Goal: Task Accomplishment & Management: Manage account settings

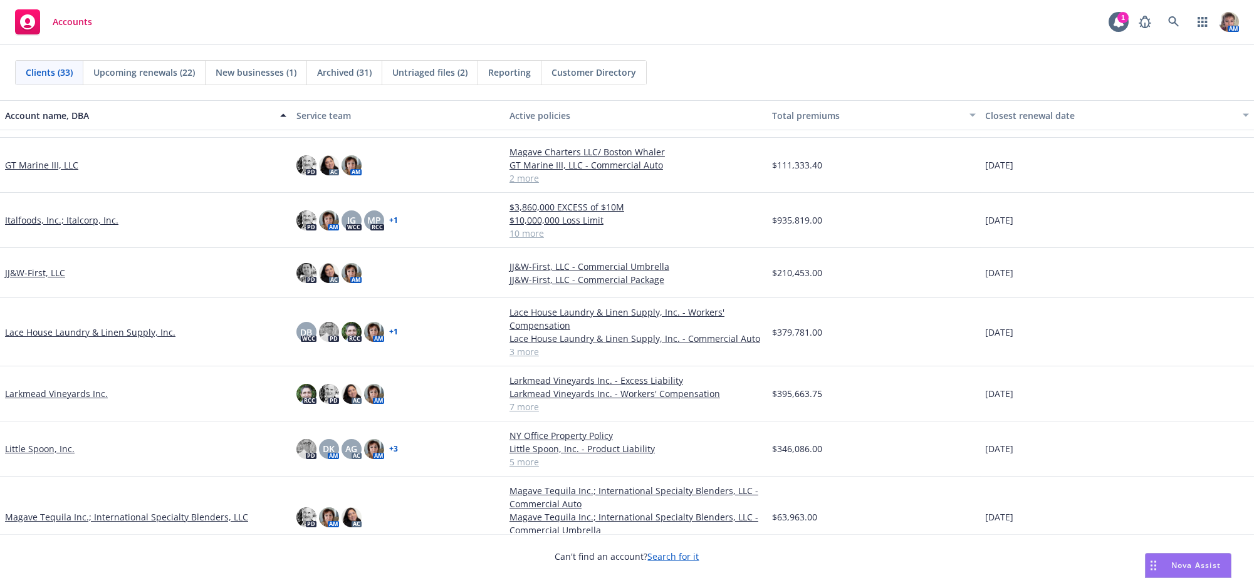
scroll to position [503, 0]
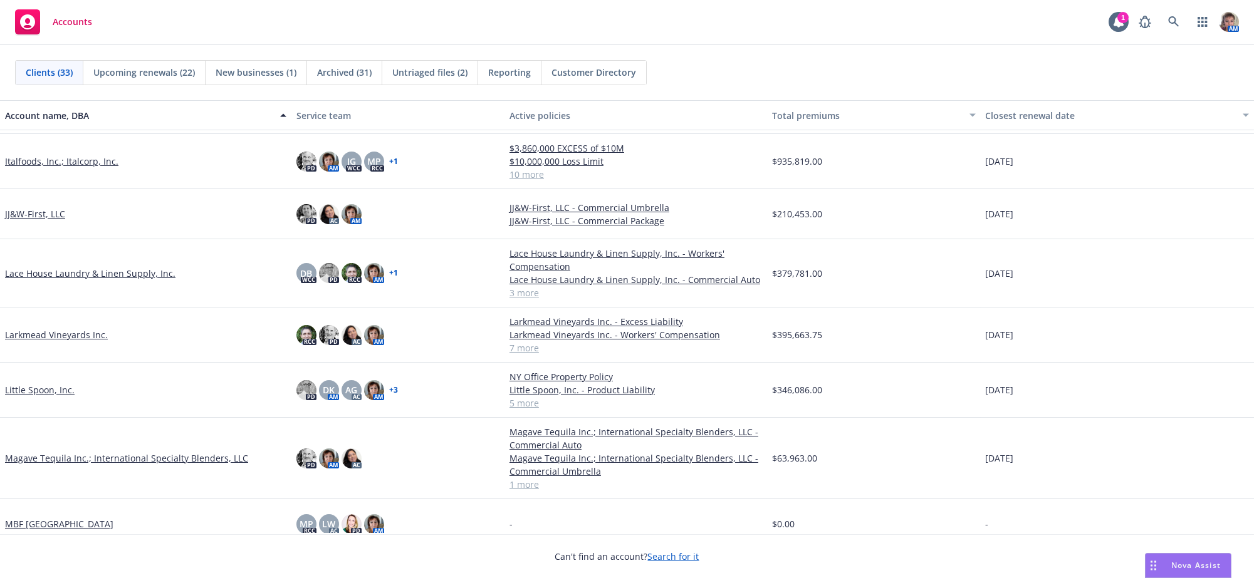
click at [19, 231] on div "JJ&W-First, LLC" at bounding box center [145, 214] width 291 height 50
click at [19, 221] on link "JJ&W-First, LLC" at bounding box center [35, 213] width 60 height 13
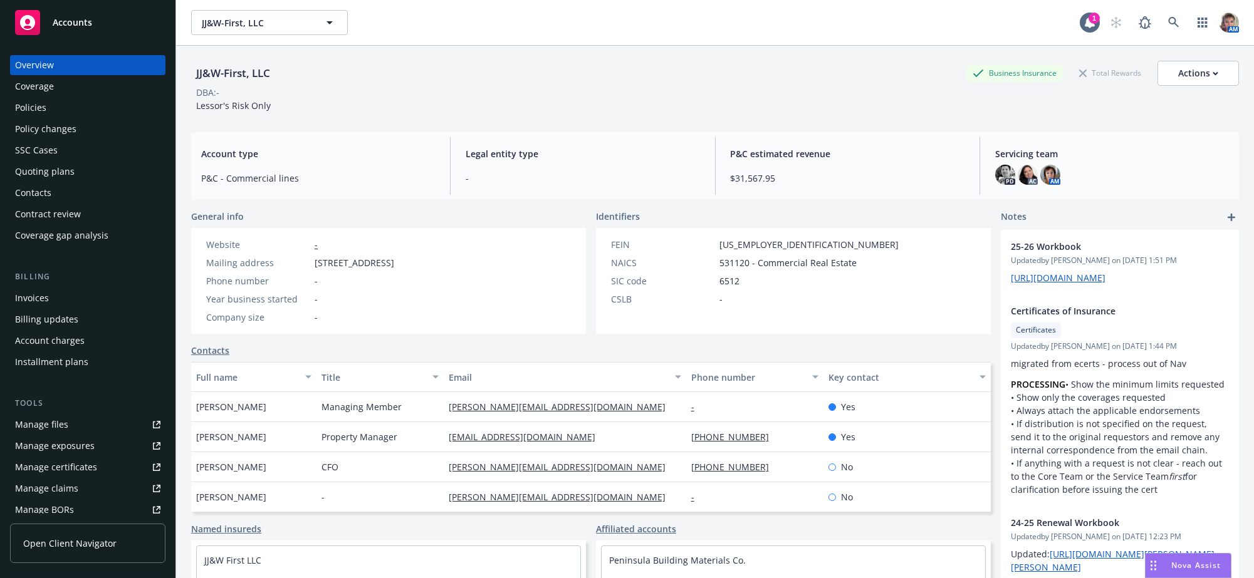
click at [41, 182] on div "Quoting plans" at bounding box center [45, 172] width 60 height 20
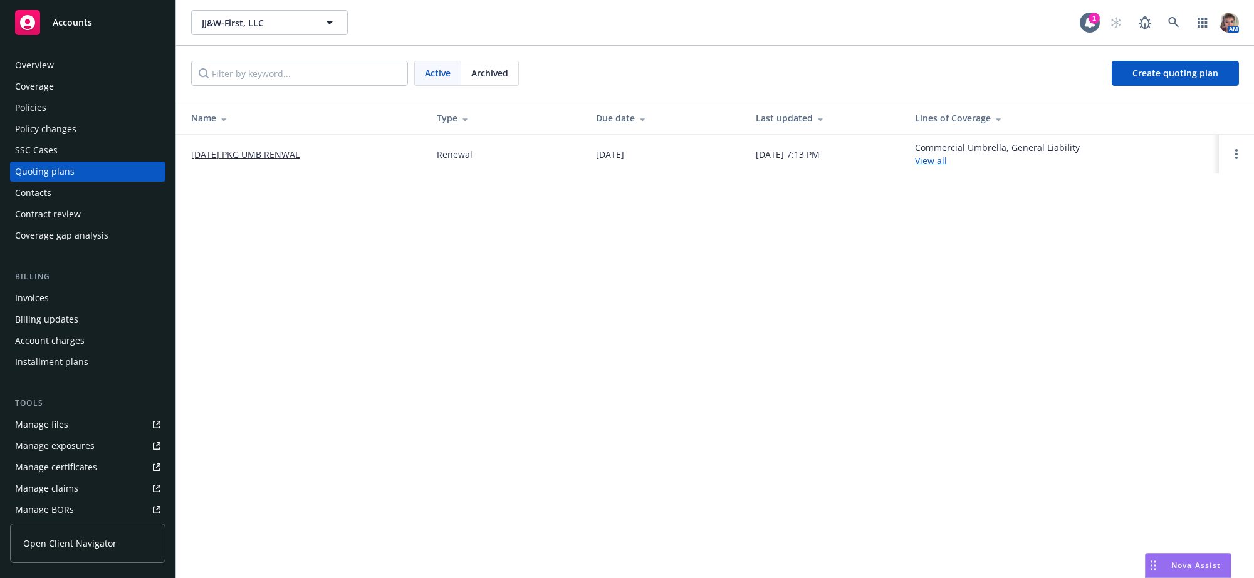
click at [291, 161] on link "[DATE] PKG UMB RENWAL" at bounding box center [245, 154] width 108 height 13
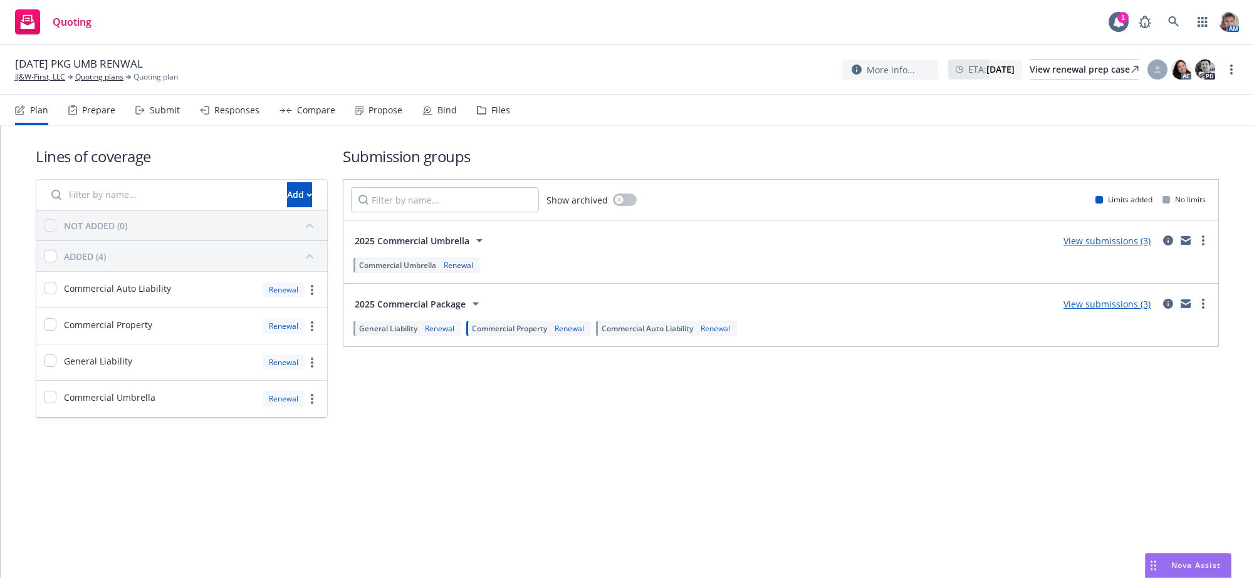
click at [180, 115] on div "Submit" at bounding box center [165, 110] width 30 height 10
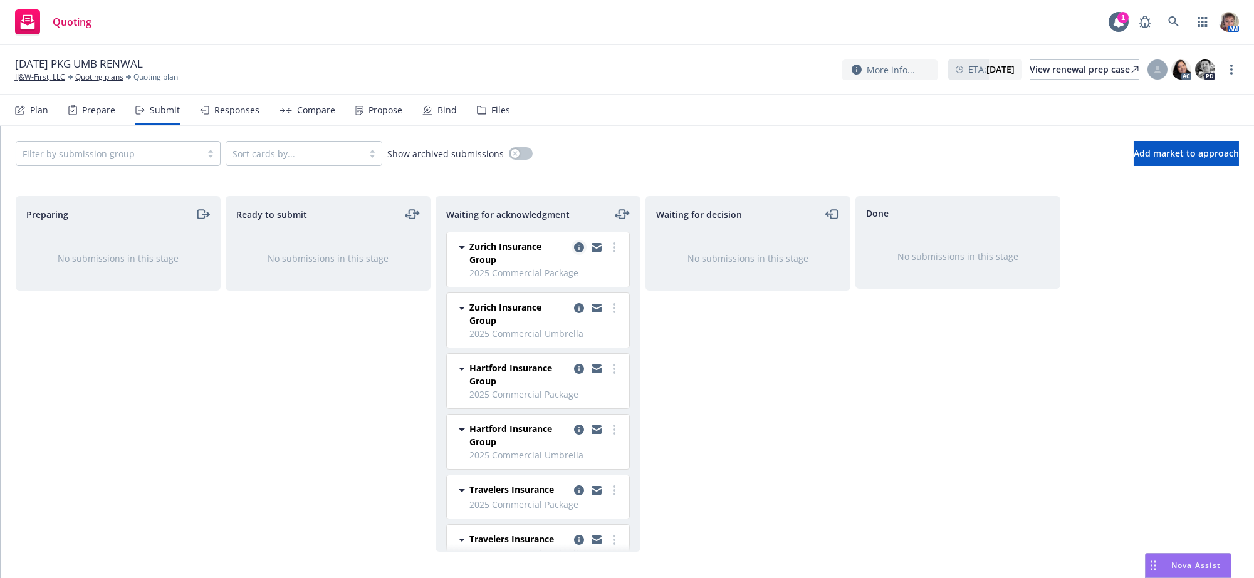
click at [574, 253] on icon "copy logging email" at bounding box center [579, 247] width 10 height 10
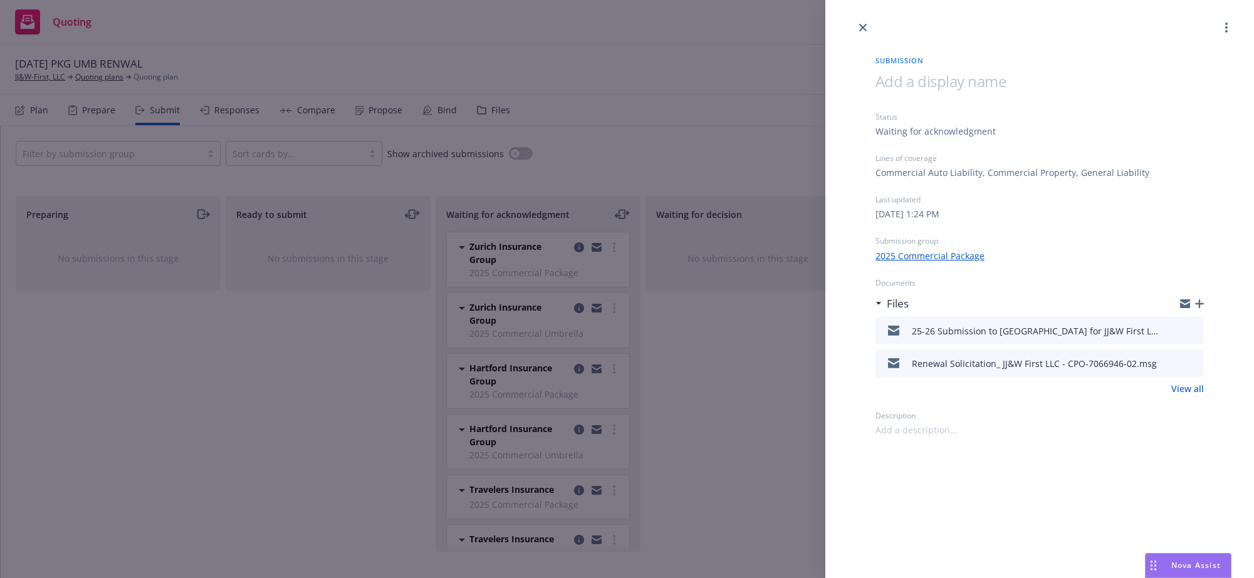
click at [1168, 335] on icon "download file" at bounding box center [1171, 330] width 10 height 10
drag, startPoint x: 69, startPoint y: 333, endPoint x: 76, endPoint y: 346, distance: 15.2
click at [69, 332] on div "Submission Status Waiting for acknowledgment Lines of coverage Commercial Auto …" at bounding box center [627, 289] width 1254 height 578
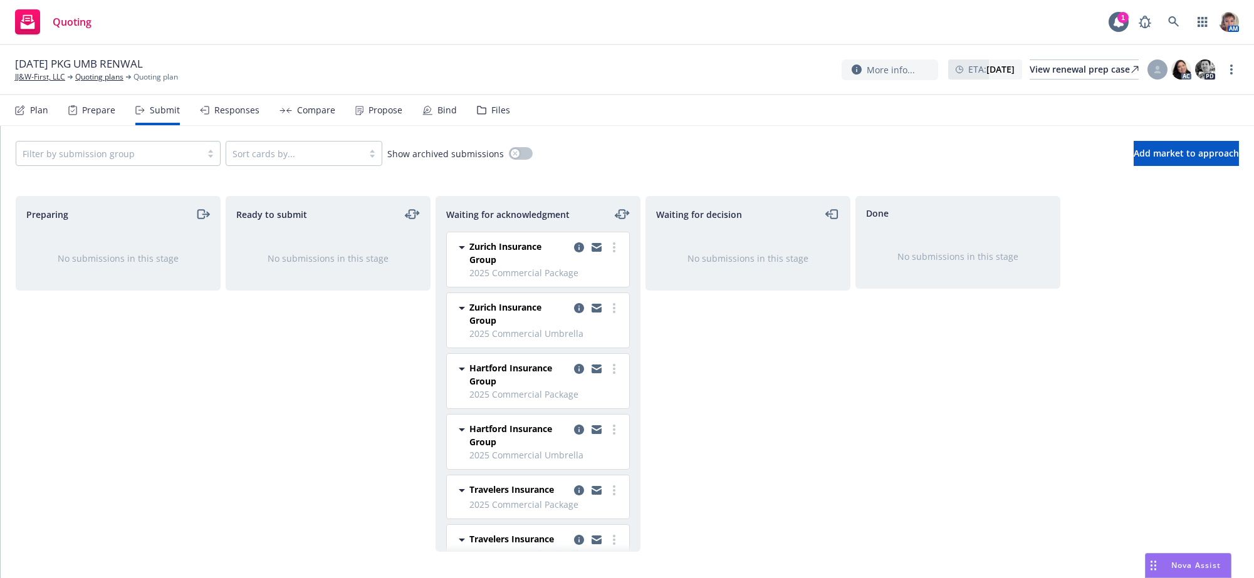
scroll to position [40, 0]
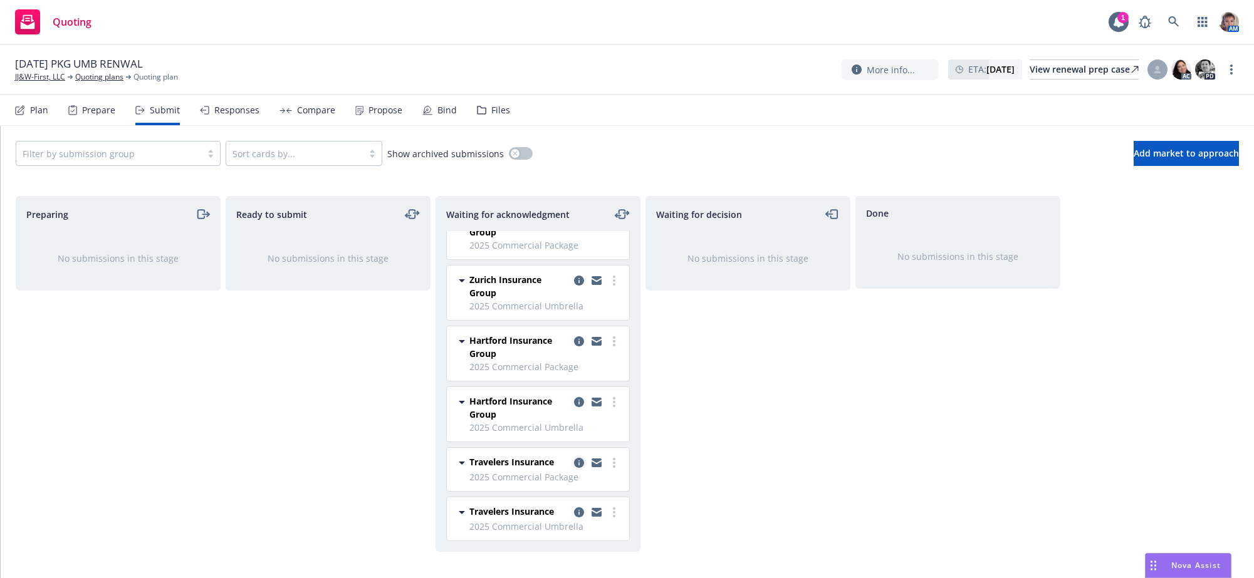
click at [574, 463] on icon "copy logging email" at bounding box center [579, 463] width 10 height 10
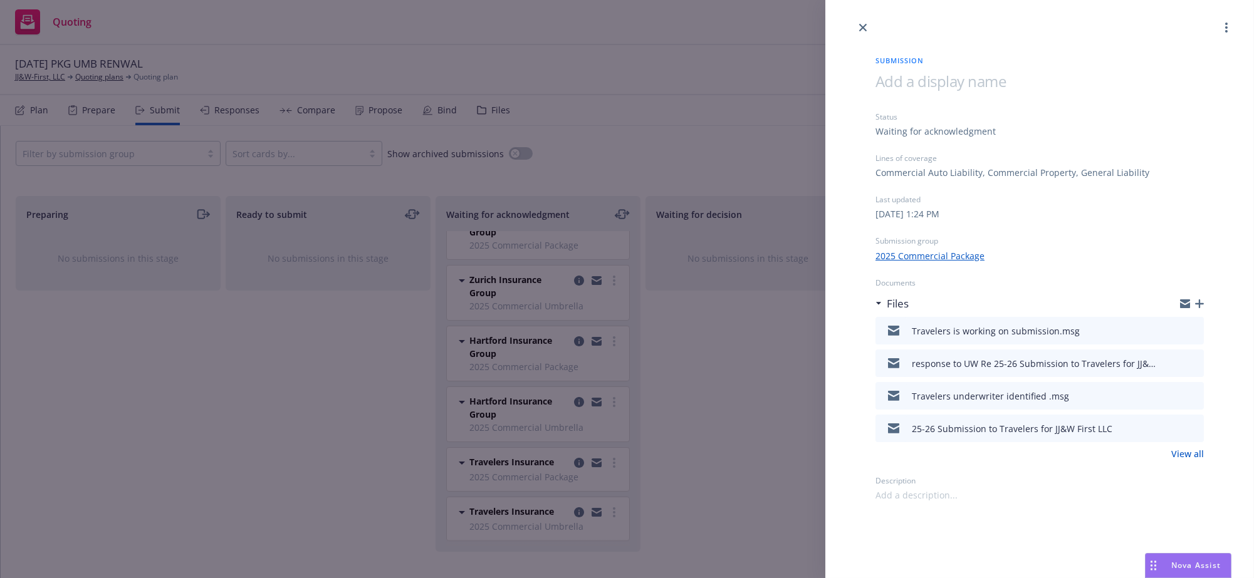
click at [1182, 461] on link "View all" at bounding box center [1187, 453] width 33 height 13
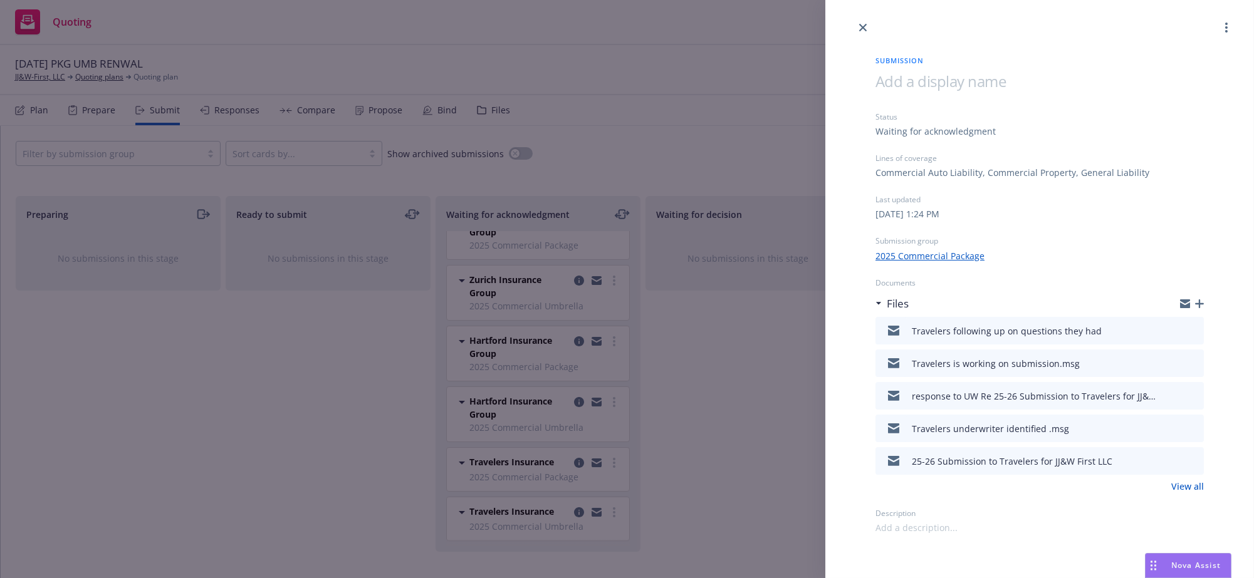
click at [696, 480] on div "Submission Status Waiting for acknowledgment Lines of coverage Commercial Auto …" at bounding box center [627, 289] width 1254 height 578
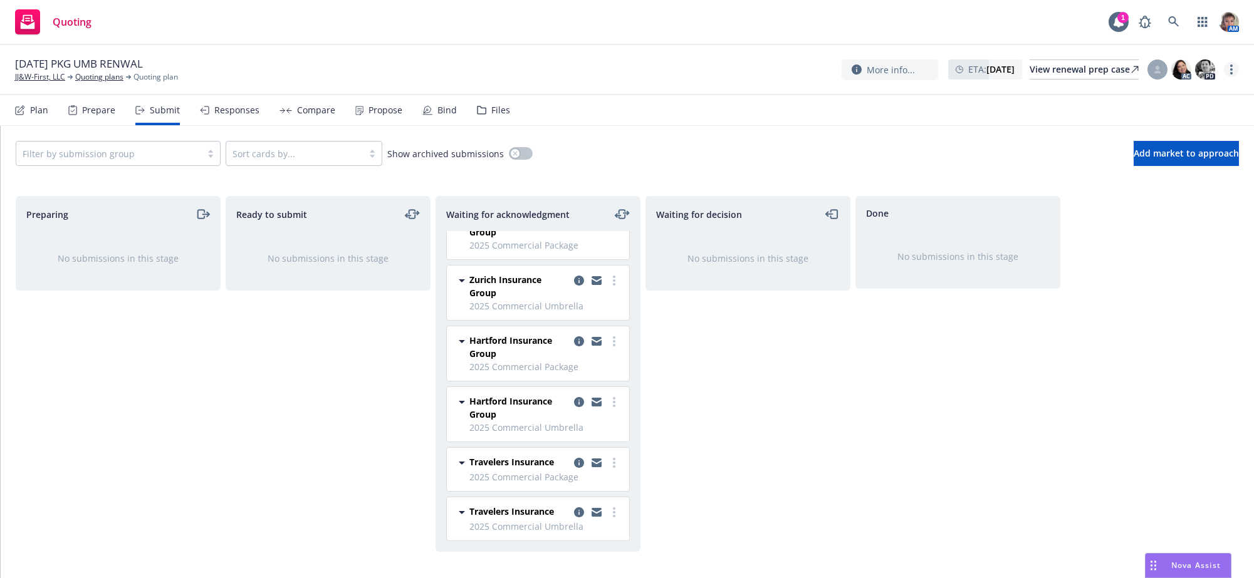
click at [1230, 75] on icon "more" at bounding box center [1231, 70] width 3 height 10
click at [1144, 97] on link "Copy logging email" at bounding box center [1167, 98] width 140 height 25
click at [1230, 71] on icon "more" at bounding box center [1231, 70] width 3 height 10
click at [1175, 100] on link "Copy logging email" at bounding box center [1167, 98] width 140 height 25
click at [607, 462] on link "more" at bounding box center [614, 463] width 15 height 15
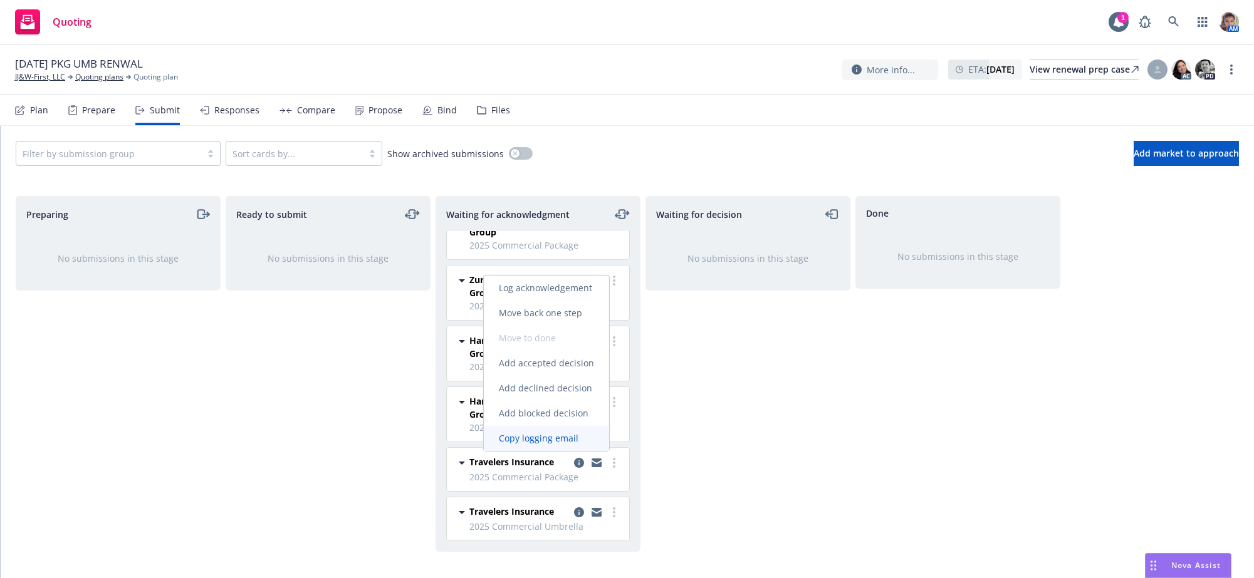
click at [565, 442] on span "Copy logging email" at bounding box center [539, 438] width 110 height 12
click at [574, 345] on icon "copy logging email" at bounding box center [579, 341] width 10 height 10
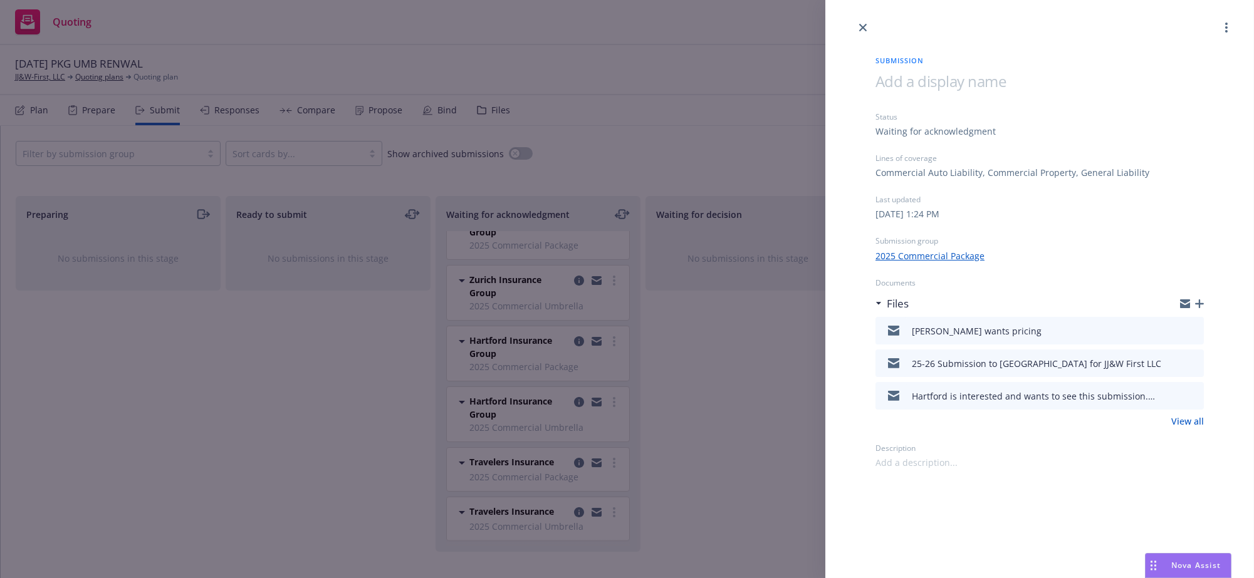
click at [1019, 345] on div "[PERSON_NAME] wants pricing" at bounding box center [1039, 331] width 328 height 28
click at [1167, 332] on icon "download file" at bounding box center [1171, 329] width 8 height 8
click at [171, 323] on div "Submission Status Waiting for acknowledgment Lines of coverage Commercial Auto …" at bounding box center [627, 289] width 1254 height 578
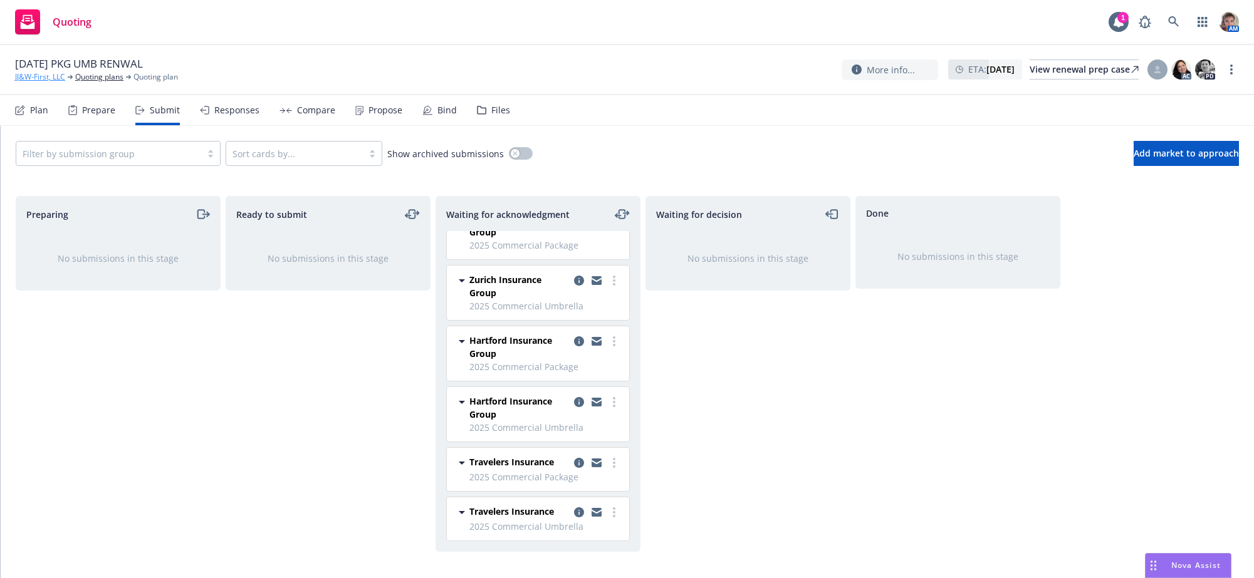
click at [31, 78] on link "JJ&W-First, LLC" at bounding box center [40, 76] width 50 height 11
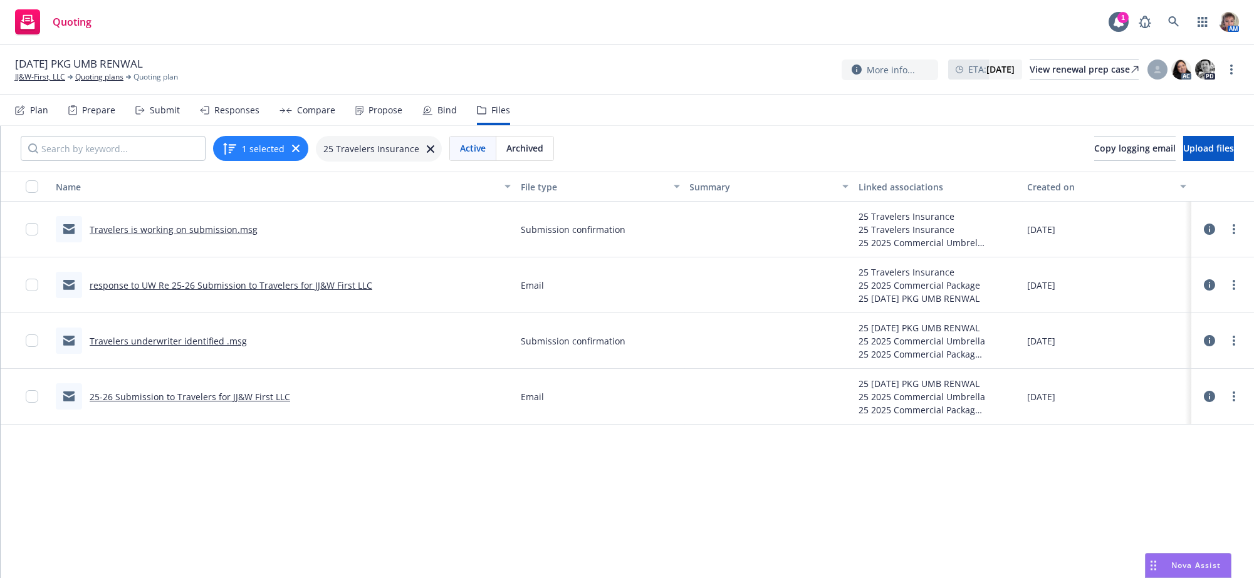
click at [255, 291] on link "response to UW Re 25-26 Submission to Travelers for JJ&W First LLC" at bounding box center [231, 285] width 283 height 12
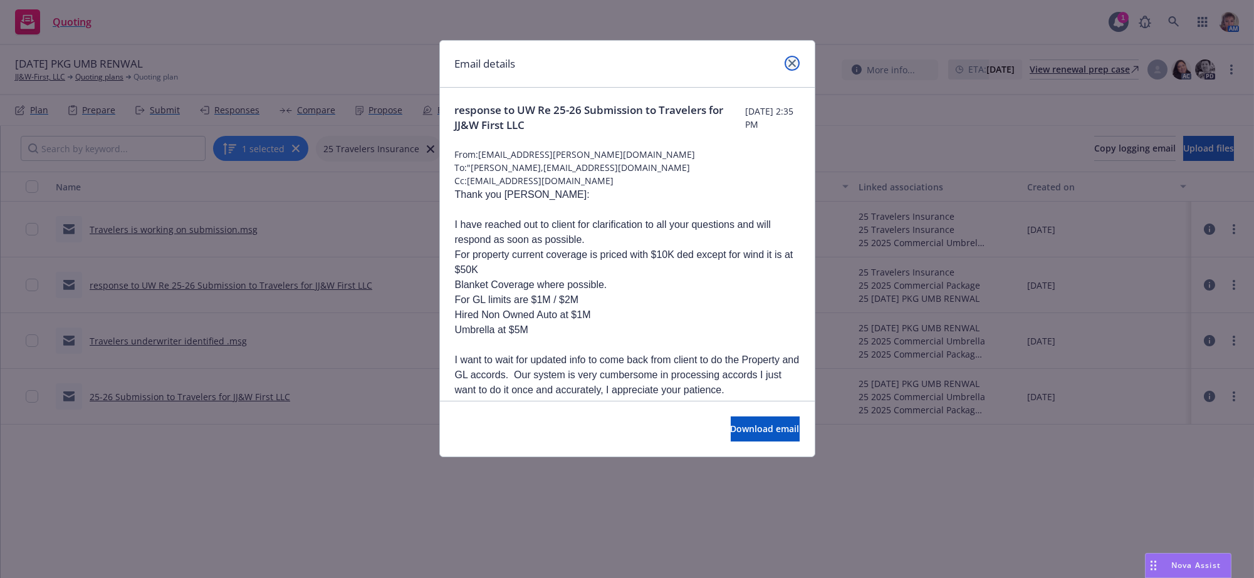
click at [789, 69] on link "close" at bounding box center [791, 63] width 15 height 15
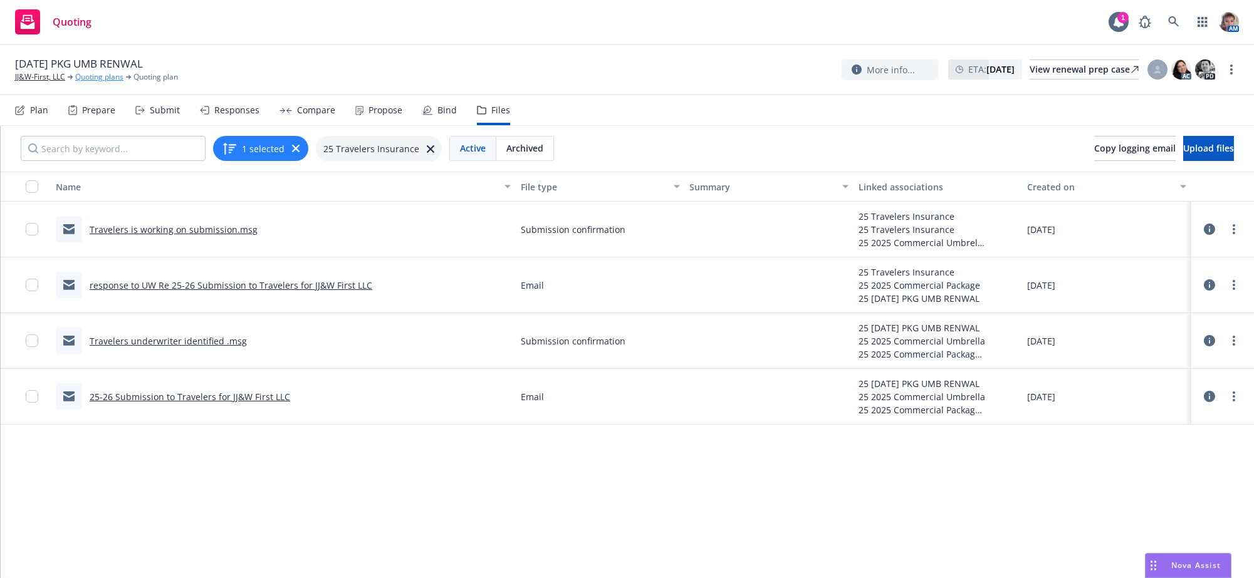
click at [97, 76] on link "Quoting plans" at bounding box center [99, 76] width 48 height 11
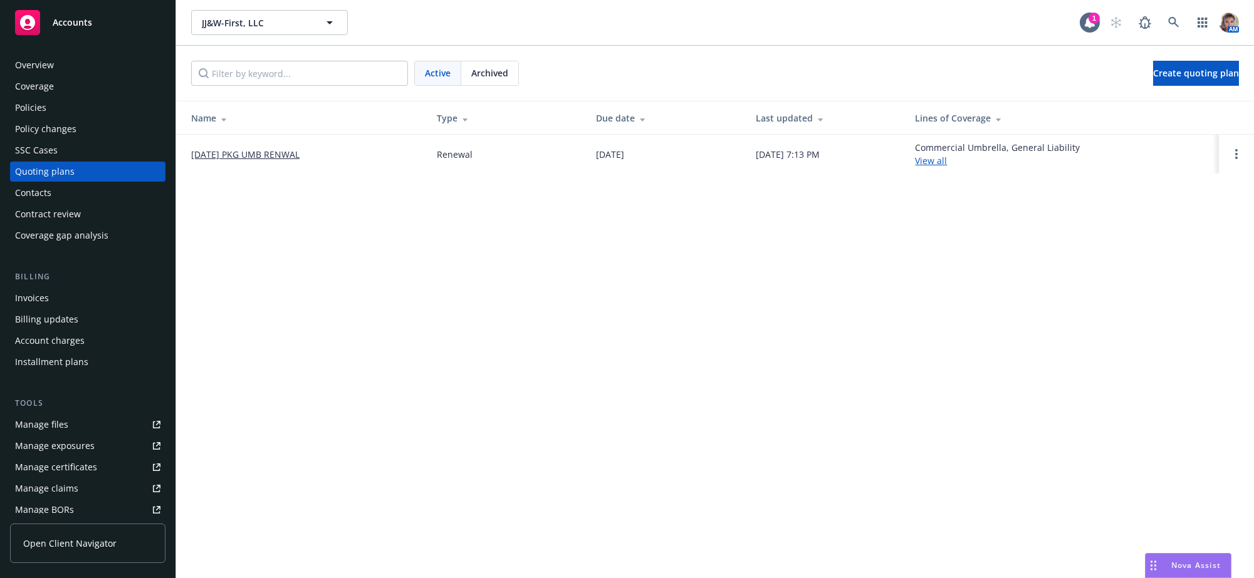
click at [298, 161] on link "[DATE] PKG UMB RENWAL" at bounding box center [245, 154] width 108 height 13
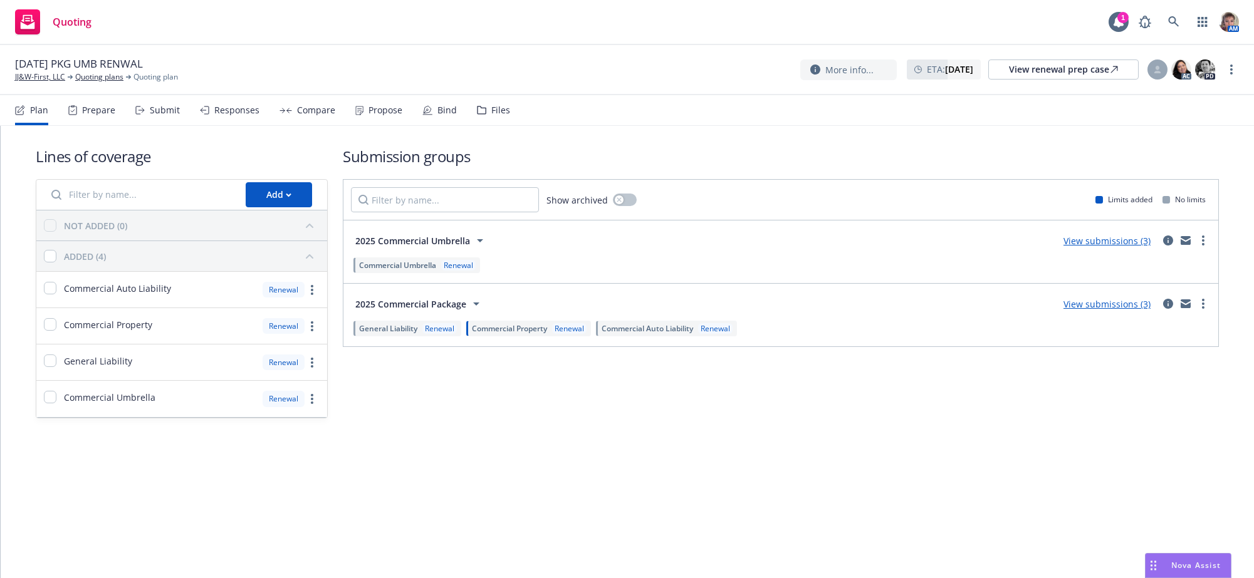
click at [510, 125] on div "Files" at bounding box center [493, 110] width 33 height 30
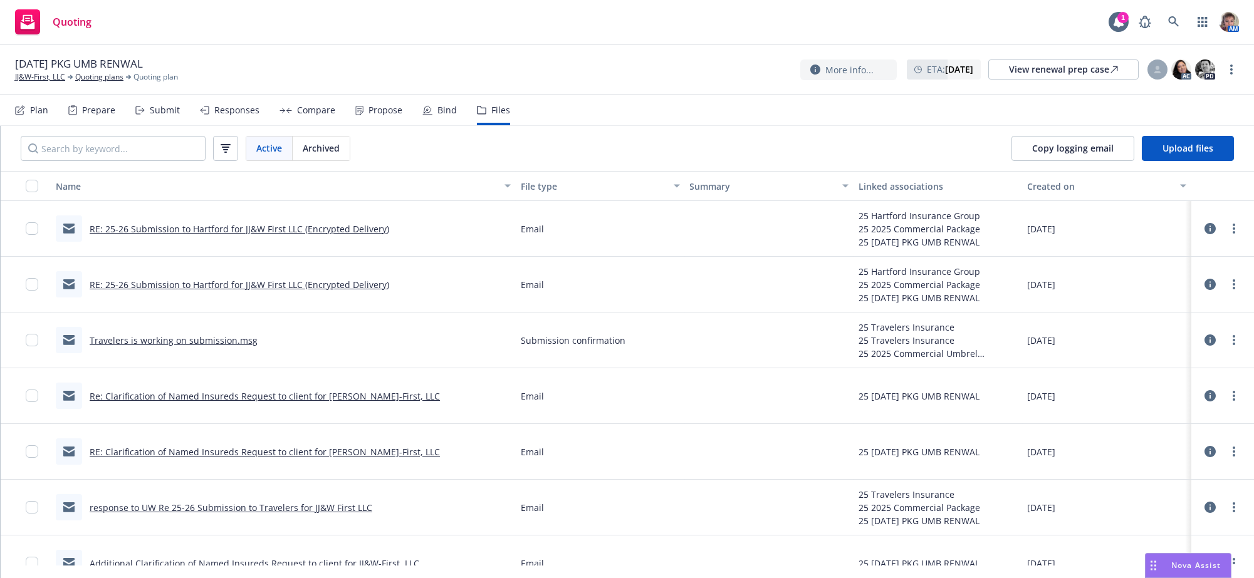
click at [331, 291] on link "RE: 25-26 Submission to Hartford for JJ&W First LLC (Encrypted Delivery)" at bounding box center [240, 285] width 300 height 12
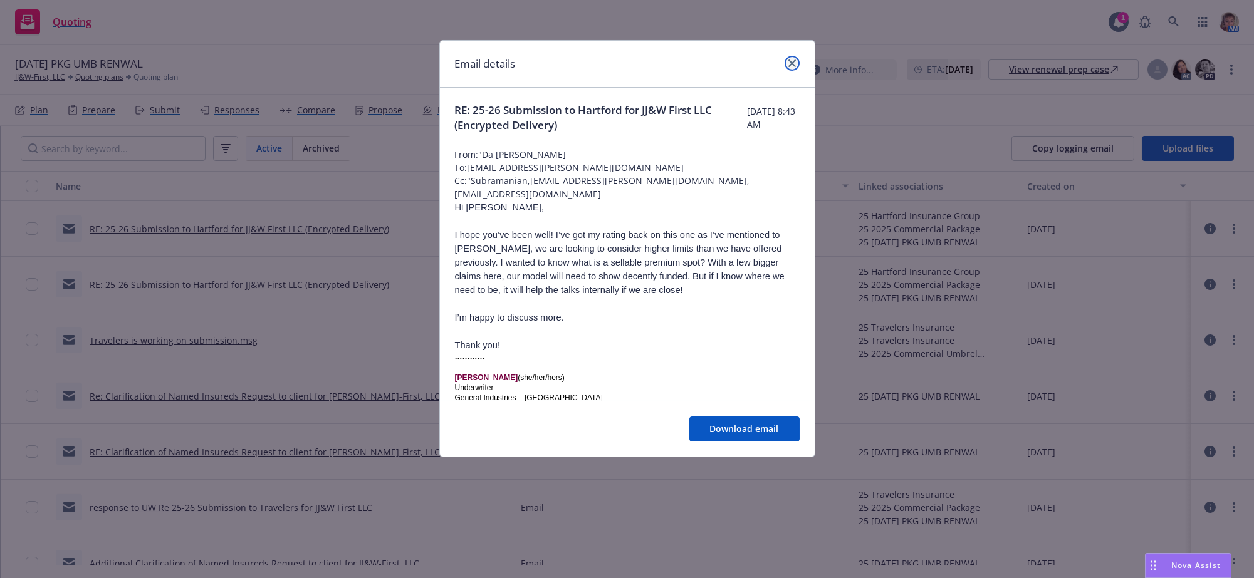
click at [789, 69] on link "close" at bounding box center [791, 63] width 15 height 15
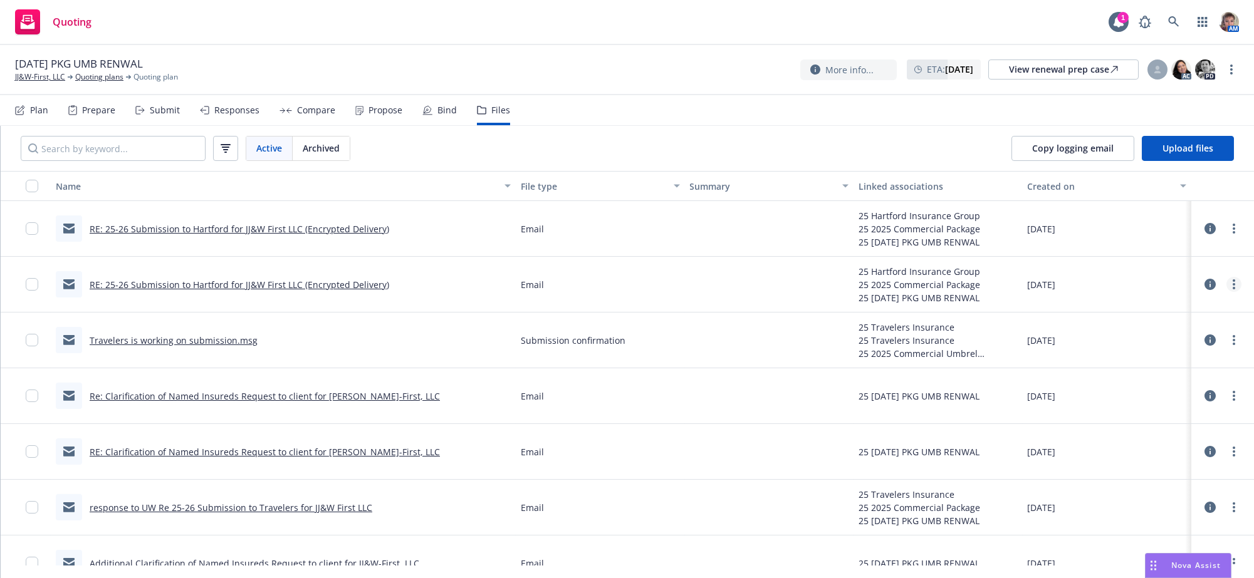
click at [1232, 289] on icon "more" at bounding box center [1233, 284] width 3 height 10
click at [1185, 383] on link "Edit" at bounding box center [1165, 379] width 125 height 25
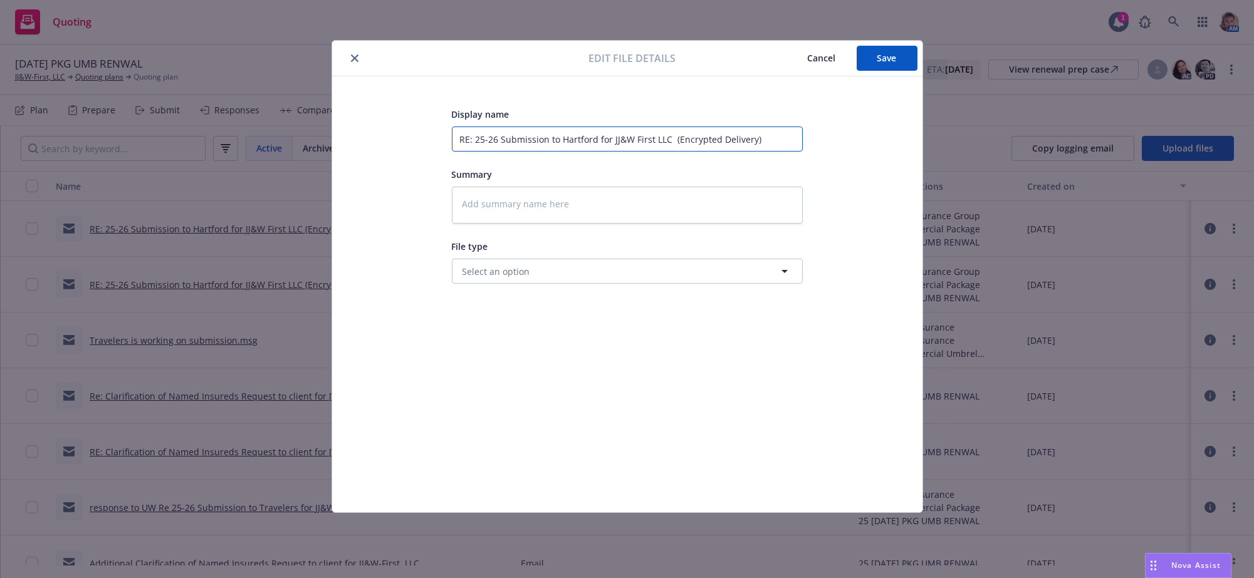
drag, startPoint x: 454, startPoint y: 142, endPoint x: 1389, endPoint y: 183, distance: 935.8
click at [1253, 183] on html "Quoting 1 AM [DATE] PKG UMB RENWAL JJ&W-First, LLC Quoting plans Quoting plan M…" at bounding box center [627, 289] width 1254 height 578
type textarea "x"
type input "H"
type textarea "x"
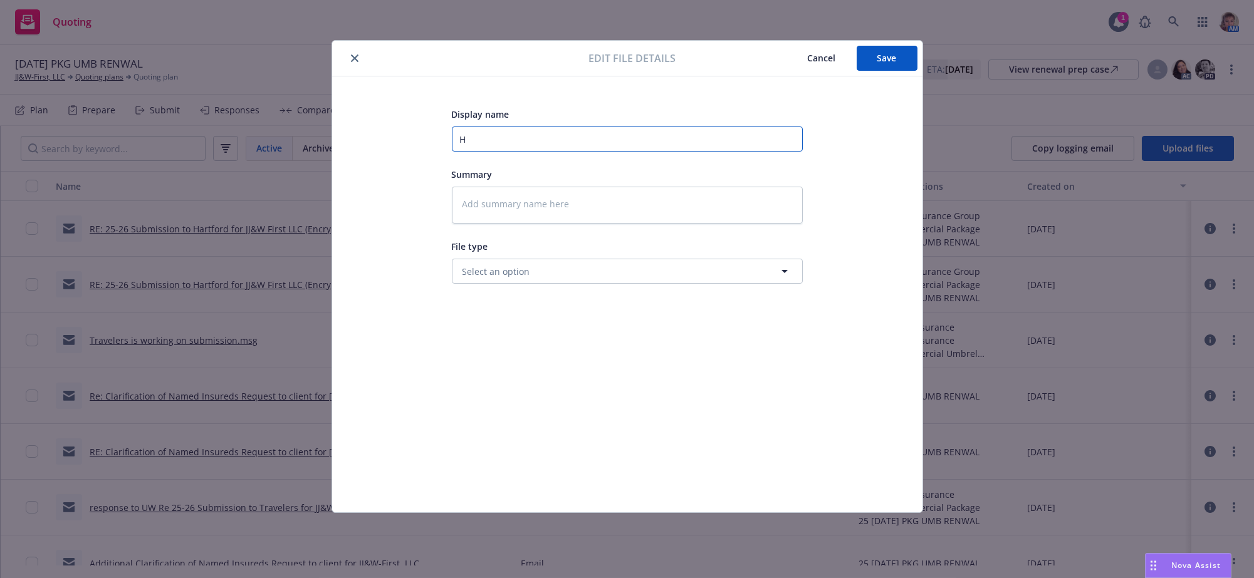
type input "Ha"
type textarea "x"
type input "Har"
type textarea "x"
type input "[PERSON_NAME]"
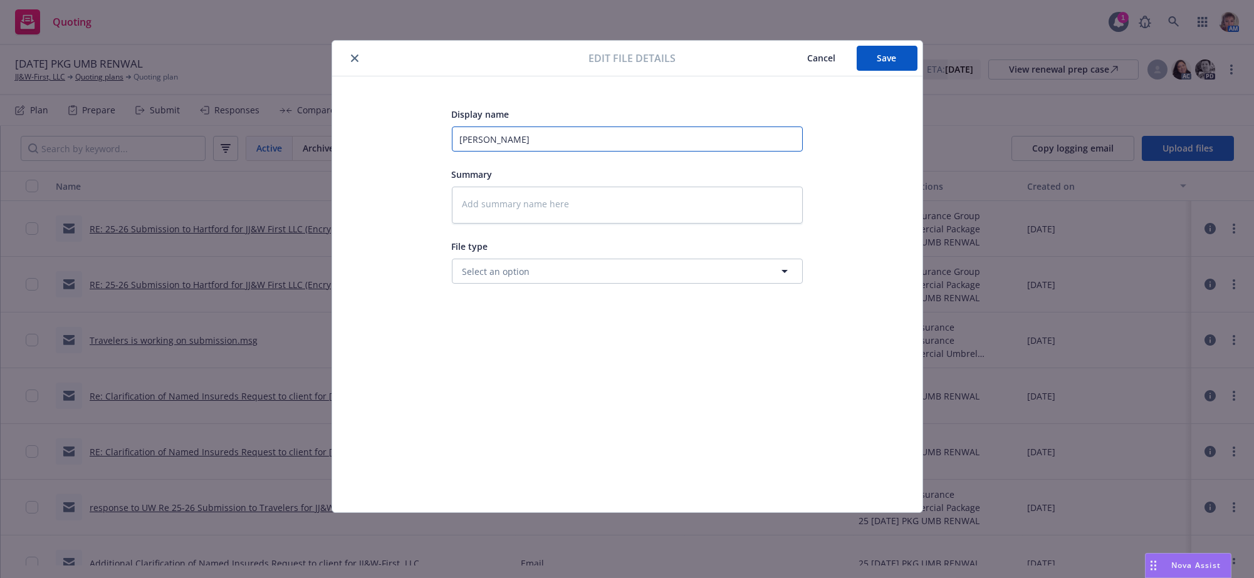
type textarea "x"
type input "Hartf"
type textarea "x"
type input "Hartfa"
type textarea "x"
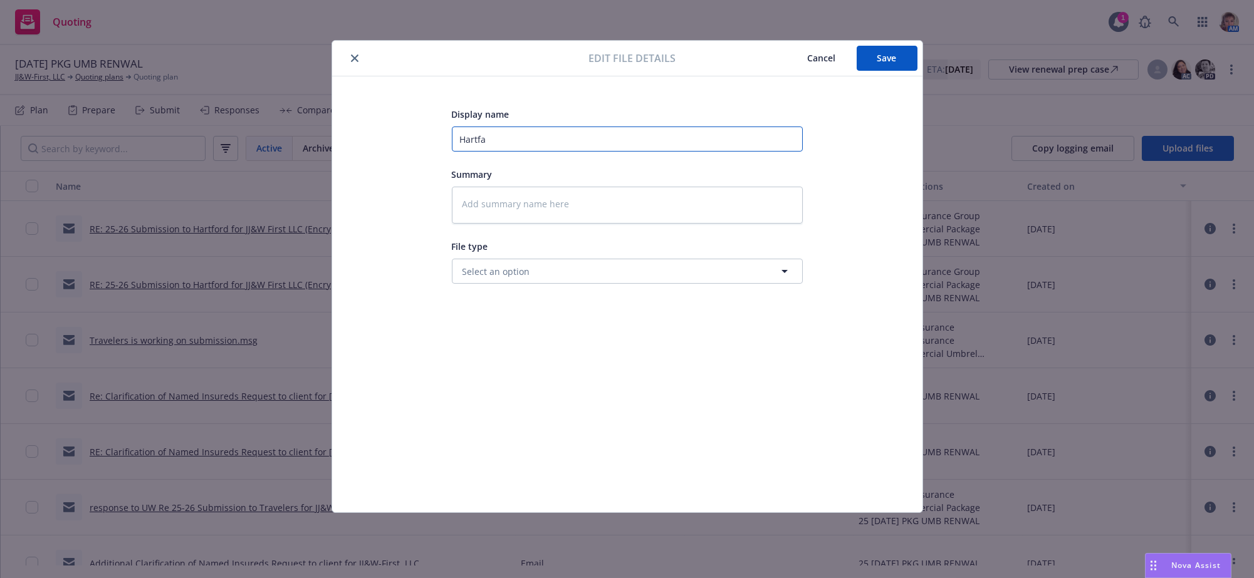
type input "Hartfar"
type textarea "x"
type input "Hartfard"
type textarea "x"
type input "Hartfard"
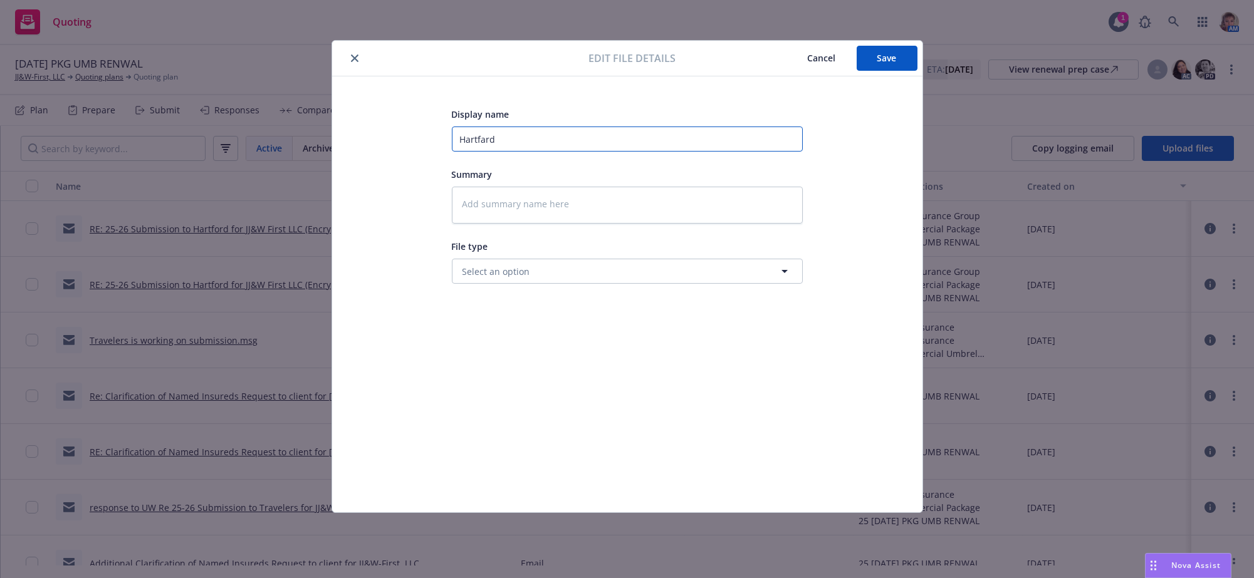
type textarea "x"
type input "Hartfard w"
type textarea "x"
type input "Hartfard wa"
type textarea "x"
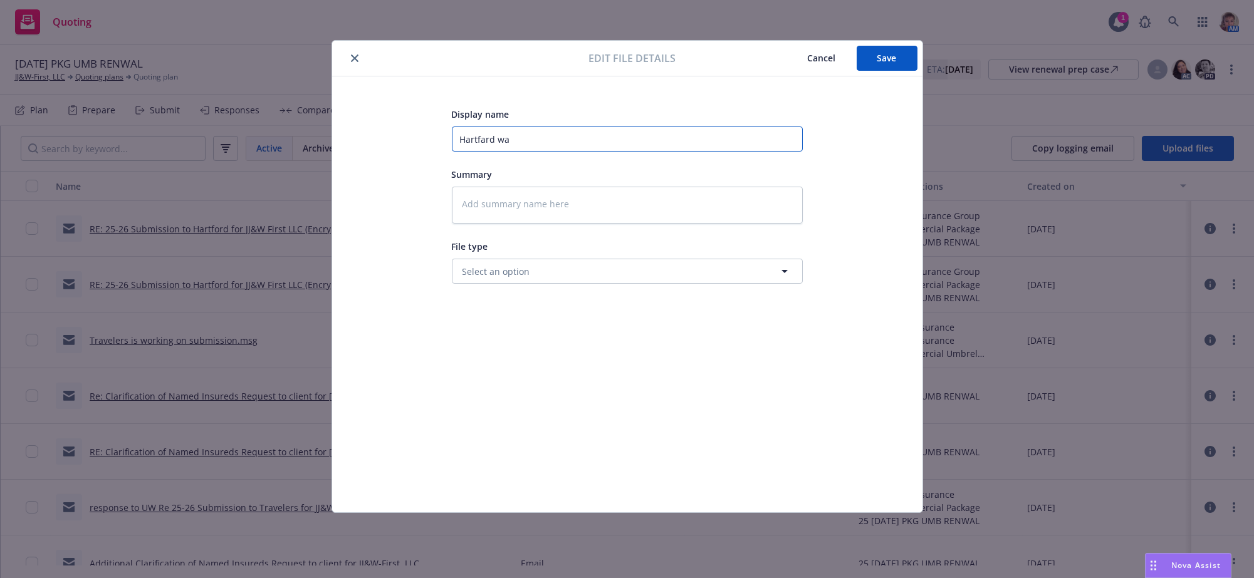
type input "Hartfard wan"
type textarea "x"
type input "Hartfard want"
type textarea "x"
type input "[PERSON_NAME] wants"
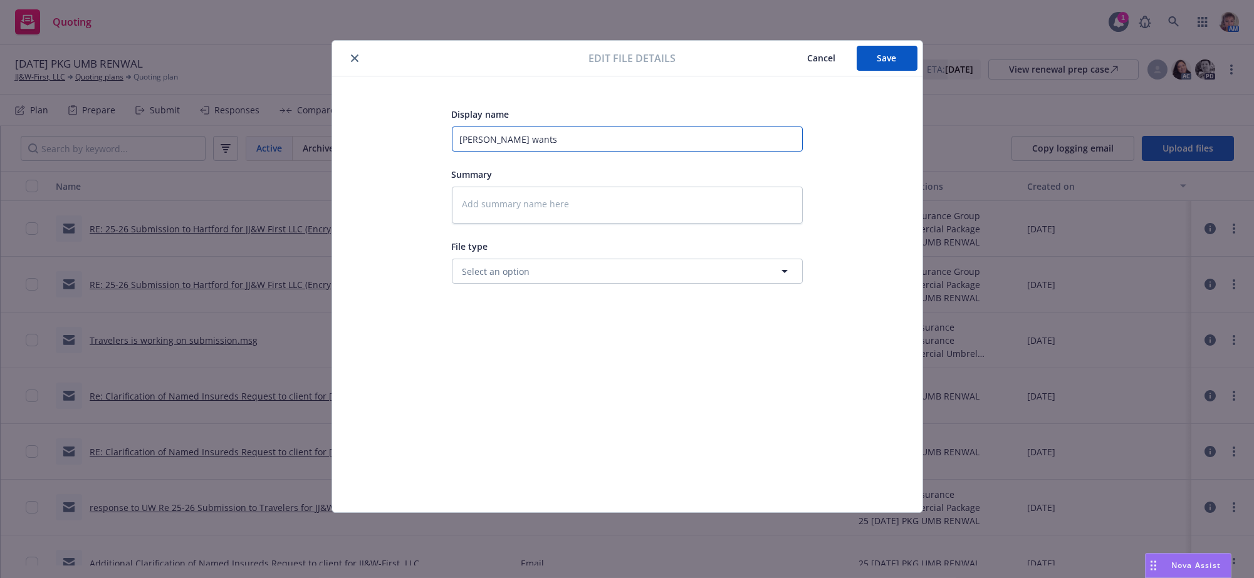
type textarea "x"
type input "[PERSON_NAME] wants"
type textarea "x"
type input "[PERSON_NAME] wants p"
type textarea "x"
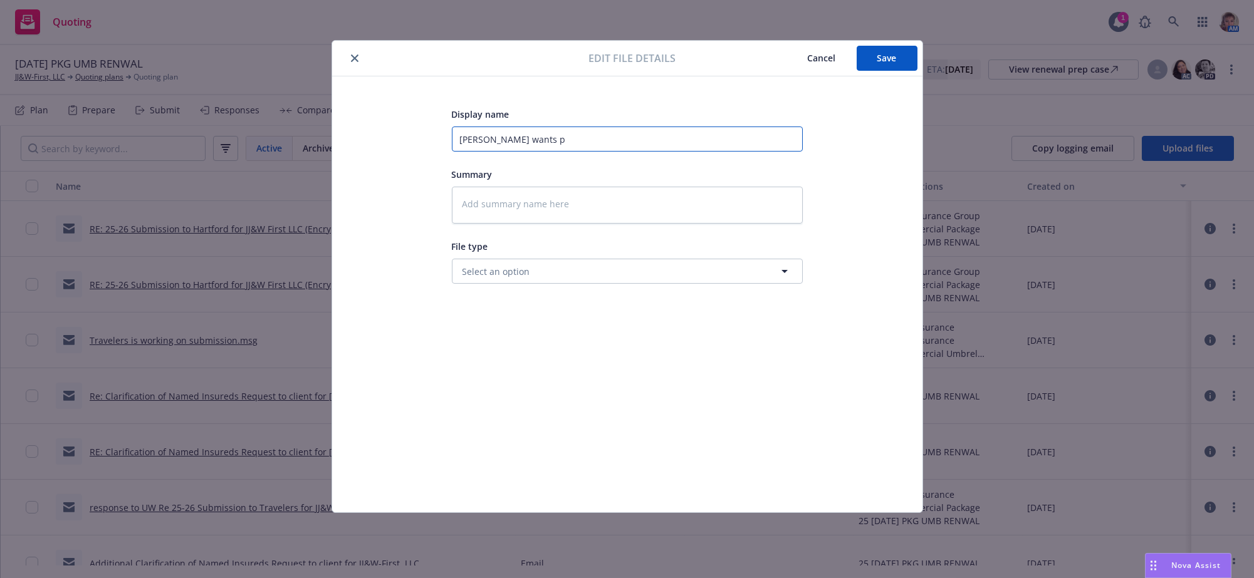
type input "[PERSON_NAME] wants pr"
type textarea "x"
type input "[PERSON_NAME] wants pri"
type textarea "x"
type input "[PERSON_NAME] wants pric"
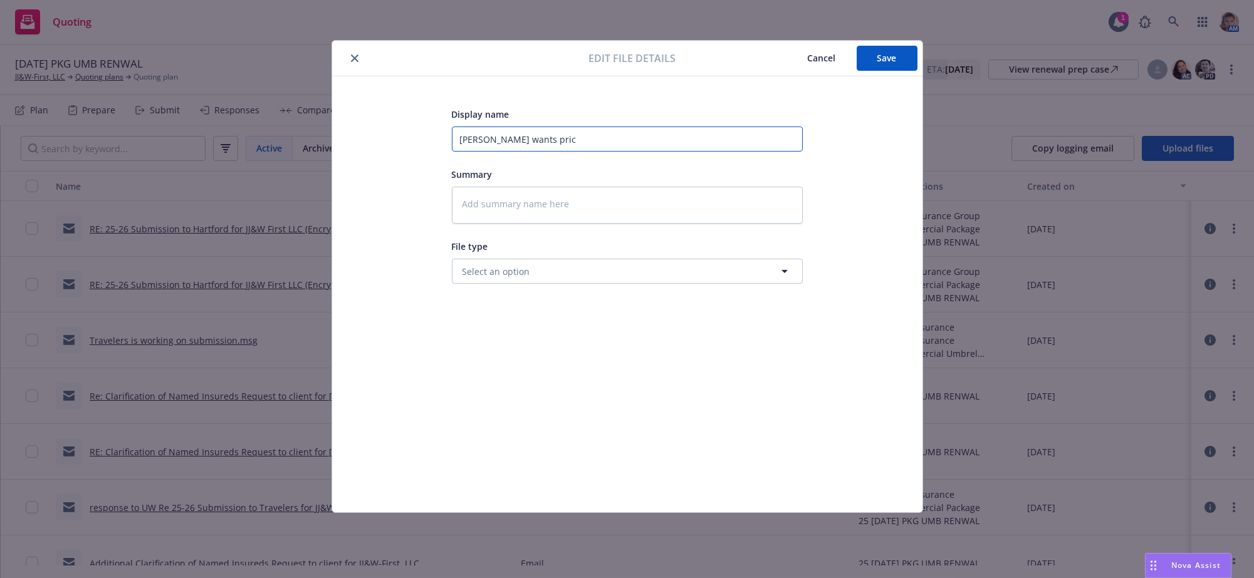
type textarea "x"
type input "[PERSON_NAME] wants prici"
type textarea "x"
type input "[PERSON_NAME] wants pricin"
type textarea "x"
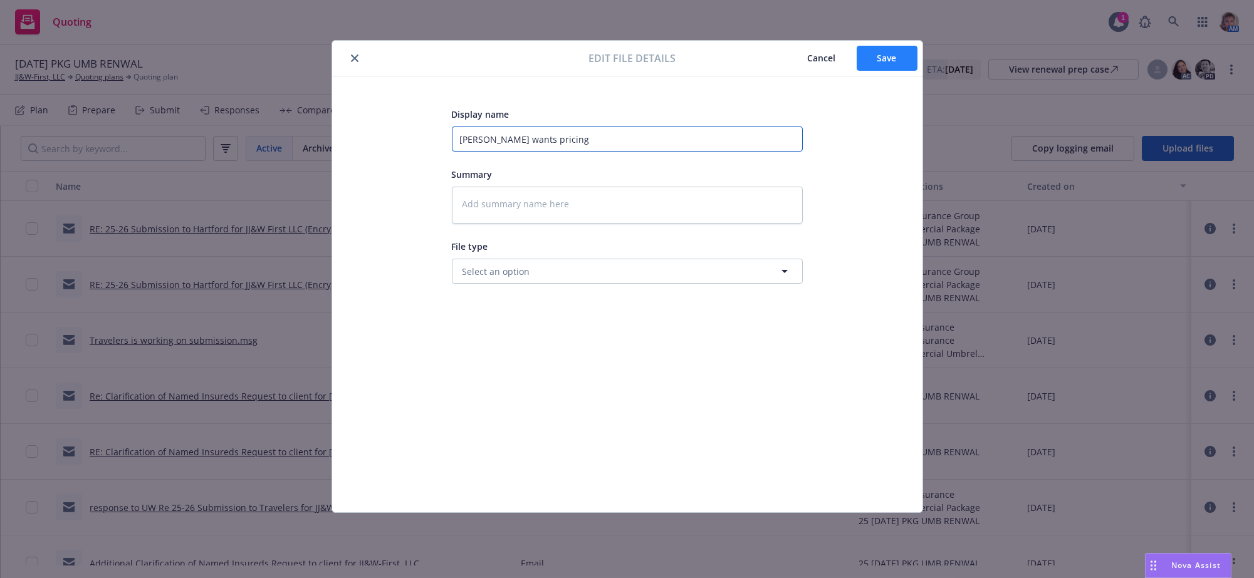
type input "[PERSON_NAME] wants pricing"
click at [868, 55] on button "Save" at bounding box center [887, 58] width 61 height 25
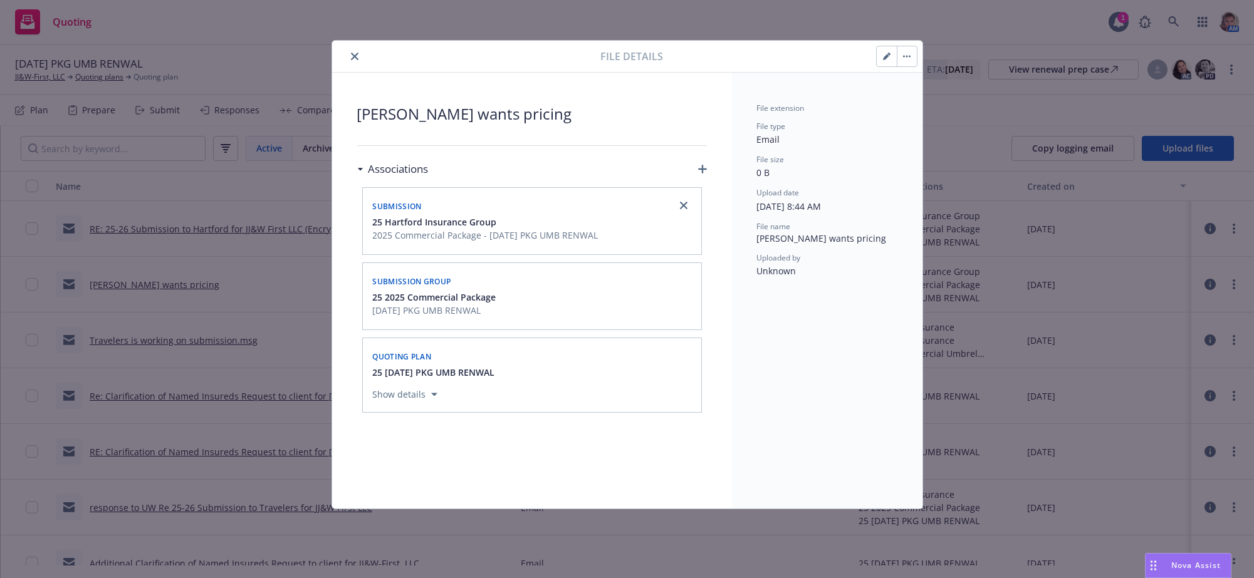
click at [358, 53] on button "close" at bounding box center [354, 56] width 15 height 15
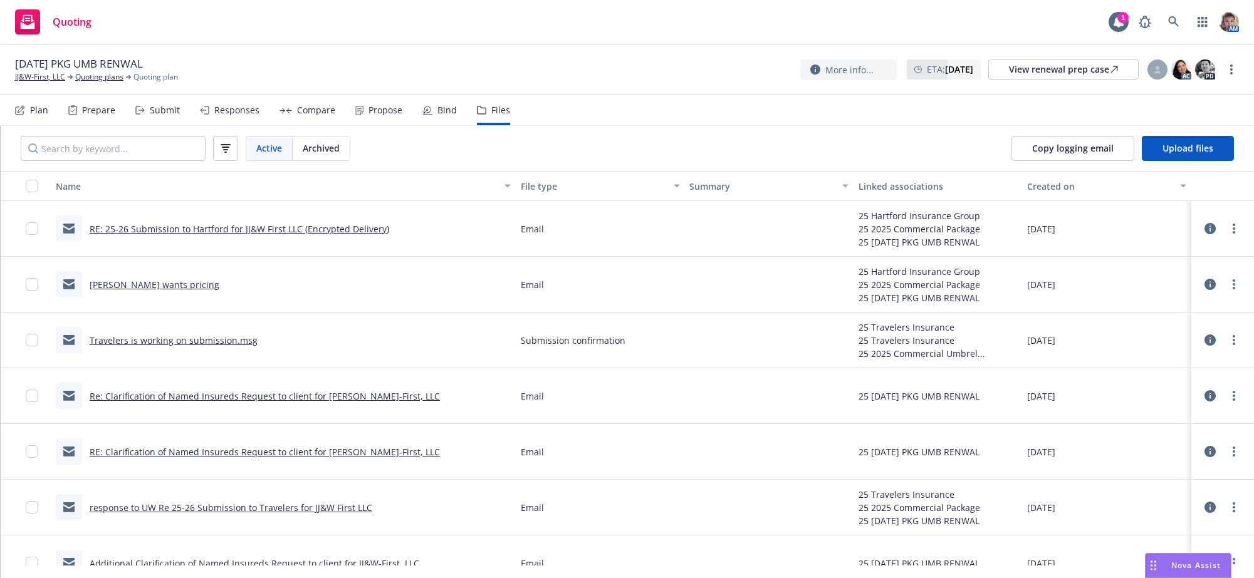
click at [300, 235] on link "RE: 25-26 Submission to Hartford for JJ&W First LLC (Encrypted Delivery)" at bounding box center [240, 229] width 300 height 12
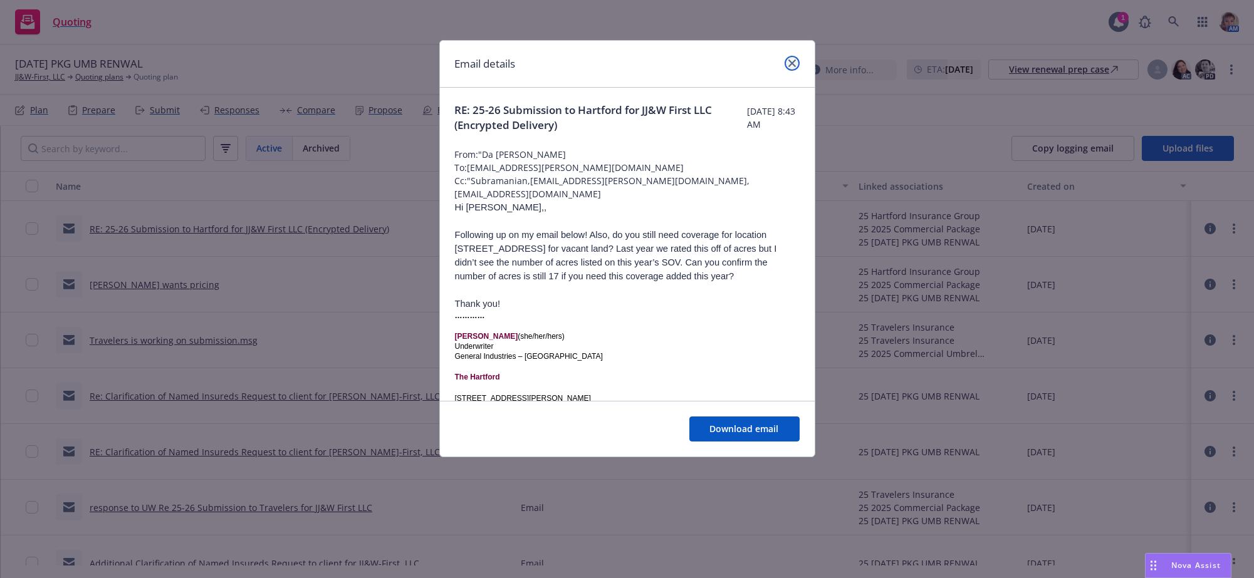
click at [784, 64] on link "close" at bounding box center [791, 63] width 15 height 15
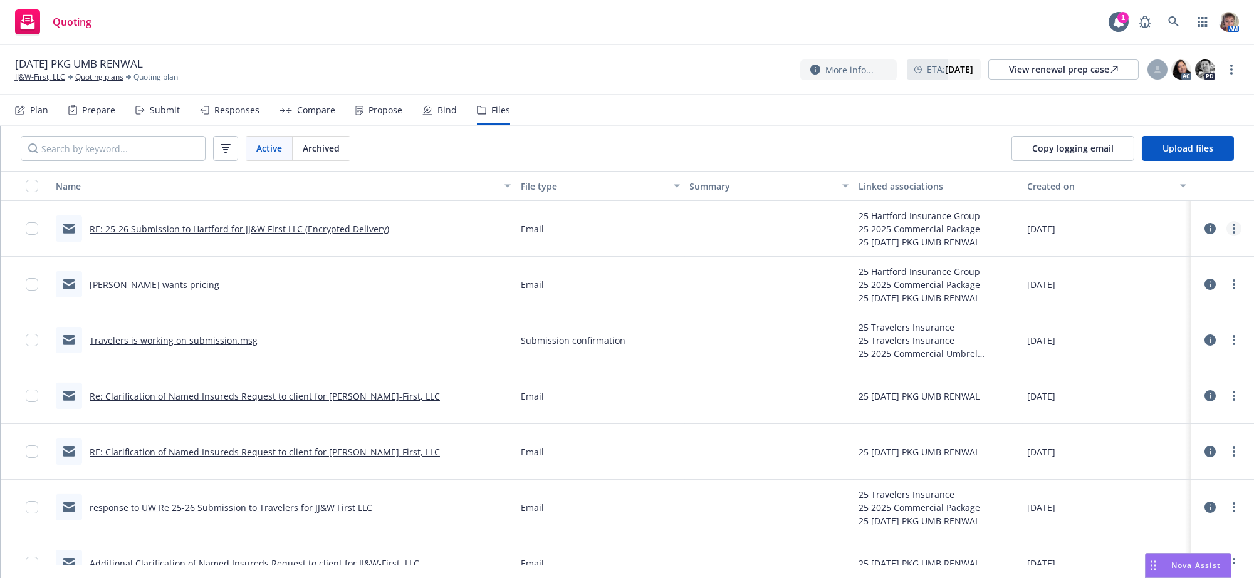
click at [1226, 236] on link "more" at bounding box center [1233, 228] width 15 height 15
click at [1138, 330] on link "Edit" at bounding box center [1165, 322] width 125 height 25
type textarea "x"
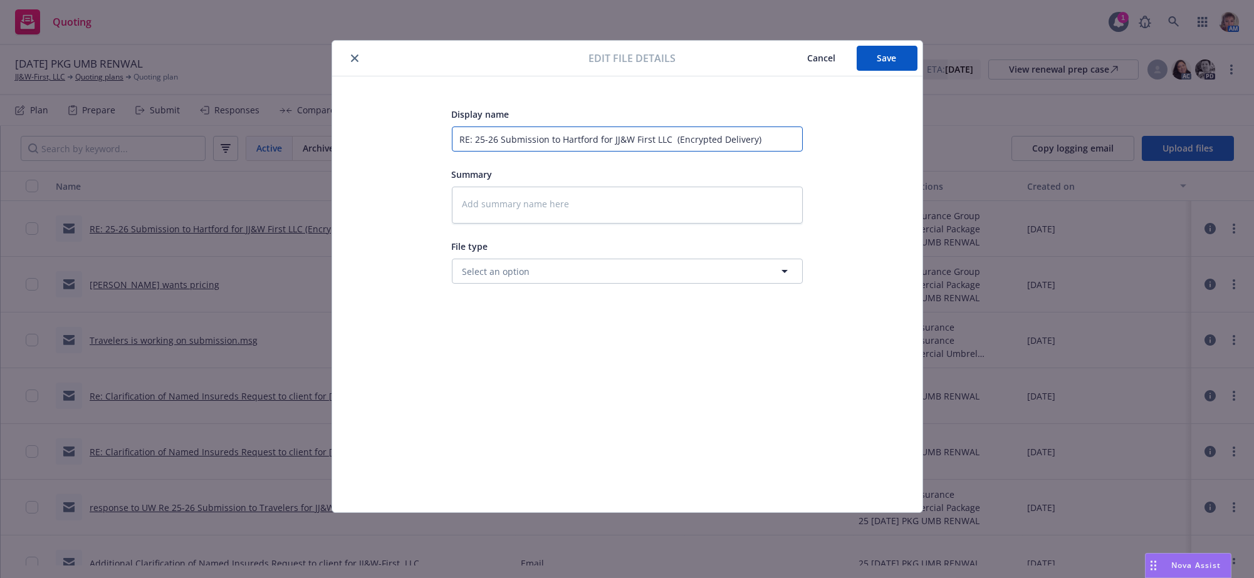
drag, startPoint x: 454, startPoint y: 139, endPoint x: 878, endPoint y: 211, distance: 429.7
click at [878, 211] on div "Display name RE: 25-26 Submission to Hartford for JJ&W First LLC (Encrypted Del…" at bounding box center [627, 295] width 540 height 376
type input "T"
type textarea "x"
type input "Tr"
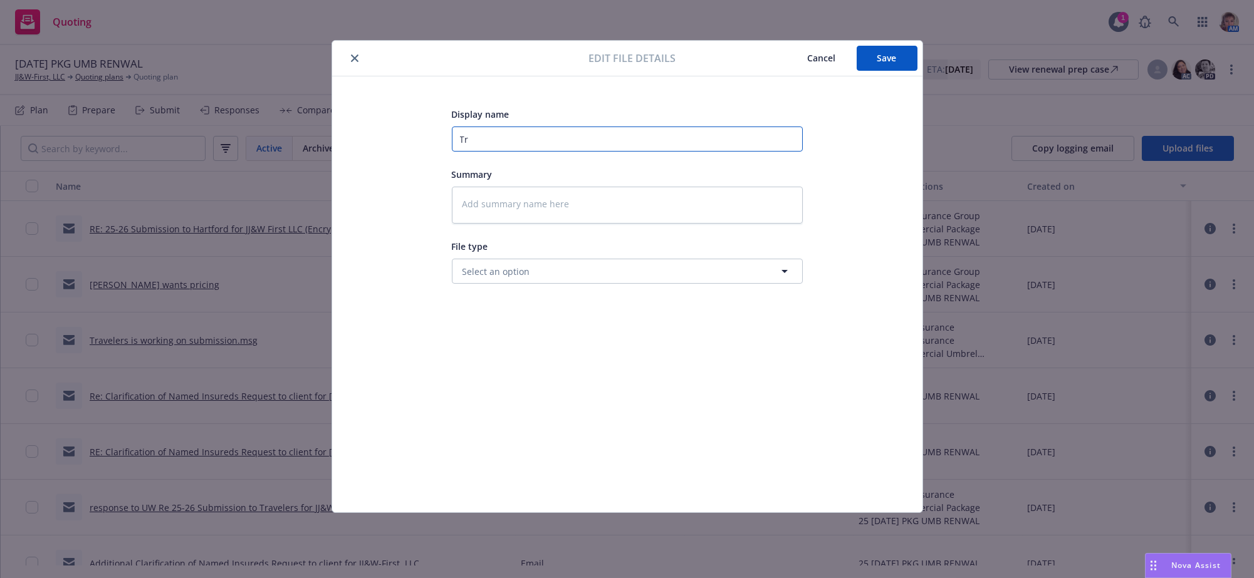
type textarea "x"
type input "Tra"
type textarea "x"
type input "Trav"
type textarea "x"
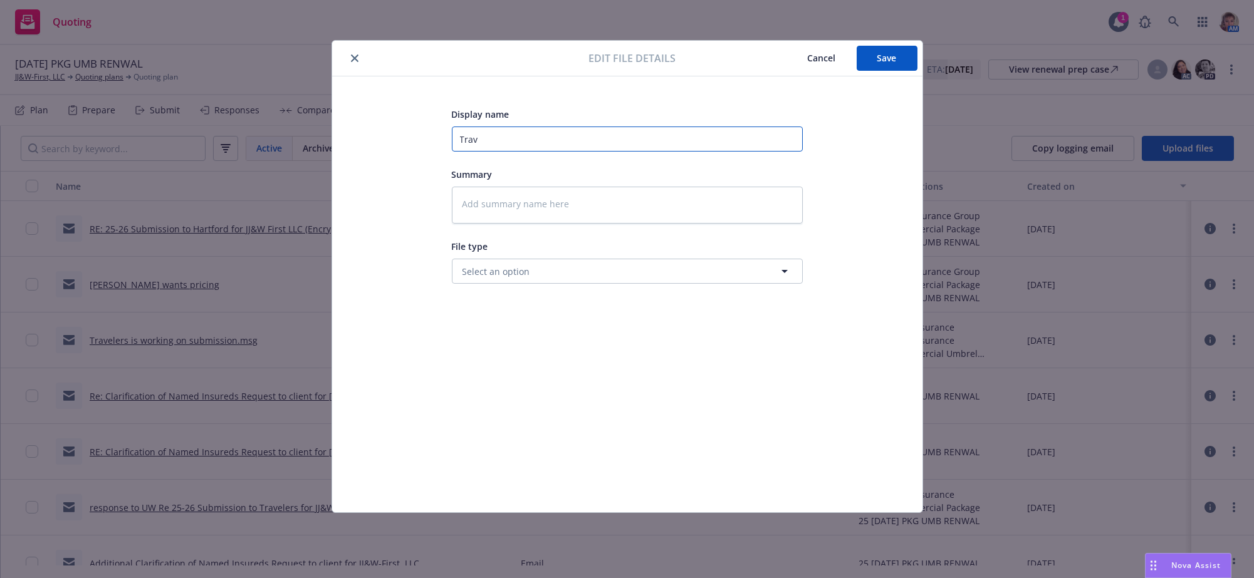
type input "Trave"
type textarea "x"
type input "Travel"
type textarea "x"
type input "Travele"
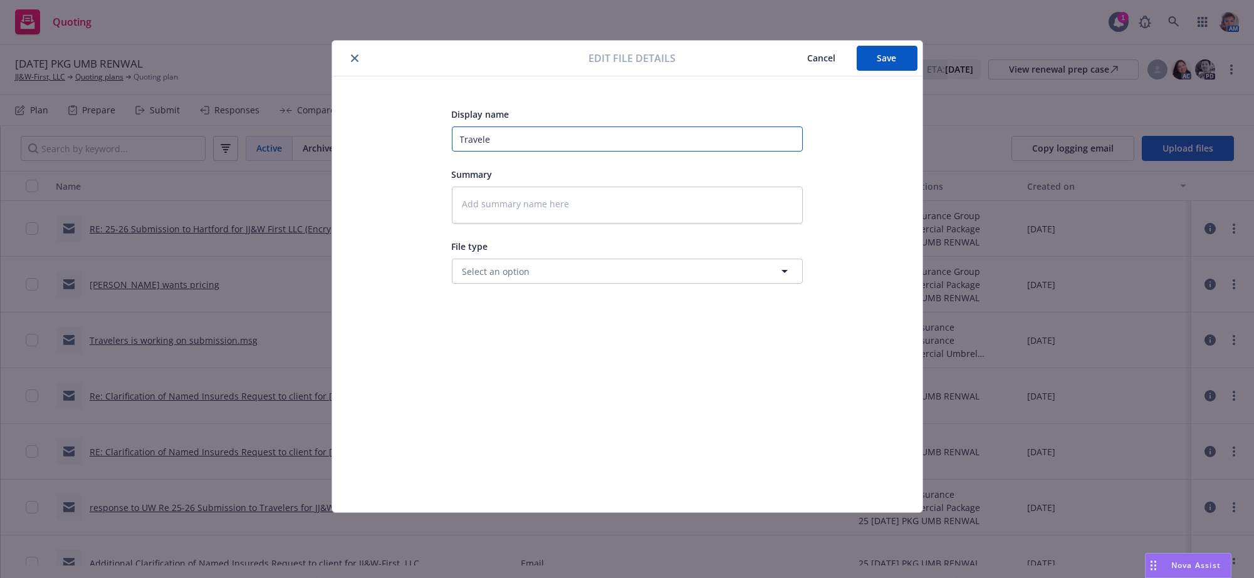
type textarea "x"
type input "Traveler"
type textarea "x"
type input "Travelers"
type textarea "x"
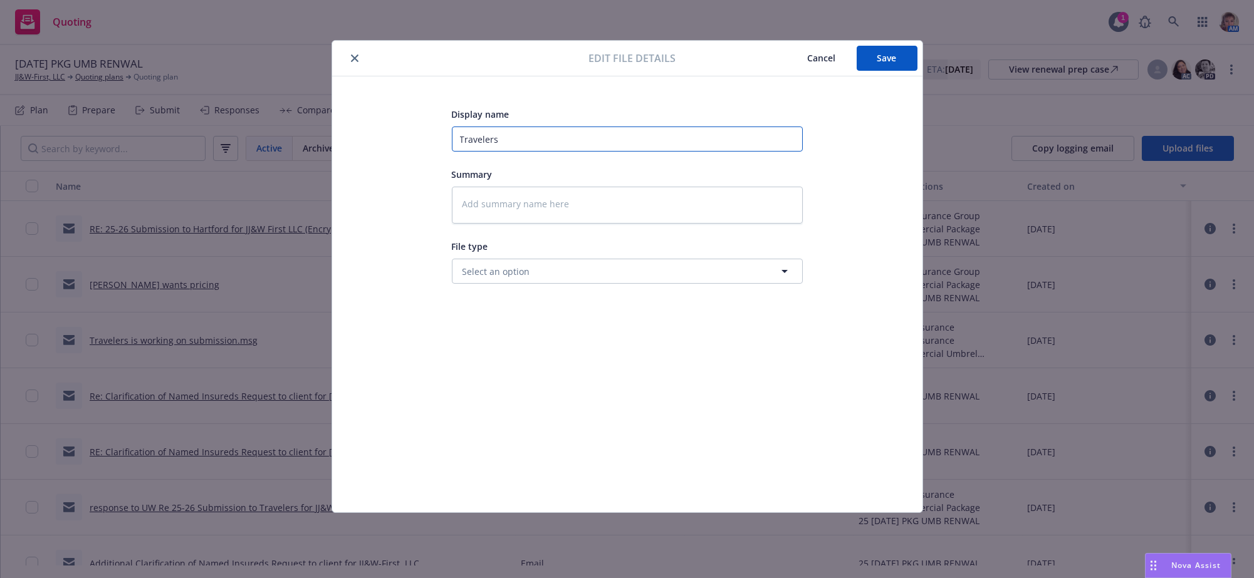
type input "Travelers"
type textarea "x"
type input "Travelers f"
type textarea "x"
type input "Travelers fo"
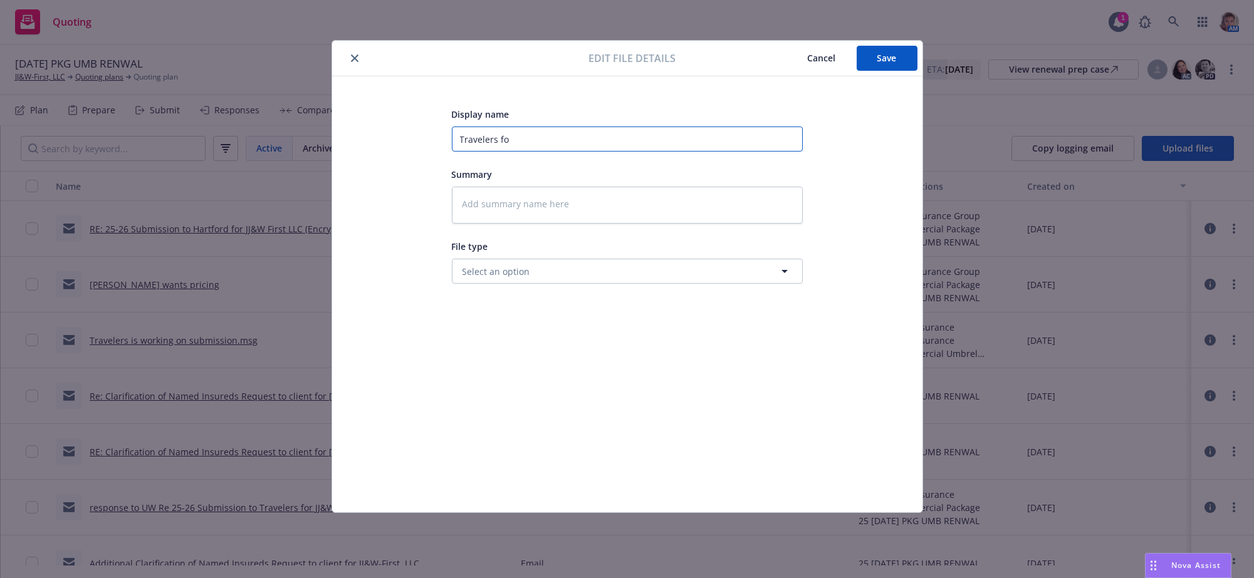
type textarea "x"
type input "Travelers fol"
type textarea "x"
type input "Travelers foll"
type textarea "x"
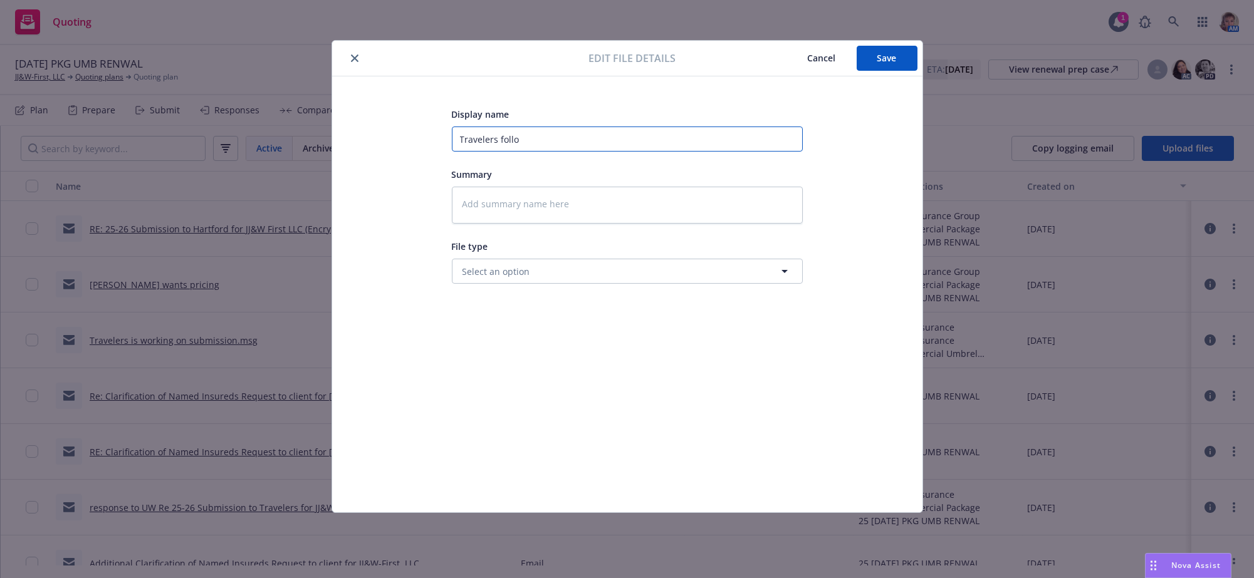
type input "Travelers follow"
type textarea "x"
type input "Travelers followi"
type textarea "x"
type input "Travelers followin"
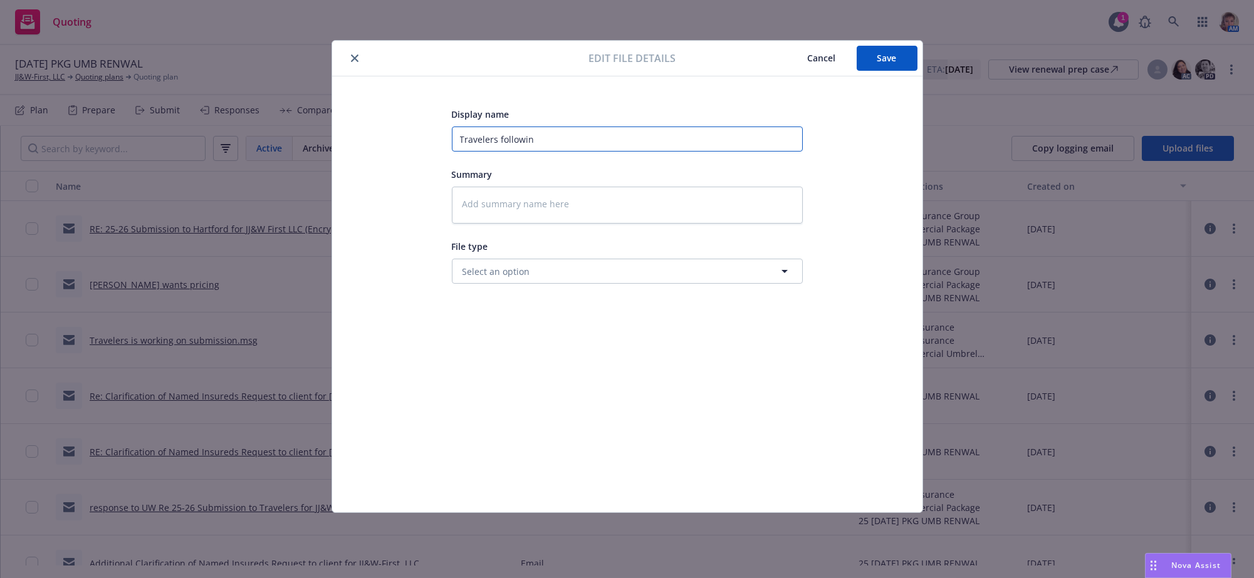
type textarea "x"
type input "Travelers following"
type textarea "x"
type input "Travelers following"
type textarea "x"
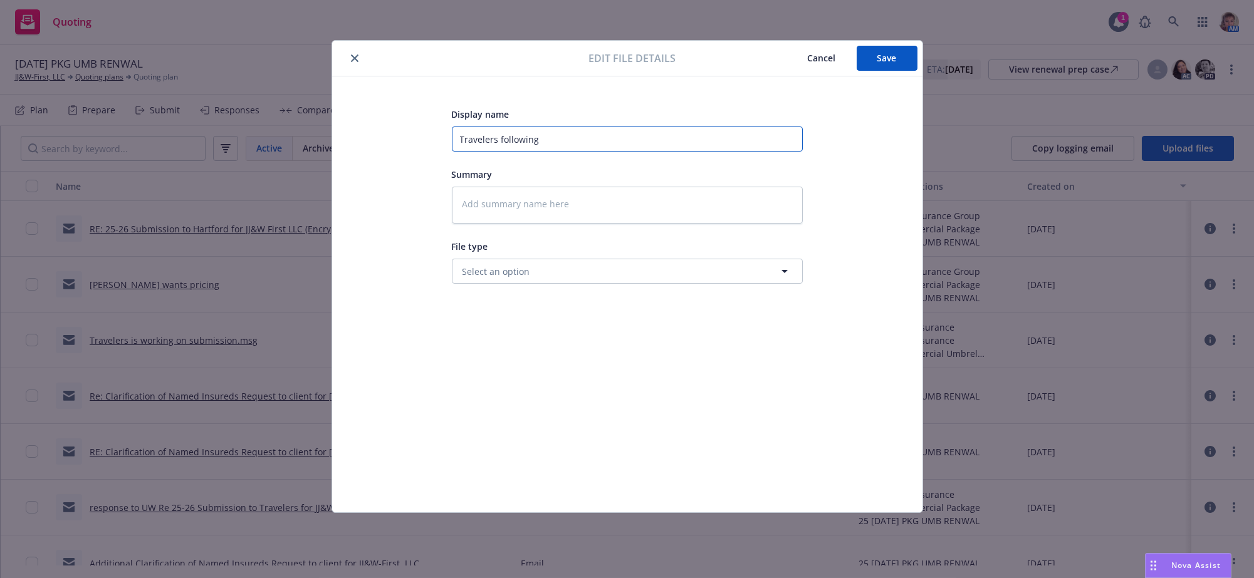
type input "Travelers following u"
type textarea "x"
type input "Travelers following up"
type textarea "x"
type input "Travelers following up"
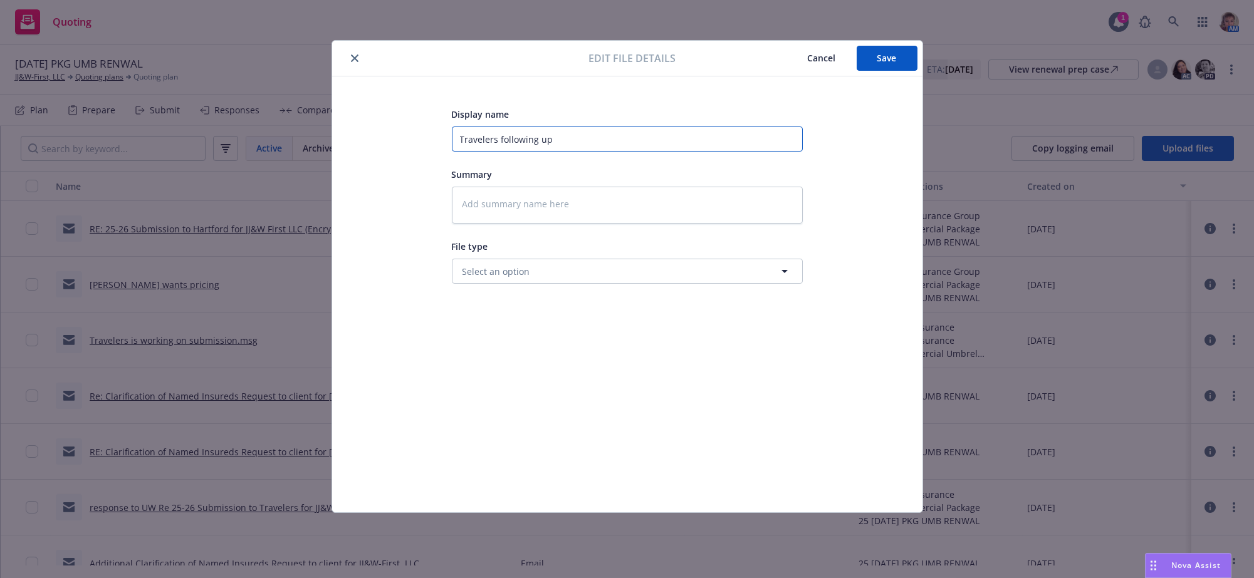
type textarea "x"
type input "Travelers following up o"
type textarea "x"
type input "Travelers following up on"
type textarea "x"
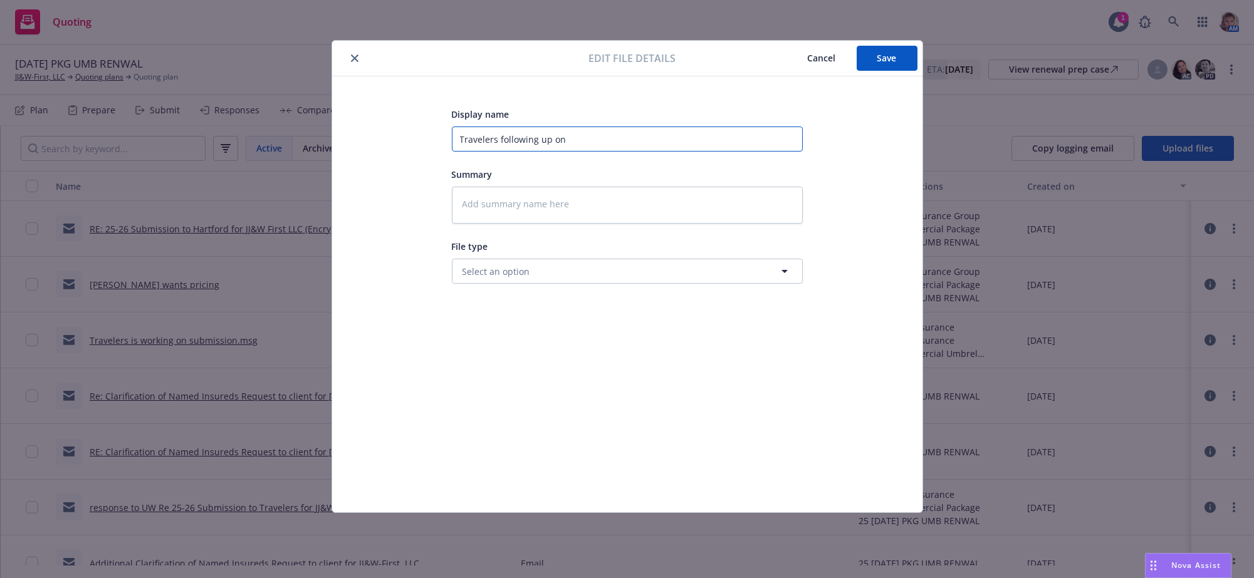
type input "Travelers following up on"
type textarea "x"
type input "Travelers following up on q"
type textarea "x"
type input "Travelers following up on qu"
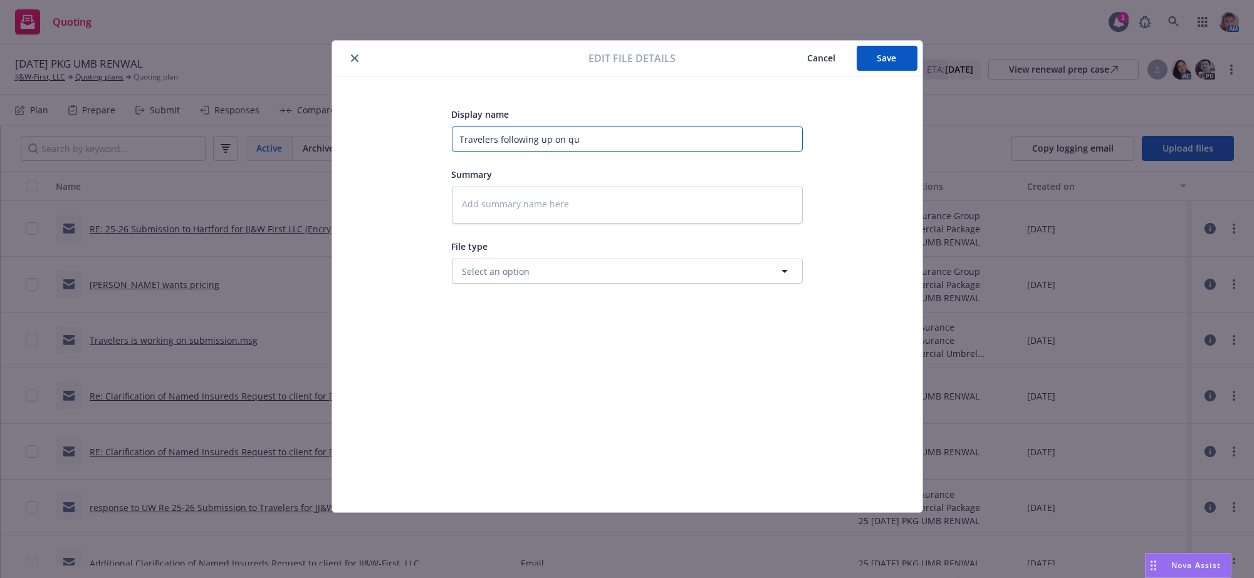
type textarea "x"
type input "Travelers following up on que"
type textarea "x"
type input "Travelers following up on ques"
type textarea "x"
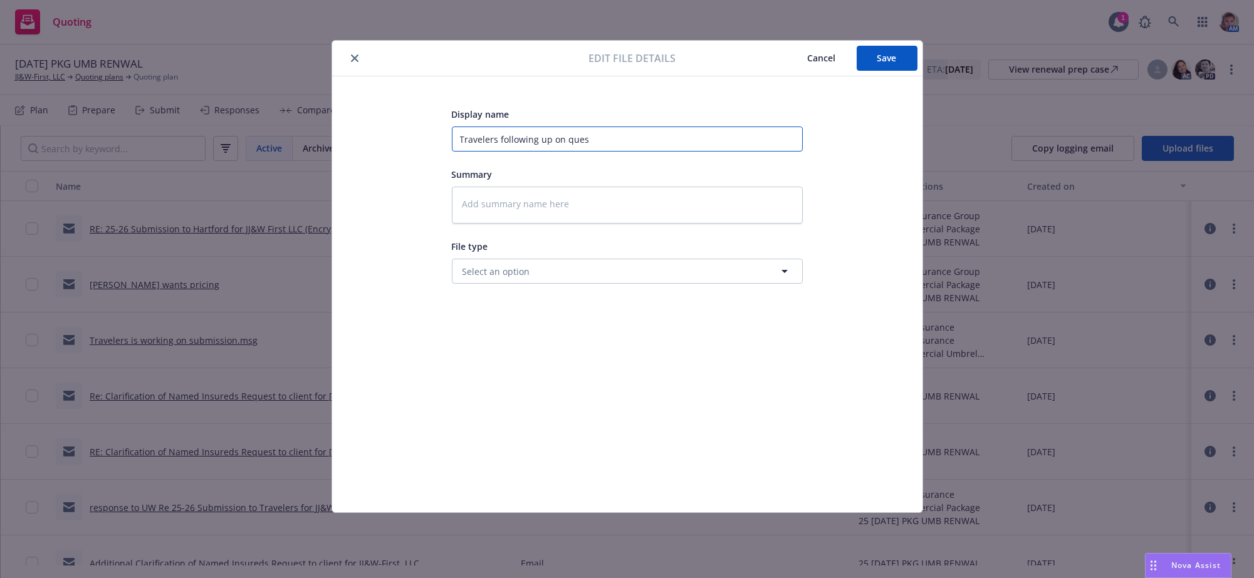
type input "Travelers following up on quest"
type textarea "x"
type input "Travelers following up on questi"
type textarea "x"
type input "Travelers following up on questio"
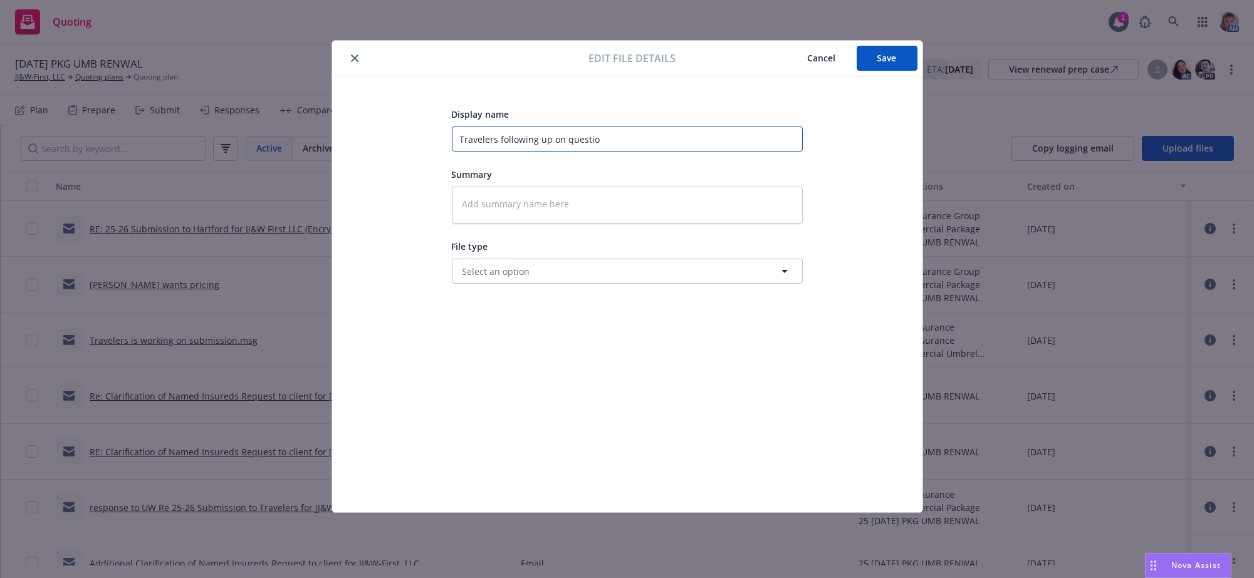
type textarea "x"
type input "Travelers following up on question"
type textarea "x"
type input "Travelers following up on questions"
type textarea "x"
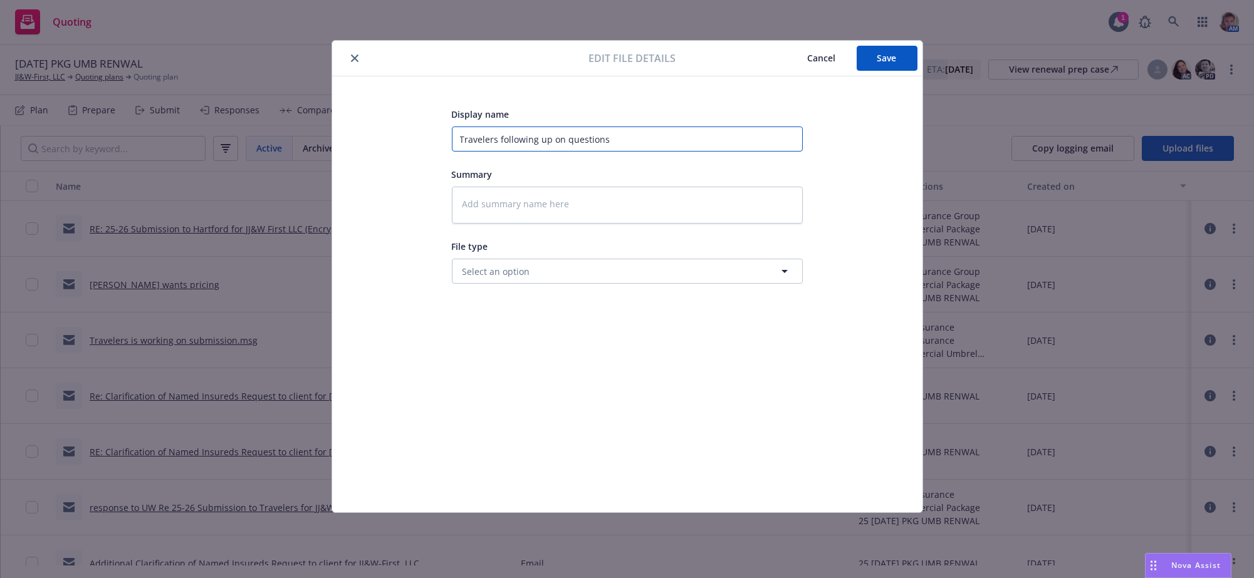
type input "Travelers following up on questions"
type textarea "x"
type input "Travelers following up on questions t"
type textarea "x"
type input "Travelers following up on questions th"
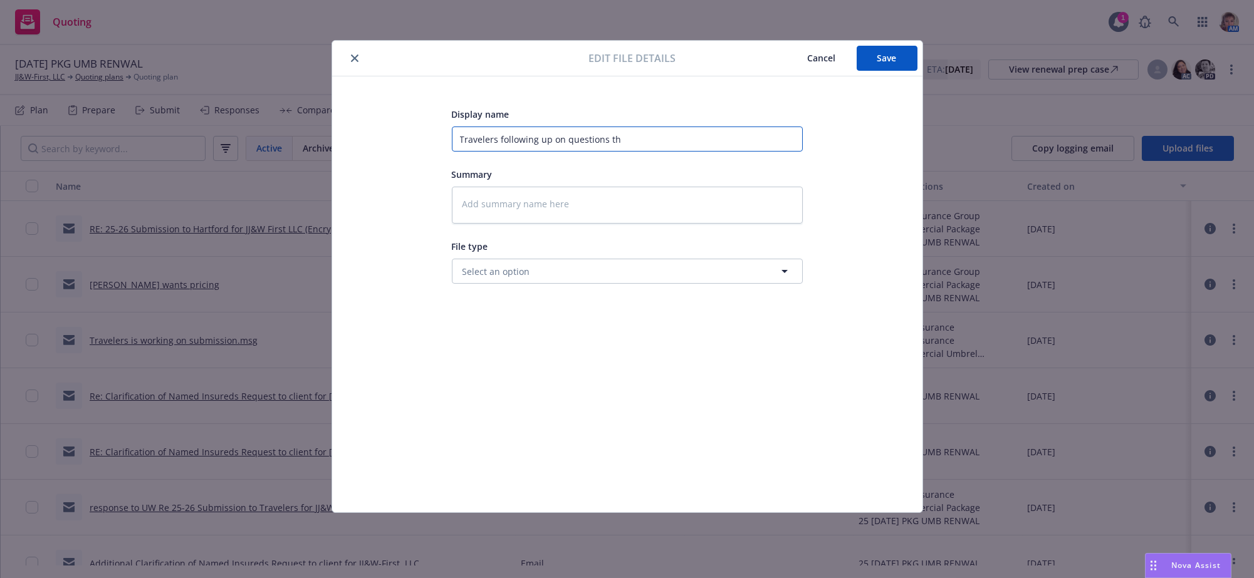
type textarea "x"
type input "Travelers following up on questions the"
type textarea "x"
type input "Travelers following up on questions they"
type textarea "x"
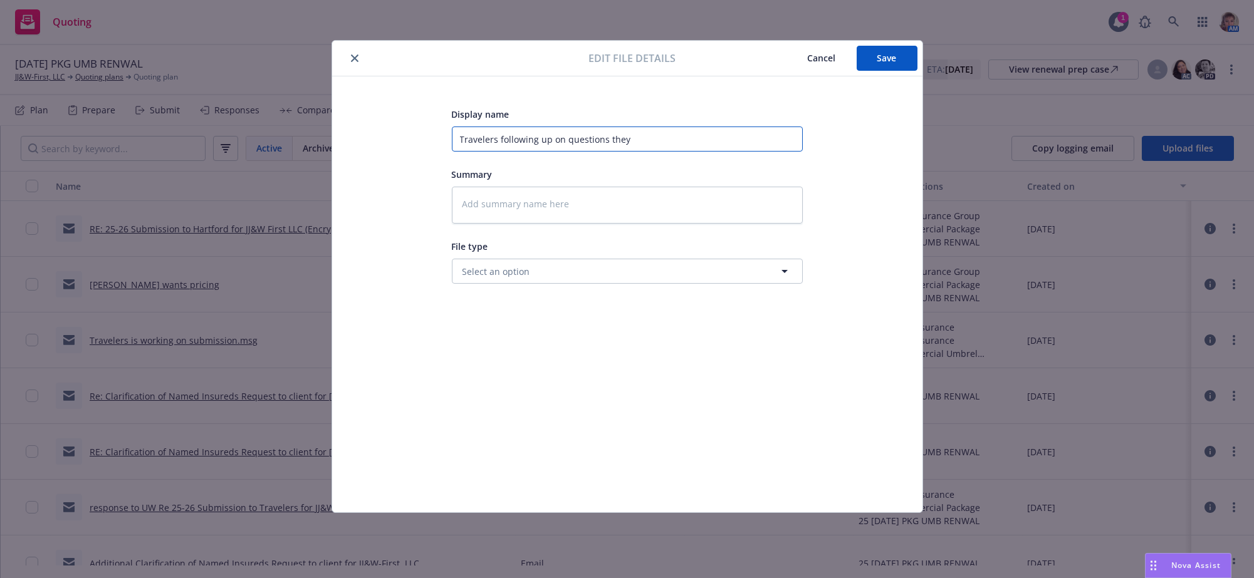
type input "Travelers following up on questions they"
type textarea "x"
type input "Travelers following up on questions they h"
type textarea "x"
type input "Travelers following up on questions they ha"
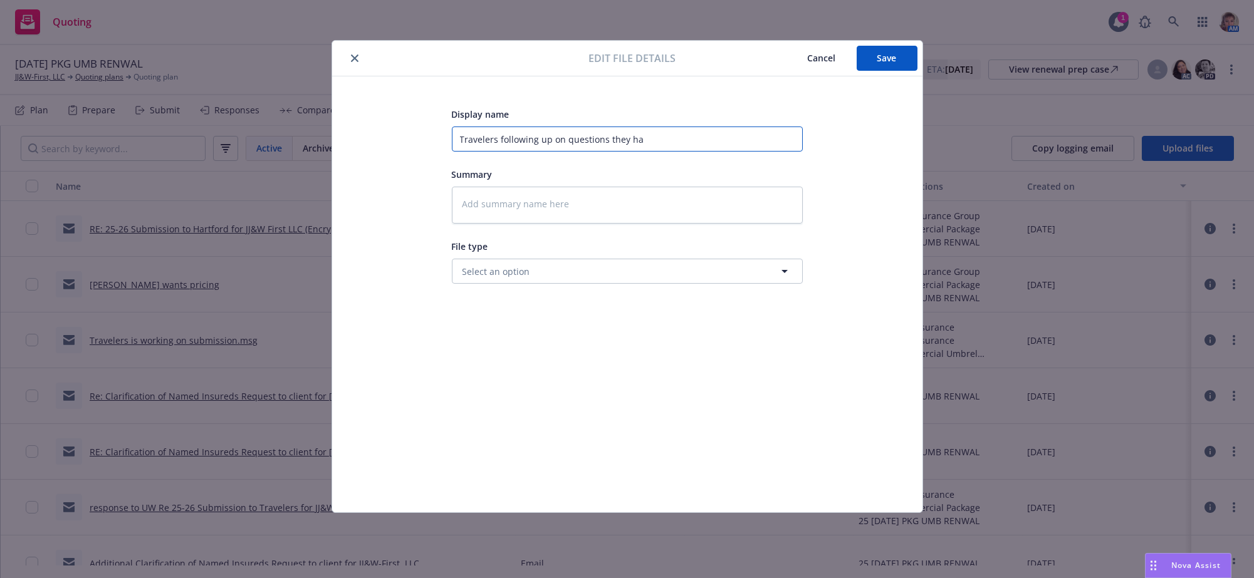
type textarea "x"
type input "Travelers following up on questions they had"
click at [882, 57] on span "Save" at bounding box center [886, 58] width 19 height 12
type textarea "x"
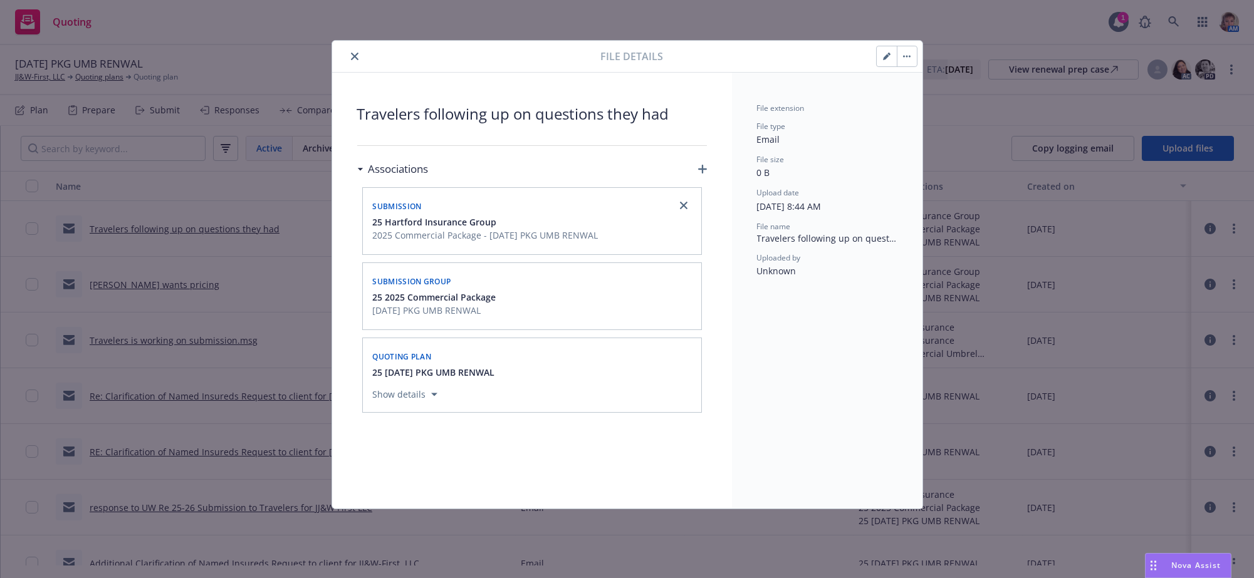
click at [358, 58] on icon "close" at bounding box center [355, 57] width 8 height 8
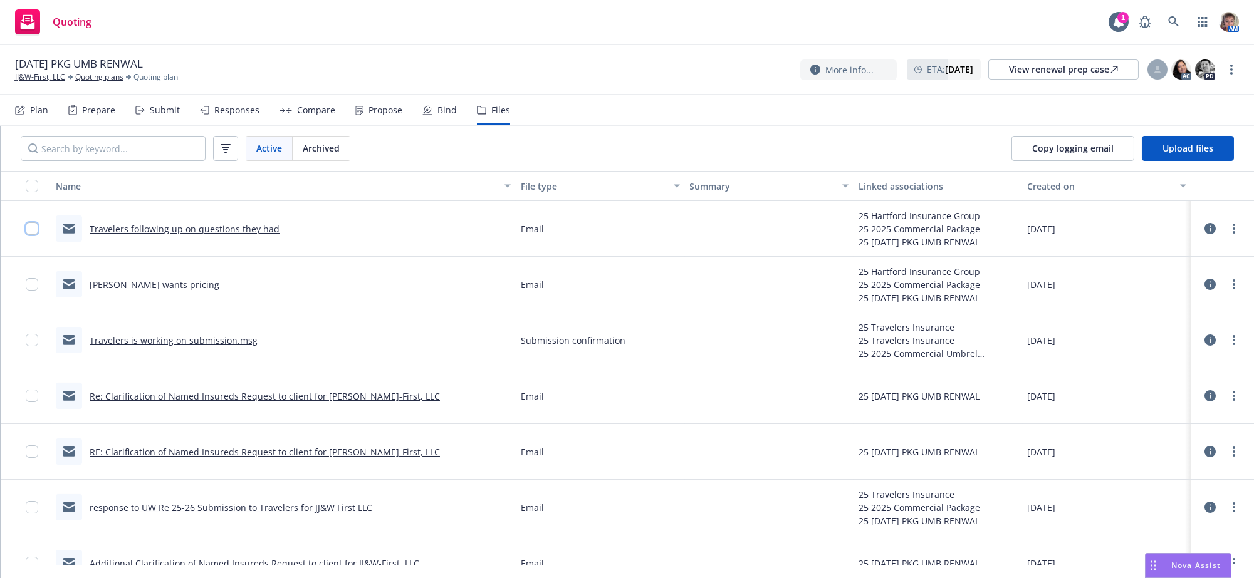
click at [33, 235] on input "checkbox" at bounding box center [32, 228] width 13 height 13
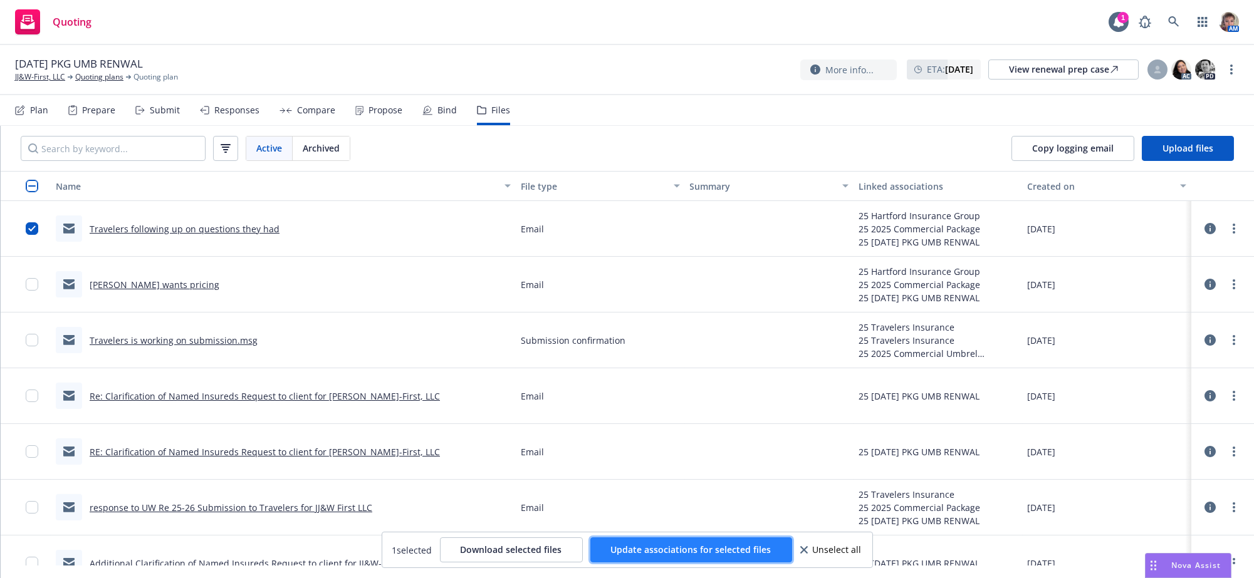
click at [739, 550] on span "Update associations for selected files" at bounding box center [691, 550] width 160 height 12
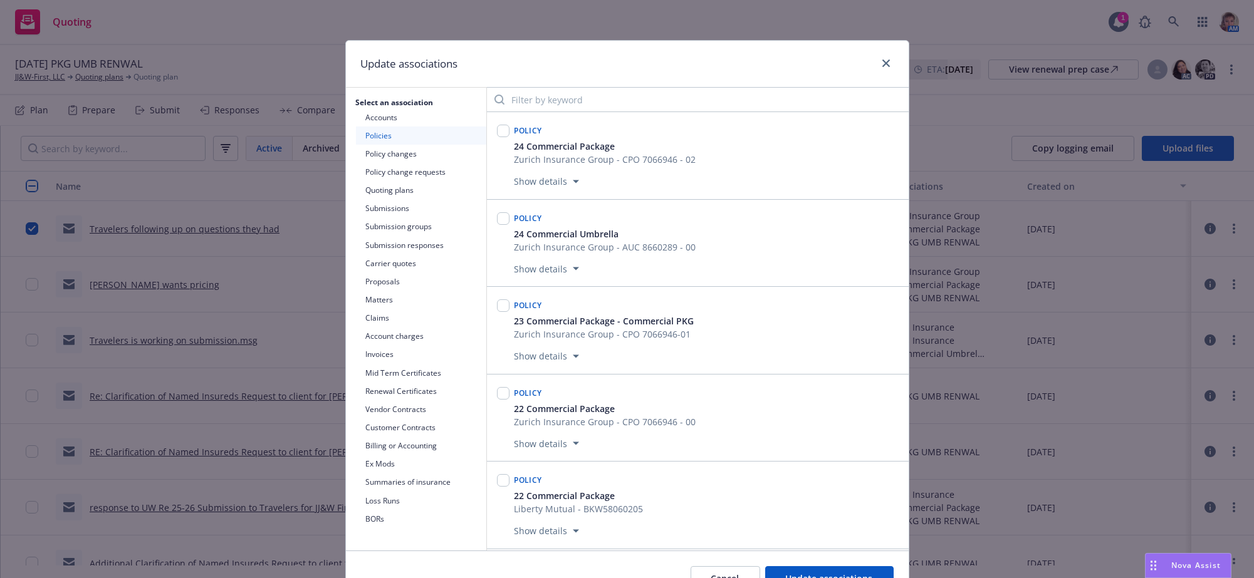
click at [395, 217] on button "Submissions" at bounding box center [421, 208] width 130 height 18
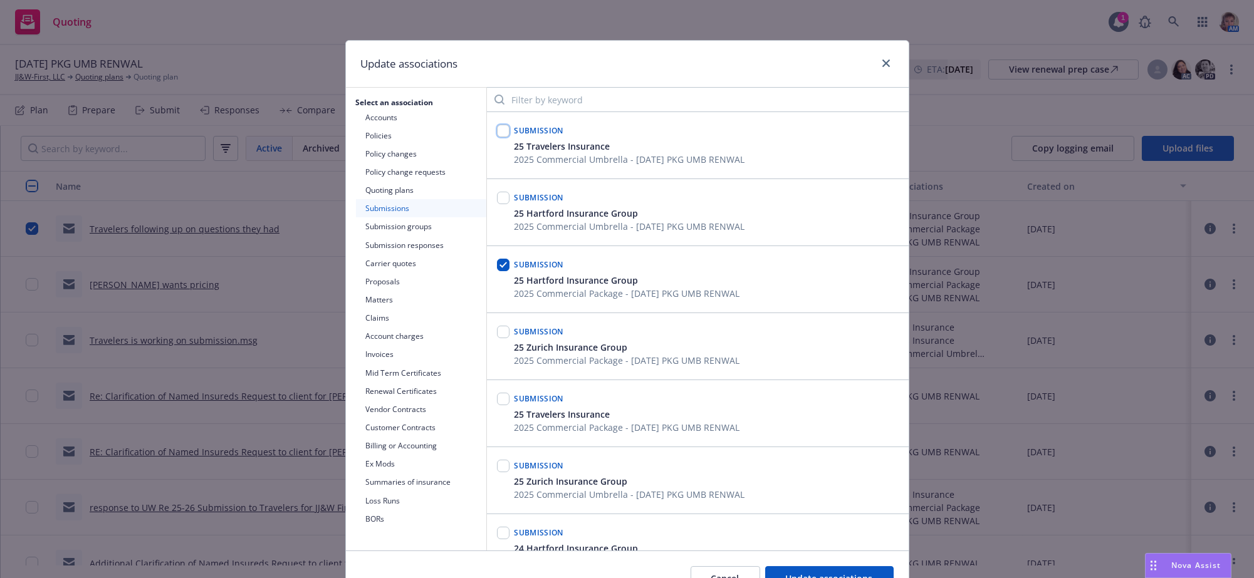
click at [498, 137] on input "checkbox" at bounding box center [503, 131] width 13 height 13
checkbox input "true"
click at [503, 271] on input "checkbox" at bounding box center [503, 265] width 13 height 13
checkbox input "false"
click at [499, 405] on input "checkbox" at bounding box center [503, 399] width 13 height 13
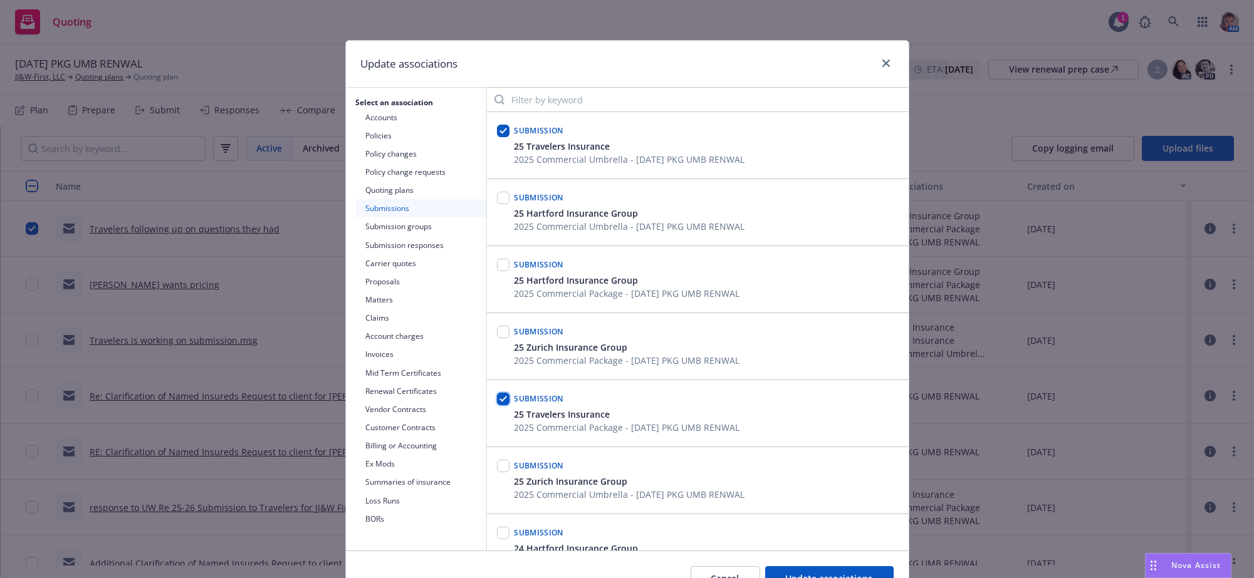
checkbox input "true"
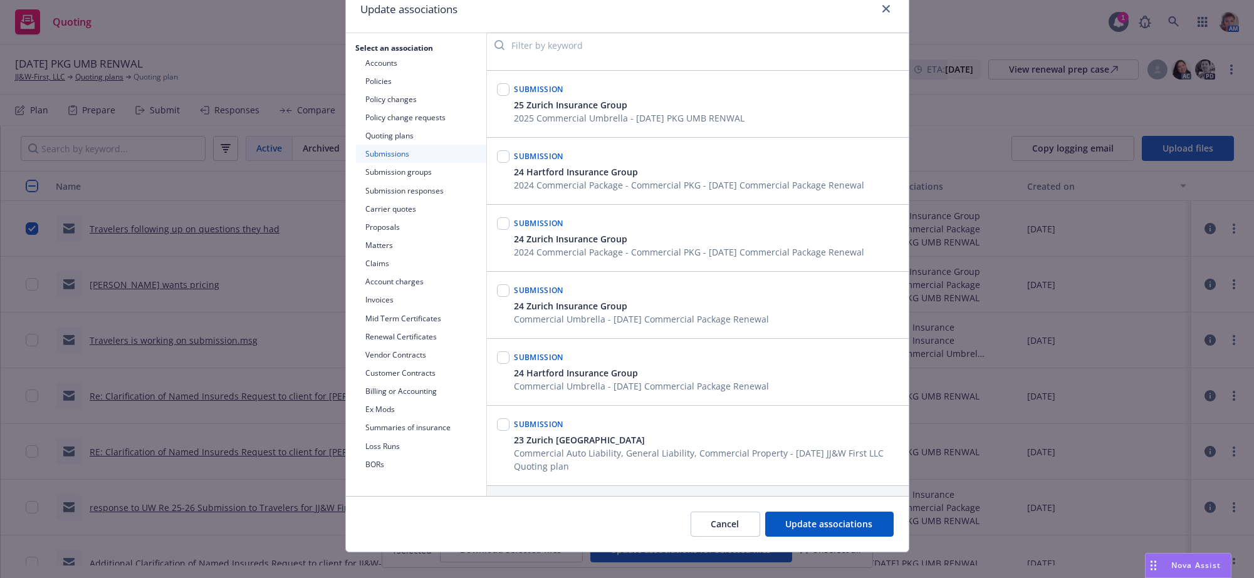
scroll to position [83, 0]
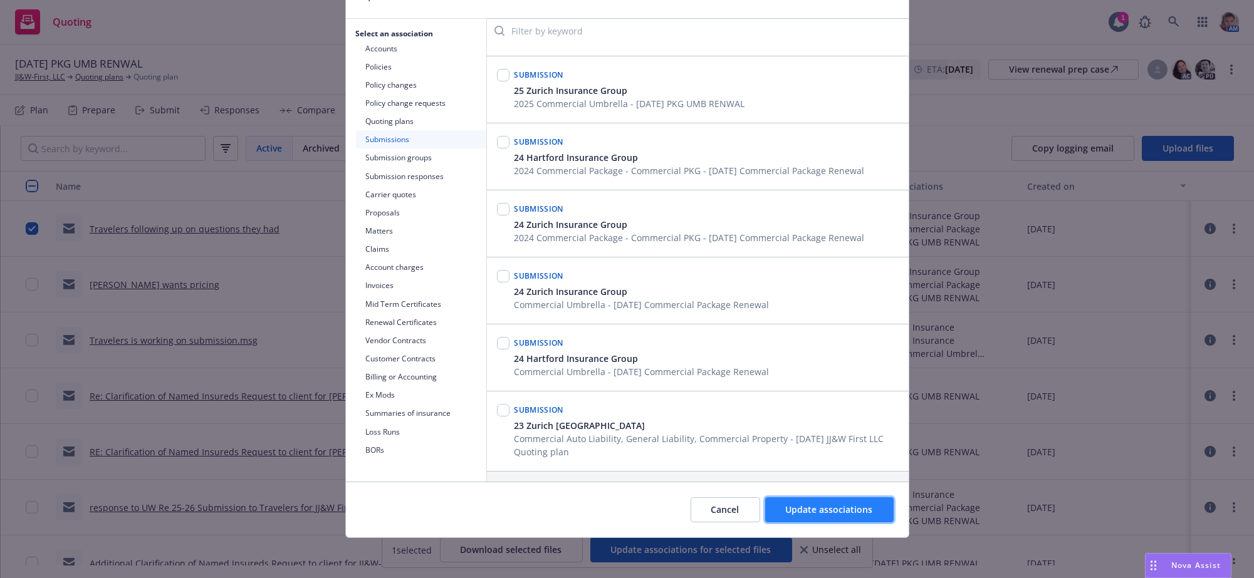
click at [807, 507] on span "Update associations" at bounding box center [829, 510] width 87 height 12
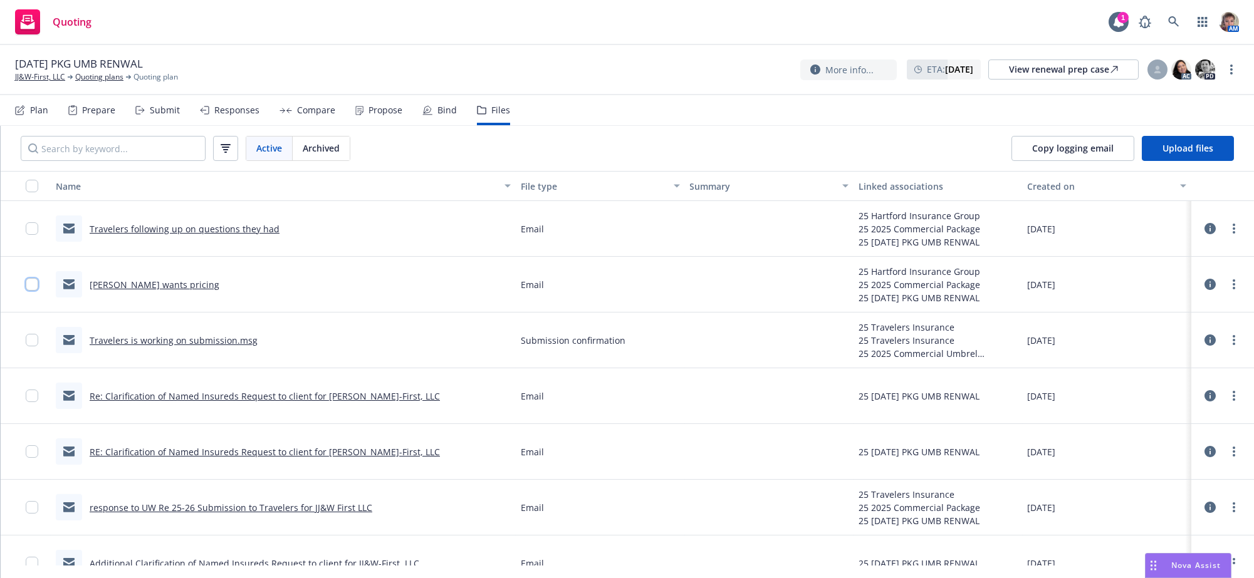
click at [33, 291] on input "checkbox" at bounding box center [32, 284] width 13 height 13
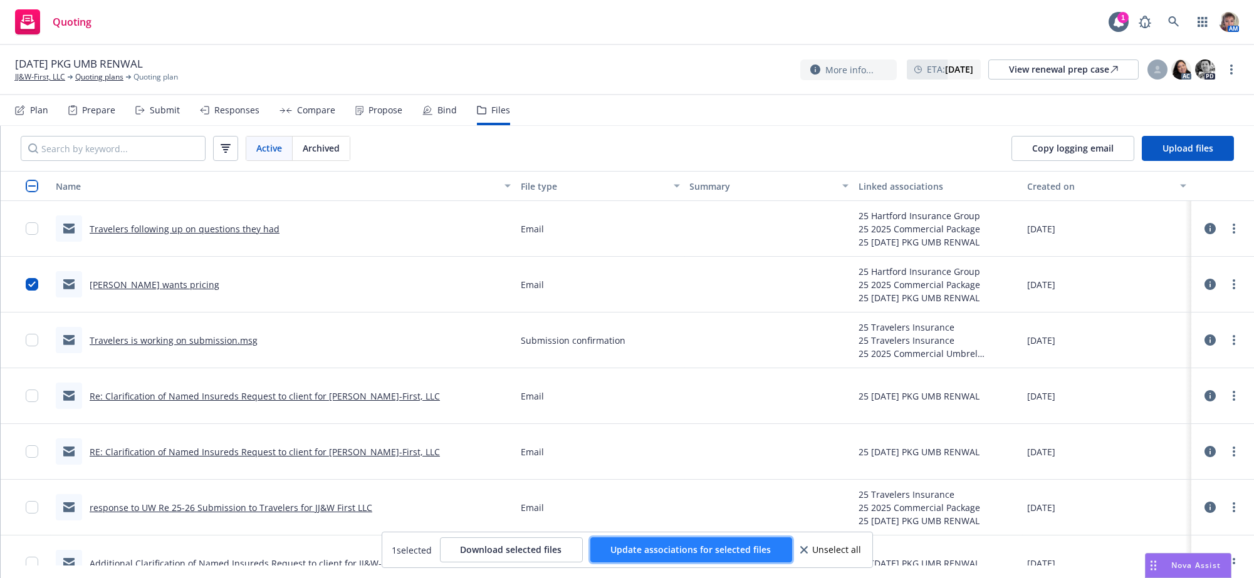
click at [716, 544] on span "Update associations for selected files" at bounding box center [691, 550] width 160 height 12
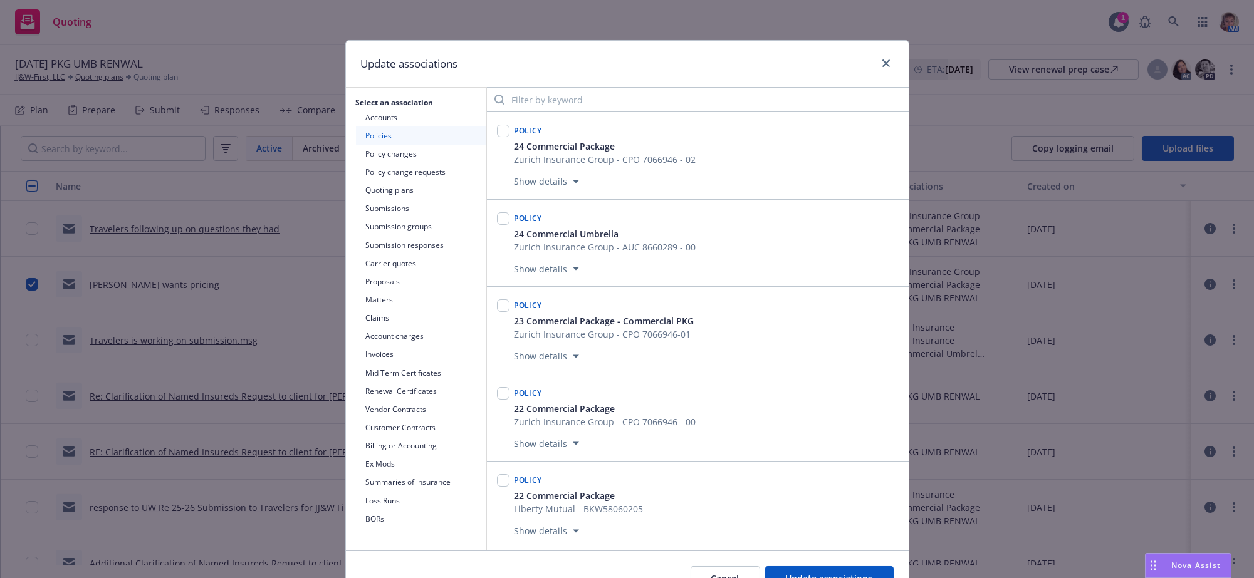
click at [373, 215] on button "Submissions" at bounding box center [421, 208] width 130 height 18
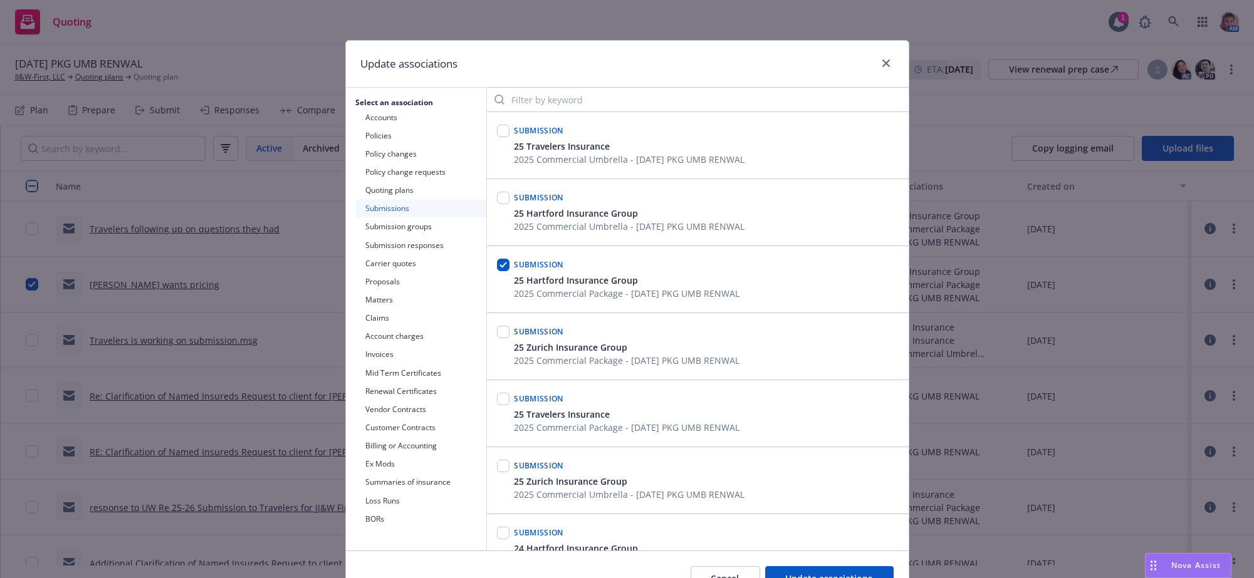
scroll to position [377, 0]
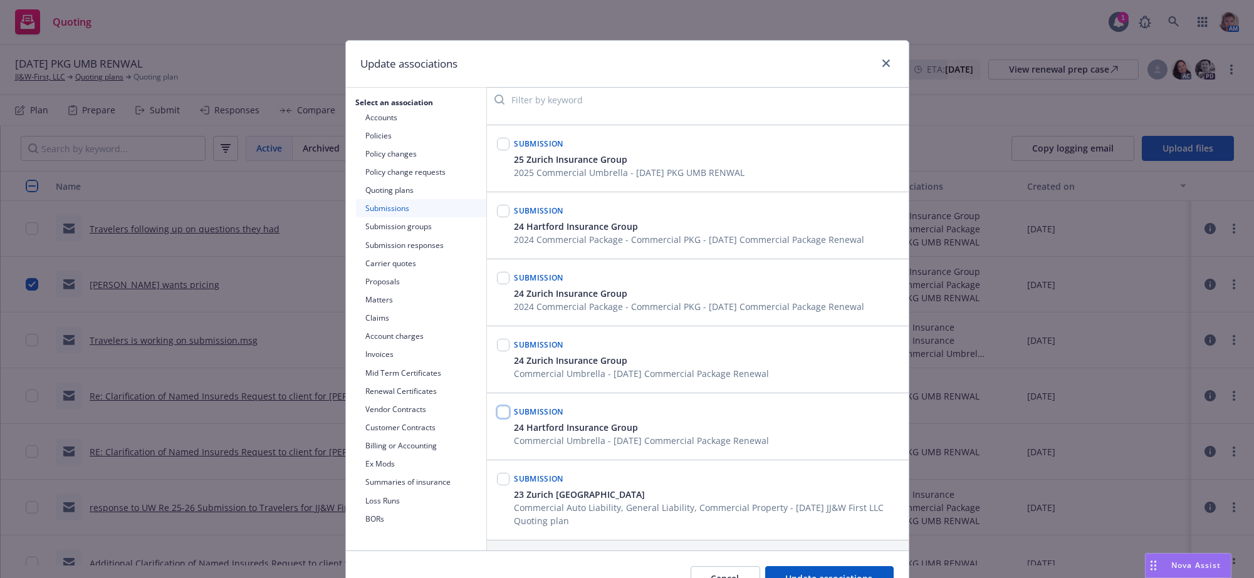
click at [498, 407] on input "checkbox" at bounding box center [503, 412] width 13 height 13
click at [497, 406] on input "checkbox" at bounding box center [503, 412] width 13 height 13
checkbox input "false"
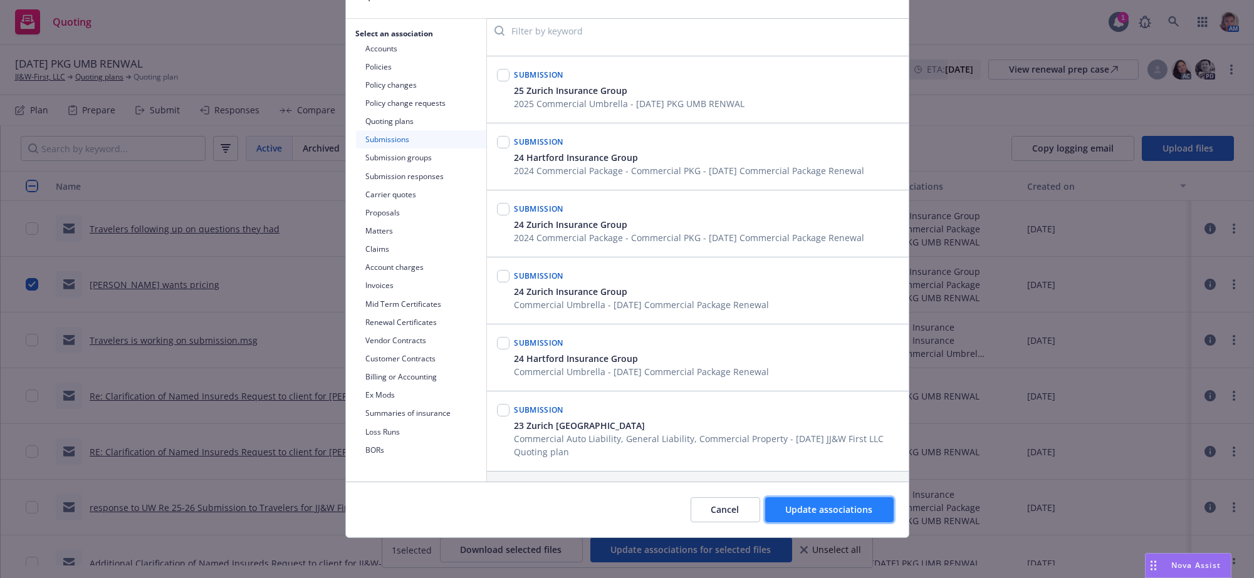
click at [826, 509] on span "Update associations" at bounding box center [829, 510] width 87 height 12
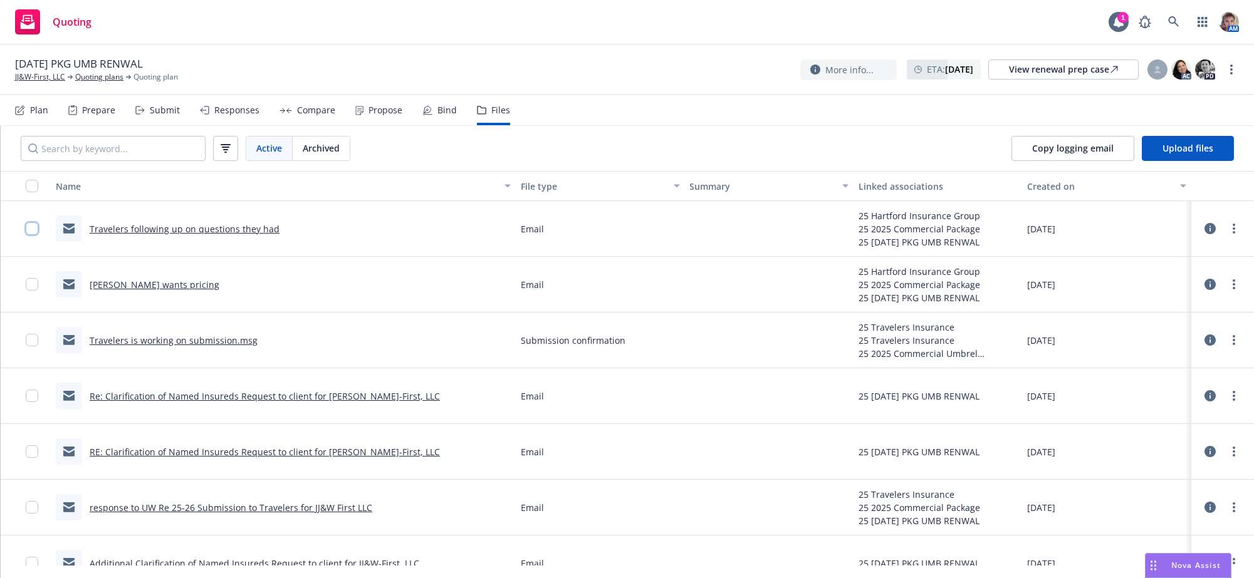
click at [26, 235] on input "checkbox" at bounding box center [32, 228] width 13 height 13
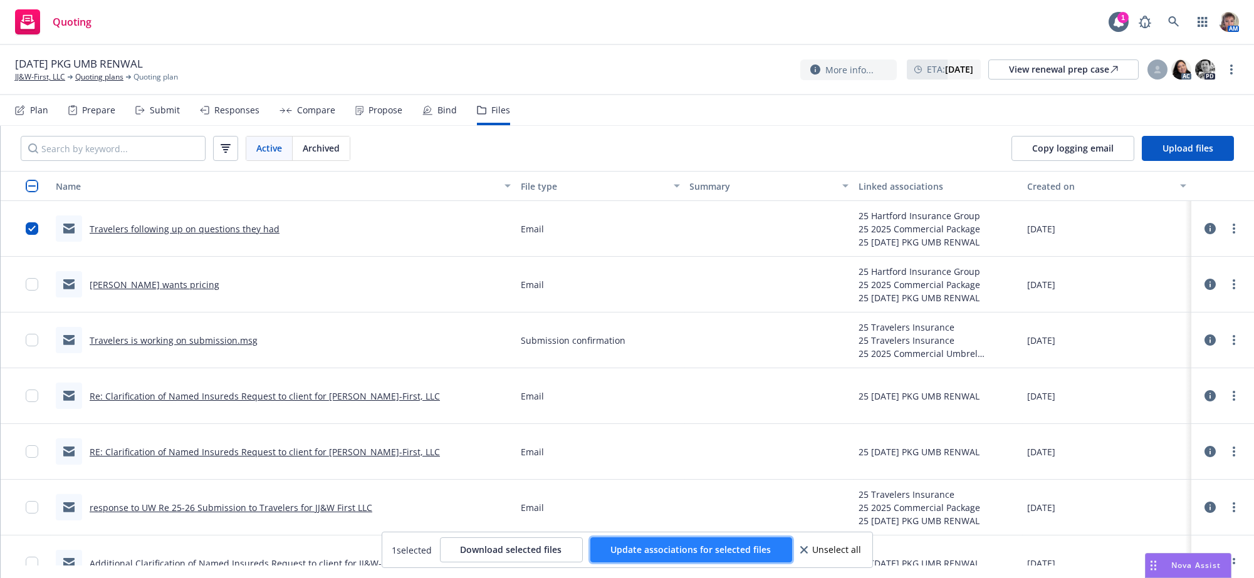
click at [717, 545] on span "Update associations for selected files" at bounding box center [691, 550] width 160 height 12
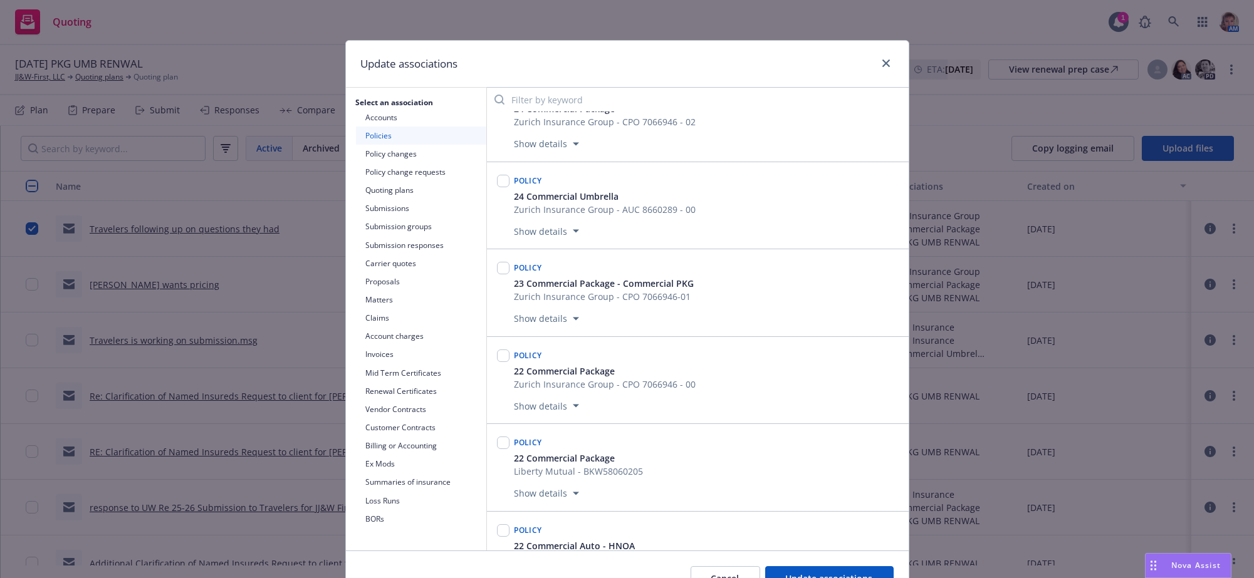
scroll to position [0, 0]
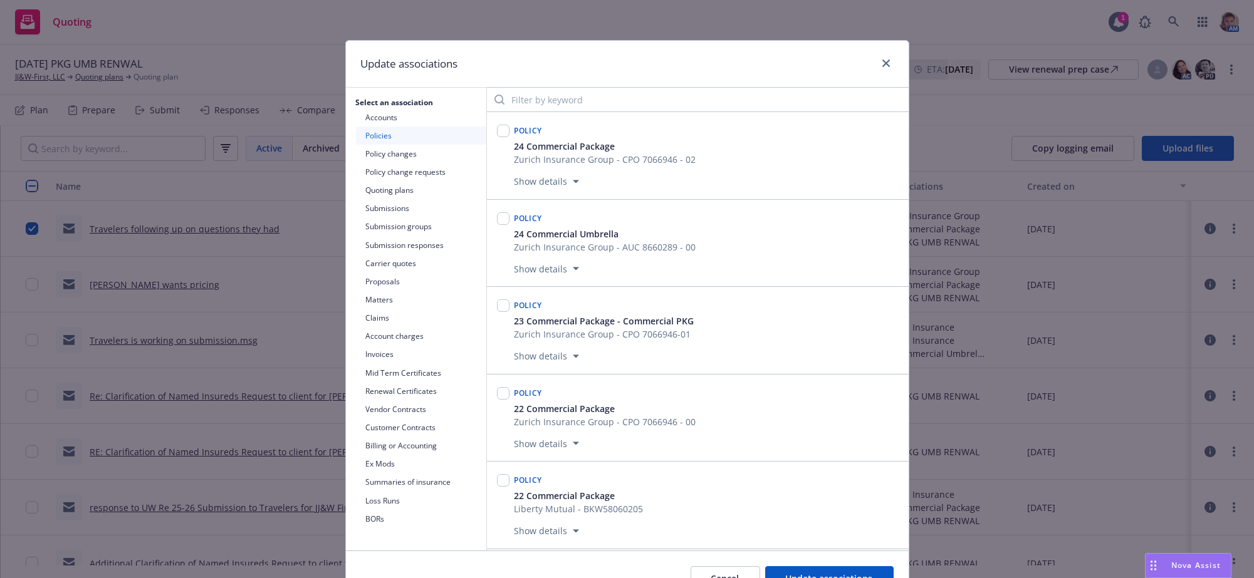
click at [404, 209] on button "Submissions" at bounding box center [421, 208] width 130 height 18
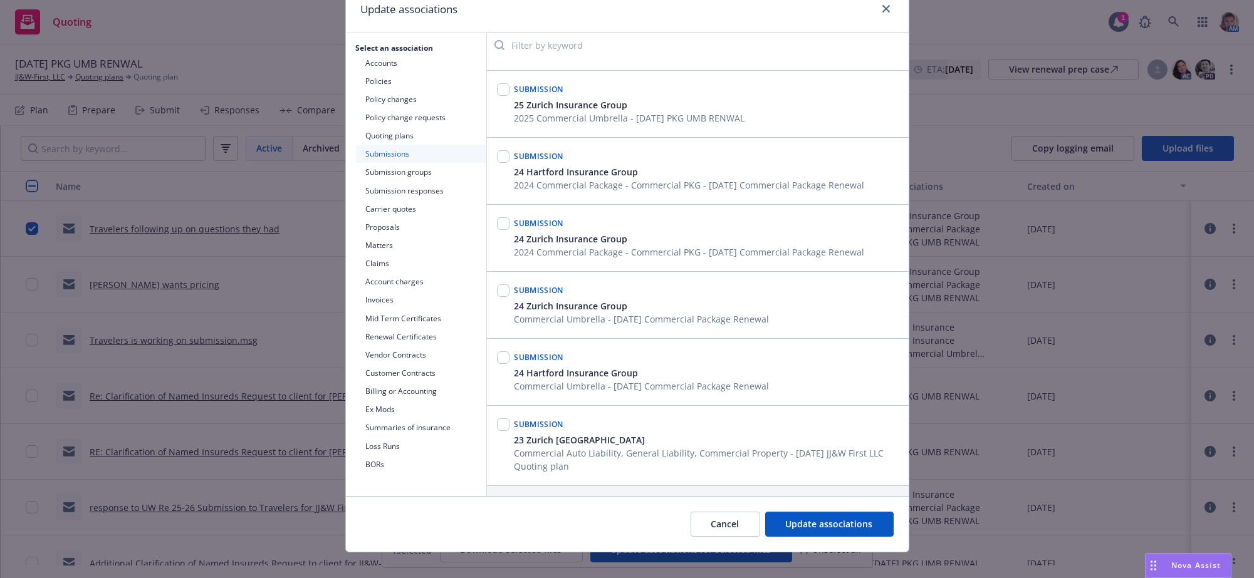
scroll to position [83, 0]
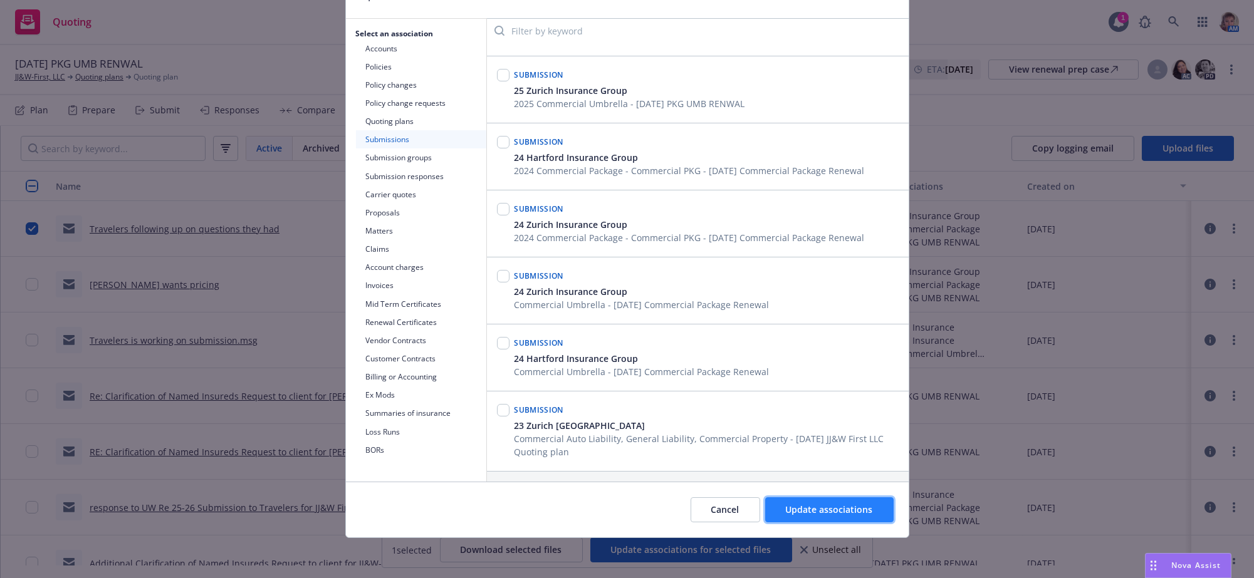
click at [842, 504] on span "Update associations" at bounding box center [829, 510] width 87 height 12
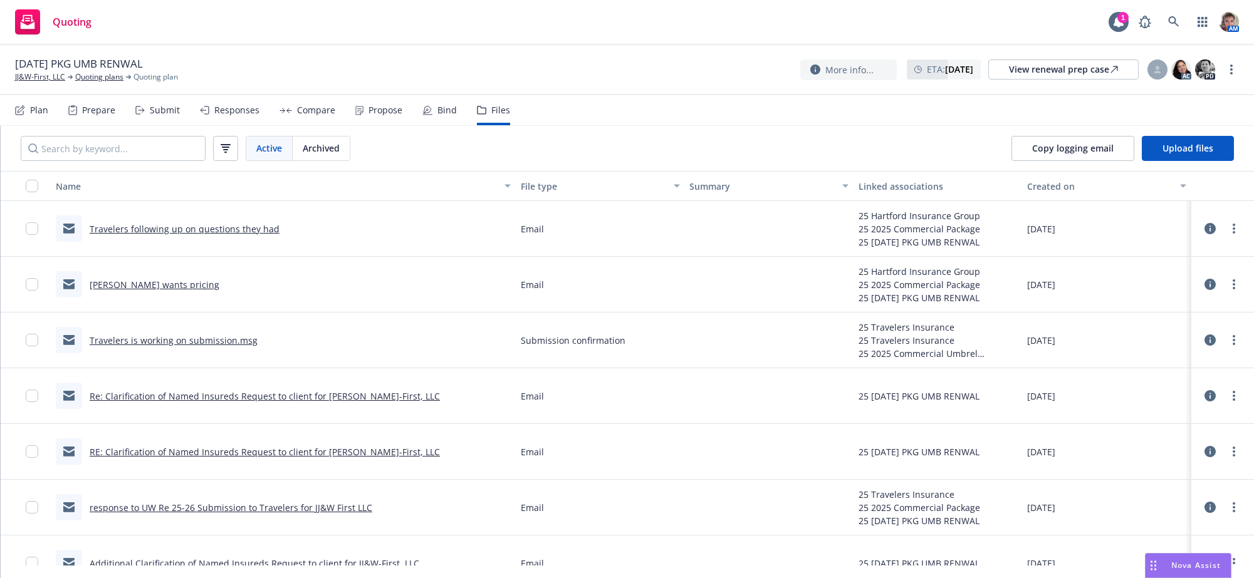
click at [231, 458] on link "RE: Clarification of Named Insureds Request to client for [PERSON_NAME]-First, …" at bounding box center [265, 452] width 350 height 12
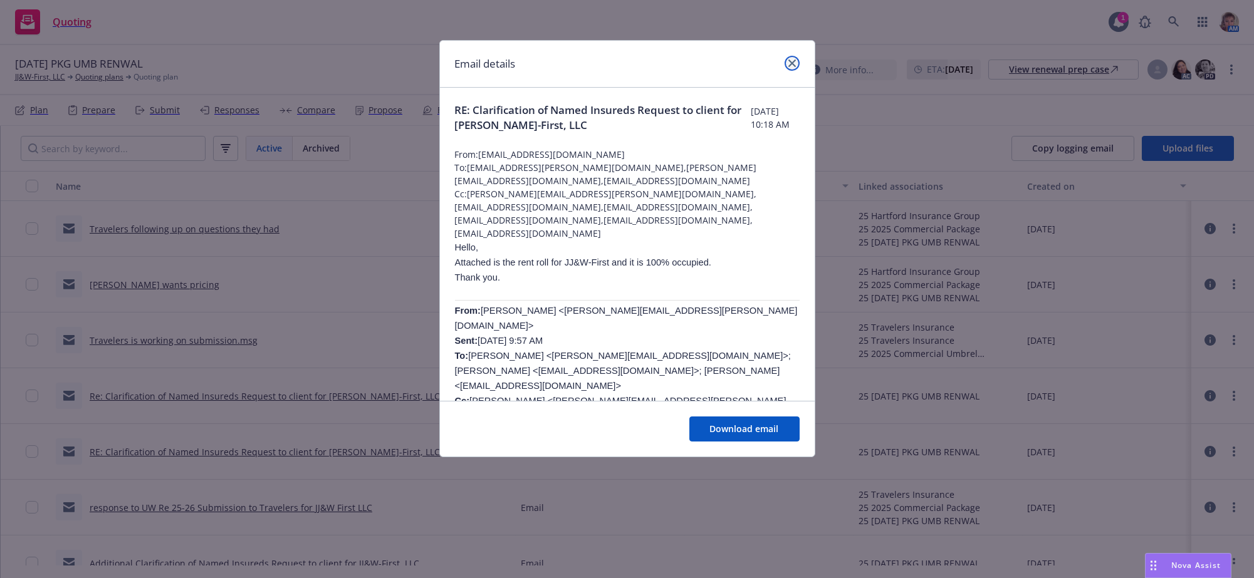
click at [788, 69] on link "close" at bounding box center [791, 63] width 15 height 15
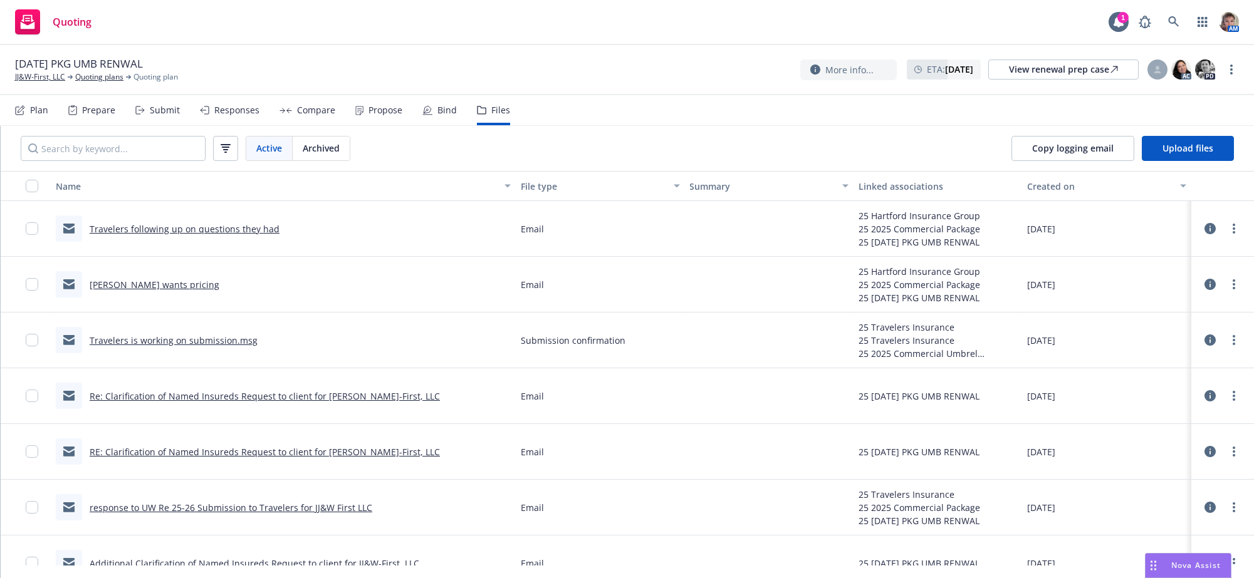
click at [261, 402] on link "Re: Clarification of Named Insureds Request to client for [PERSON_NAME]-First, …" at bounding box center [265, 396] width 350 height 12
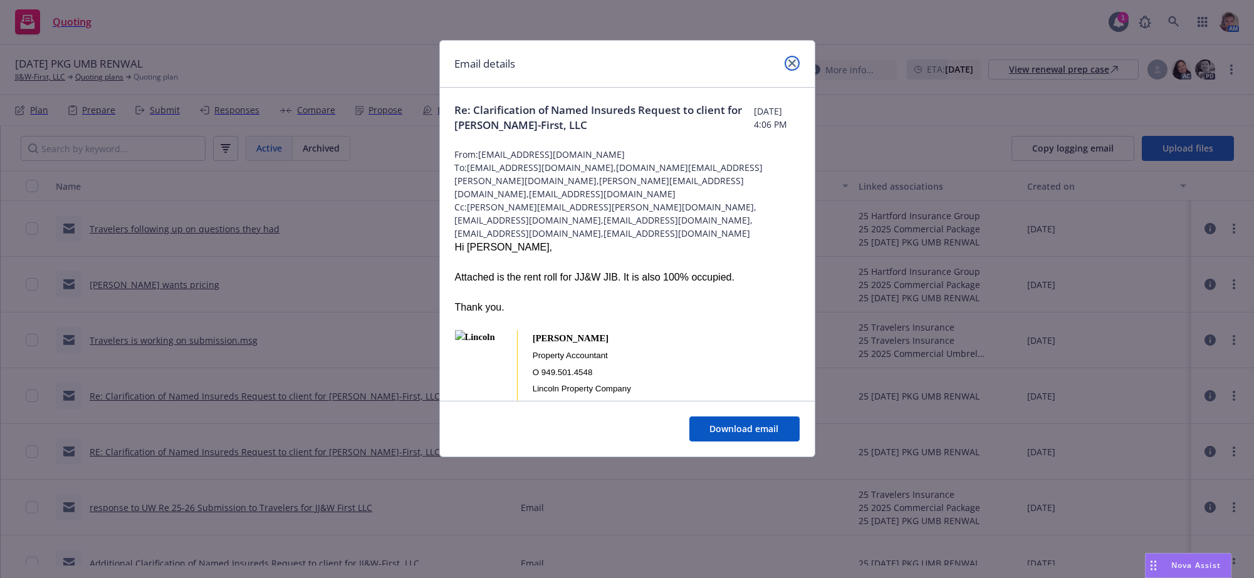
click at [788, 61] on icon "close" at bounding box center [792, 64] width 8 height 8
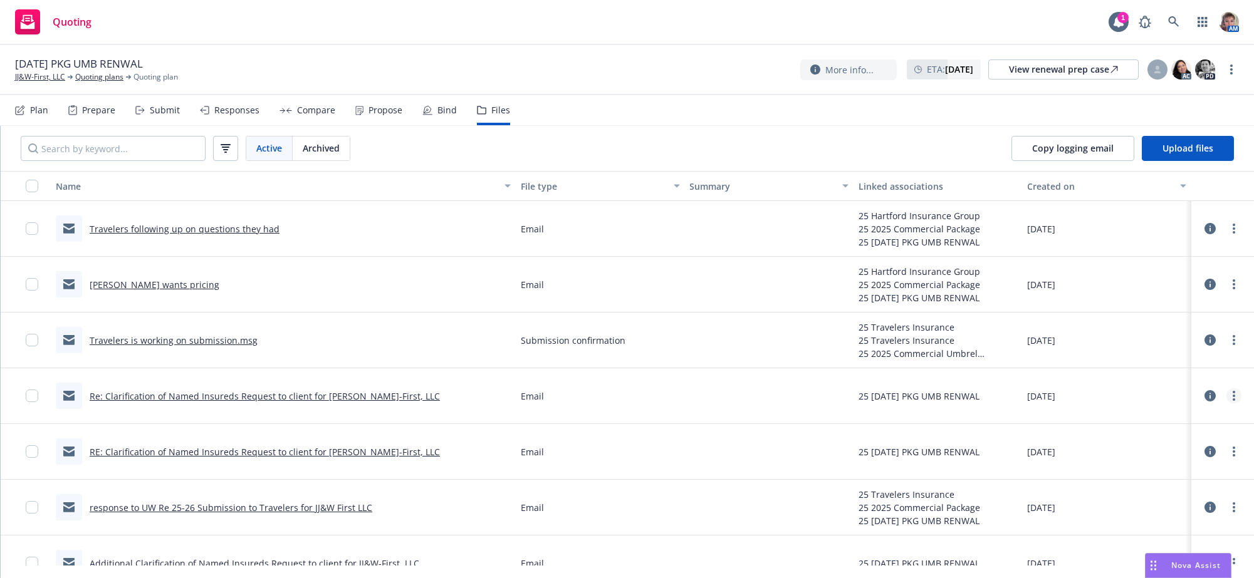
click at [1232, 401] on circle "more" at bounding box center [1233, 400] width 3 height 3
click at [1178, 498] on link "Edit" at bounding box center [1165, 495] width 125 height 25
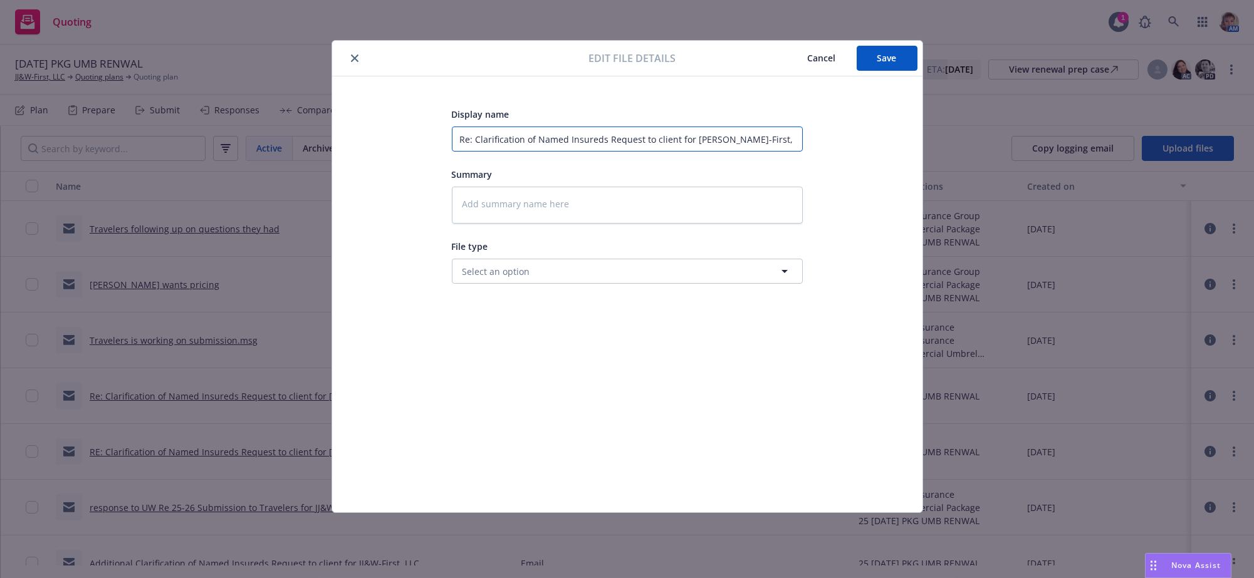
drag, startPoint x: 459, startPoint y: 137, endPoint x: 931, endPoint y: 163, distance: 473.2
click at [931, 163] on div "Edit file details Cancel Save Display name Re: Clarification of Named Insureds …" at bounding box center [627, 289] width 1254 height 578
type textarea "x"
type input "Re"
type textarea "x"
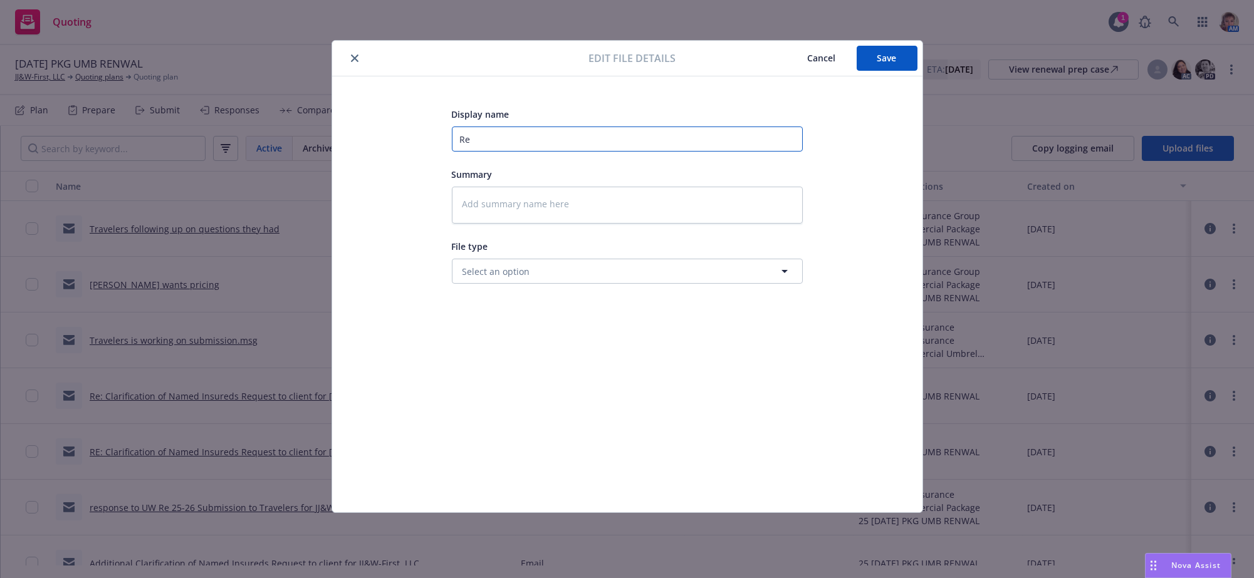
type input "Ren"
type textarea "x"
type input "Rent"
type textarea "x"
type input "Rent"
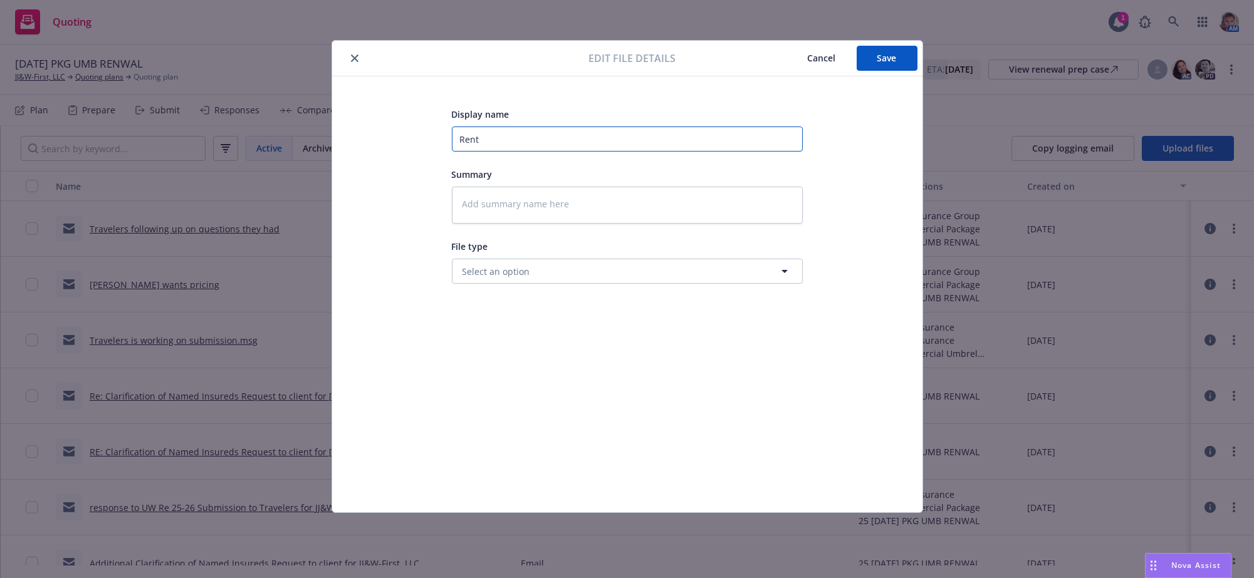
type textarea "x"
type input "Rent r"
type textarea "x"
type input "Rent ro"
type textarea "x"
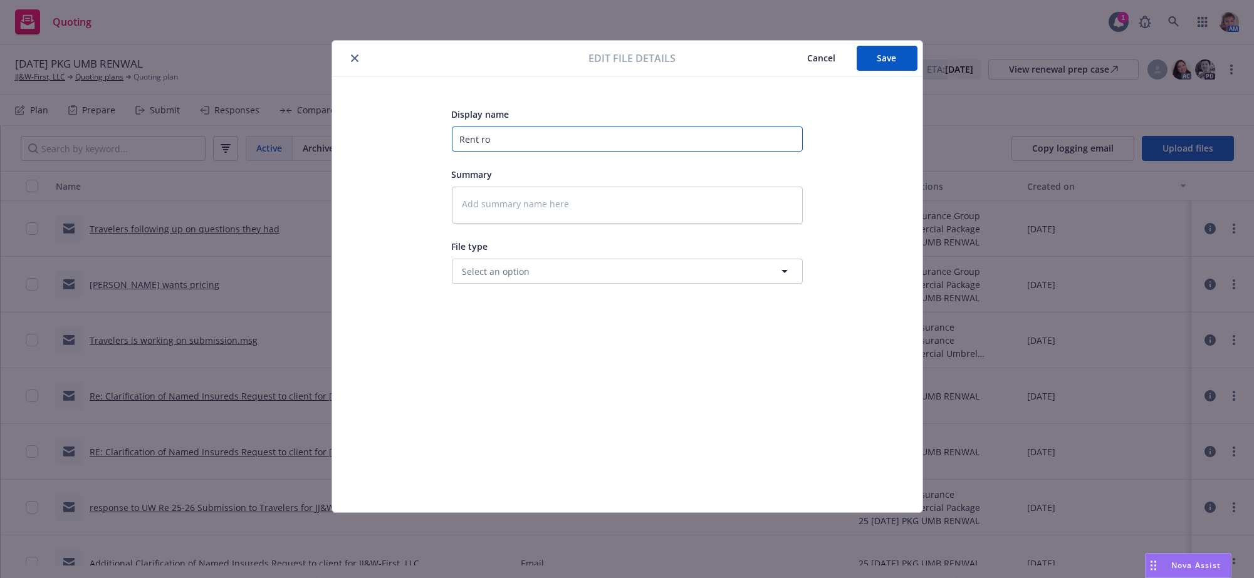
type input "Rent rol"
type textarea "x"
type input "Rent roll"
type textarea "x"
type input "Rent roll"
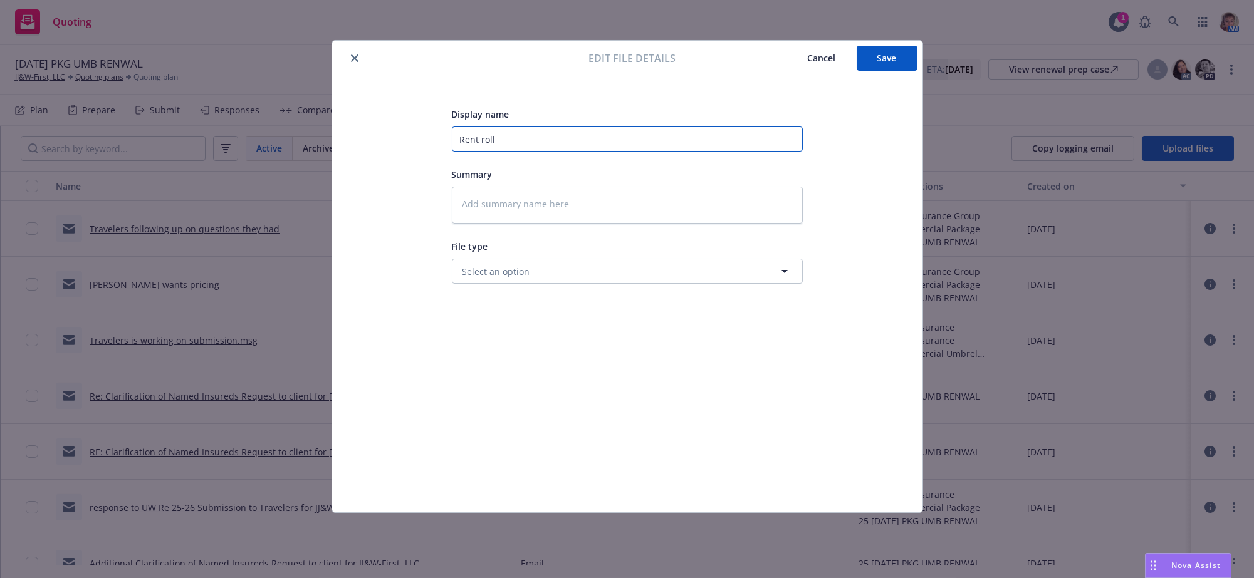
type textarea "x"
type input "Rent roll r"
type textarea "x"
type input "Rent roll re"
type textarea "x"
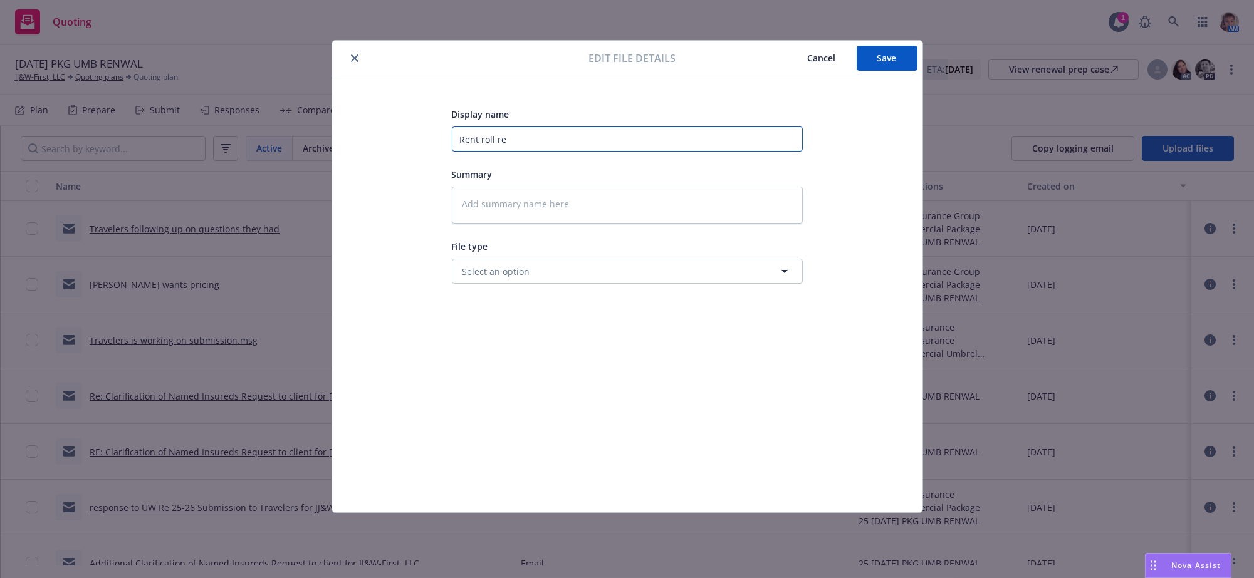
type input "Rent roll rec"
type textarea "x"
type input "Rent roll rece"
type textarea "x"
type input "Rent roll recei"
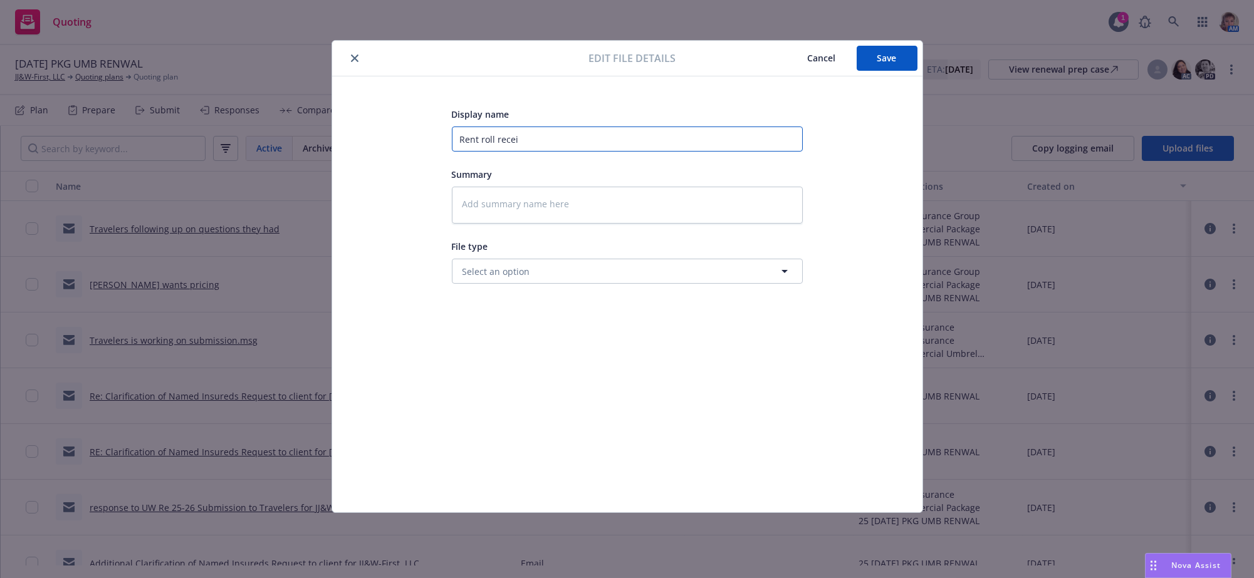
type textarea "x"
type input "Rent roll receiv"
type textarea "x"
type input "Rent roll receive"
type textarea "x"
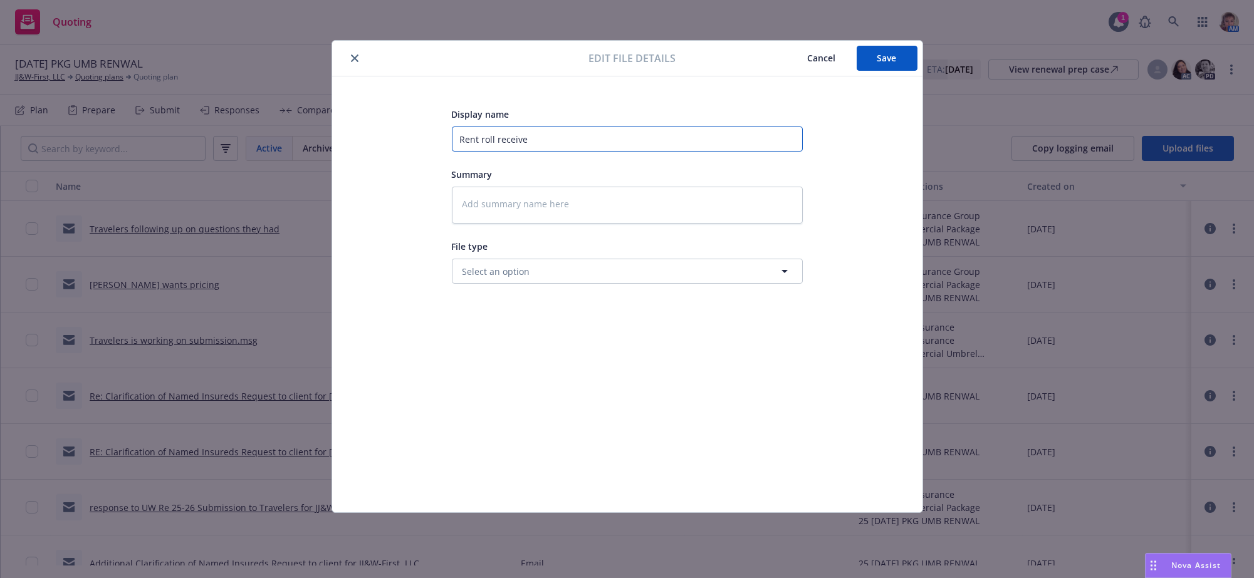
type input "Rent roll received"
type textarea "x"
type input "Rent roll received"
type textarea "x"
type input "Rent roll received f"
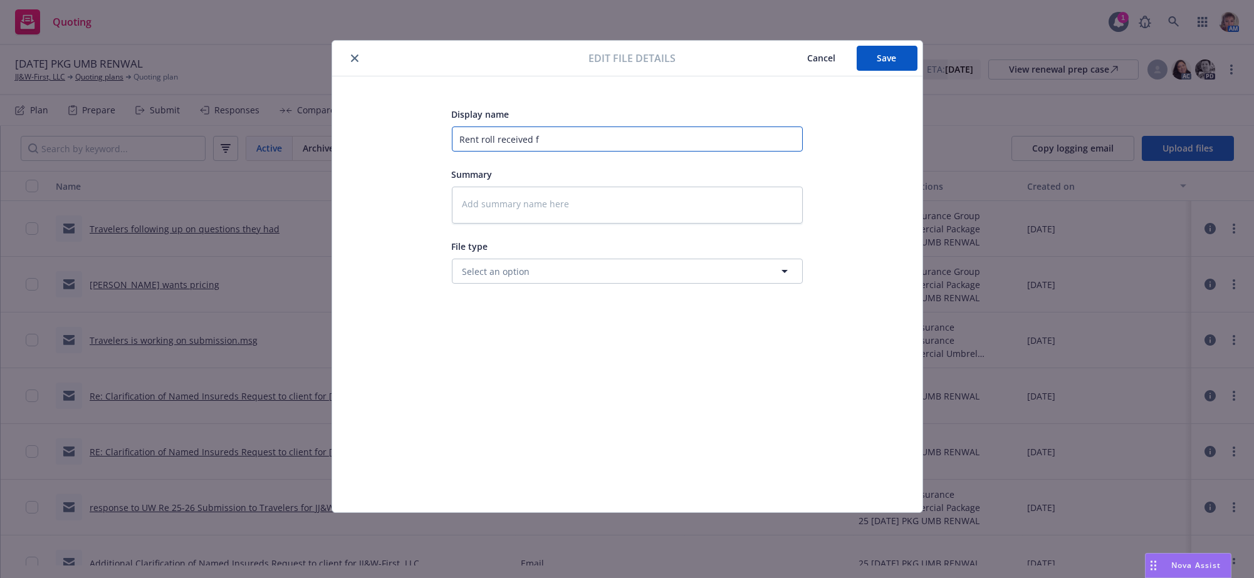
type textarea "x"
type input "Rent roll received fo"
type textarea "x"
type input "Rent roll received for"
type textarea "x"
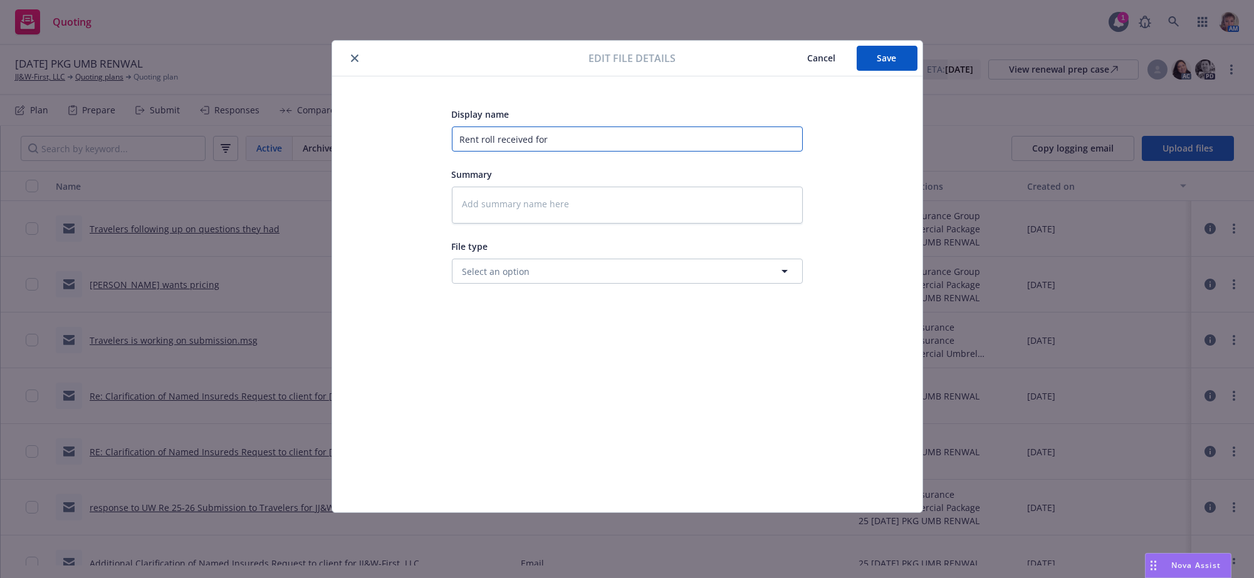
type input "Rent roll received for"
type textarea "x"
type input "Rent roll received for"
type textarea "x"
type input "Rent roll received fo"
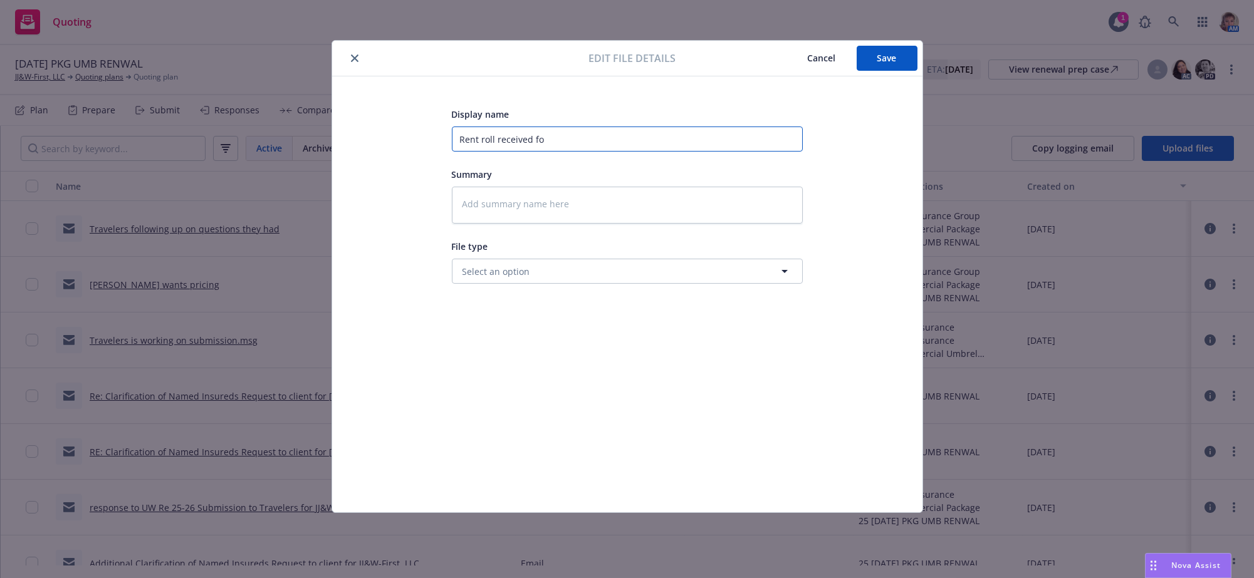
type textarea "x"
type input "Rent roll received f"
type textarea "x"
type input "Rent roll received"
click at [874, 52] on button "Save" at bounding box center [887, 58] width 61 height 25
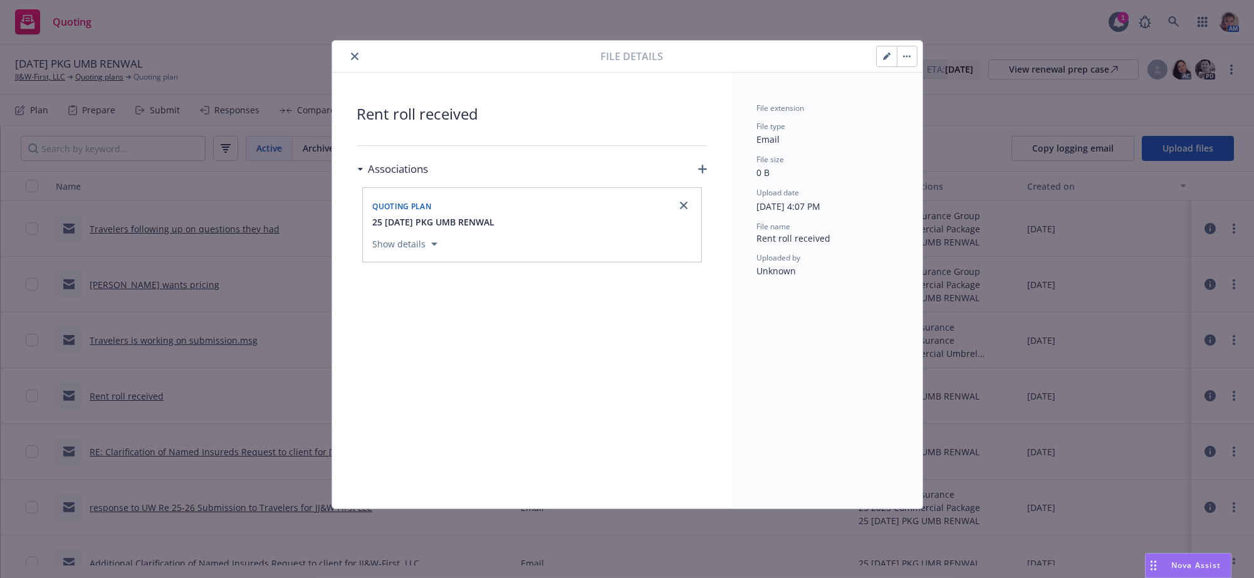
click at [357, 64] on button "close" at bounding box center [354, 56] width 15 height 15
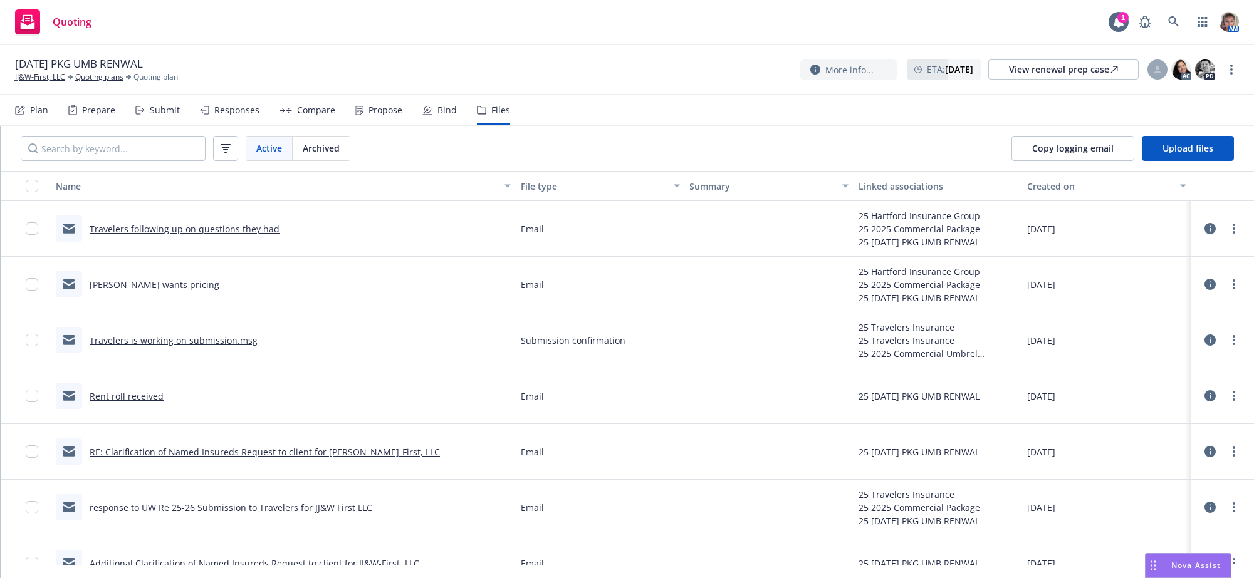
click at [311, 458] on link "RE: Clarification of Named Insureds Request to client for [PERSON_NAME]-First, …" at bounding box center [265, 452] width 350 height 12
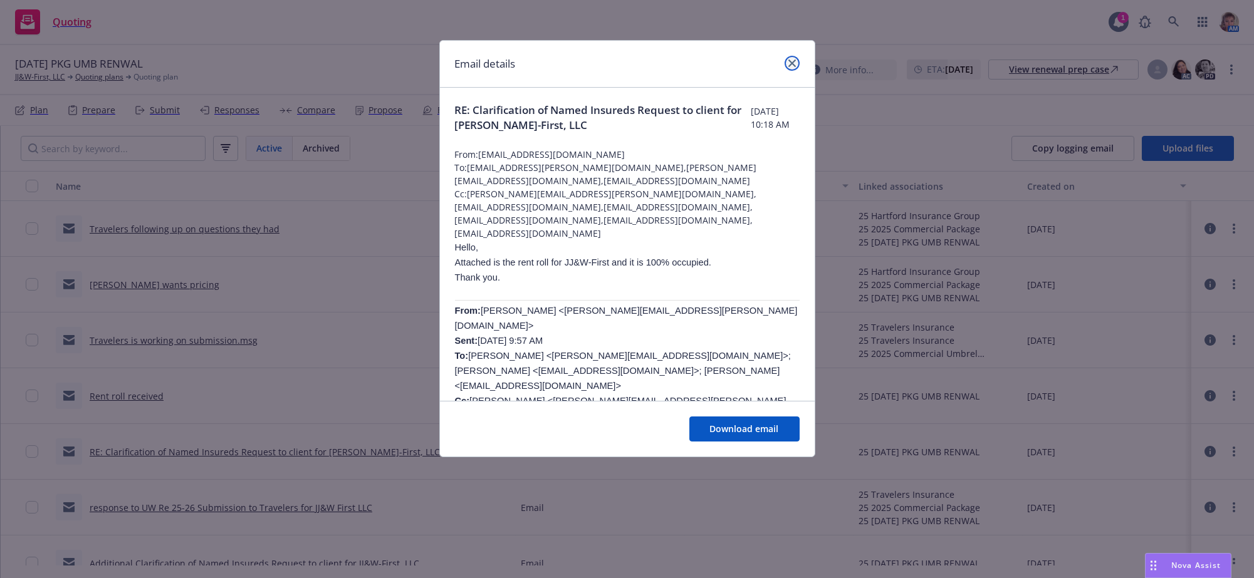
click at [790, 58] on link "close" at bounding box center [791, 63] width 15 height 15
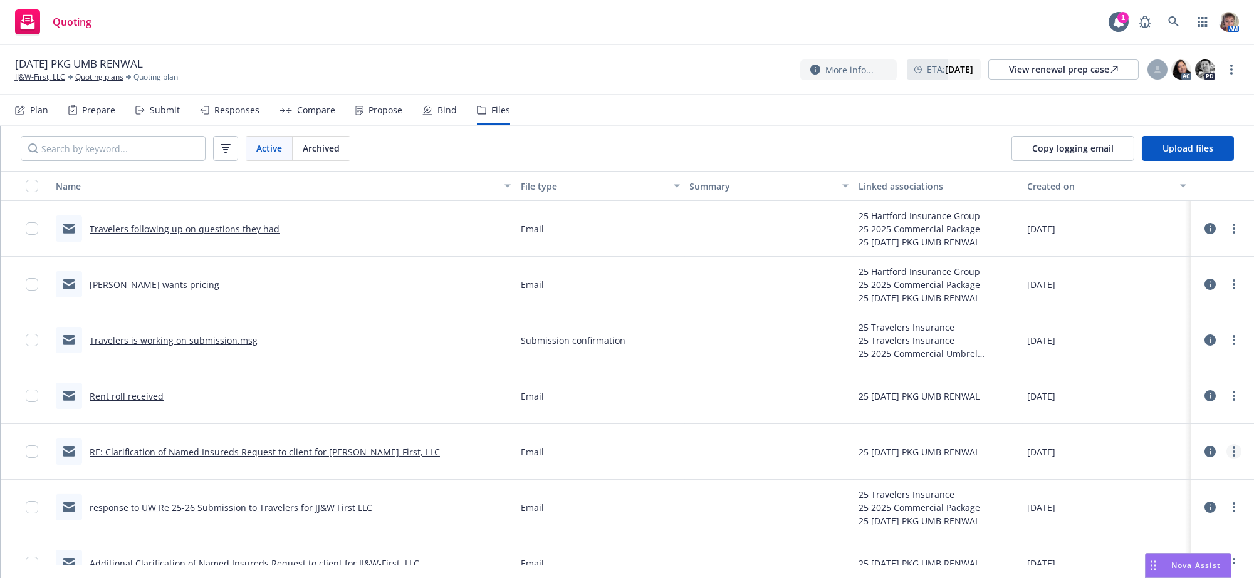
click at [1232, 453] on circle "more" at bounding box center [1233, 452] width 3 height 3
click at [1139, 431] on link "Edit" at bounding box center [1177, 437] width 125 height 25
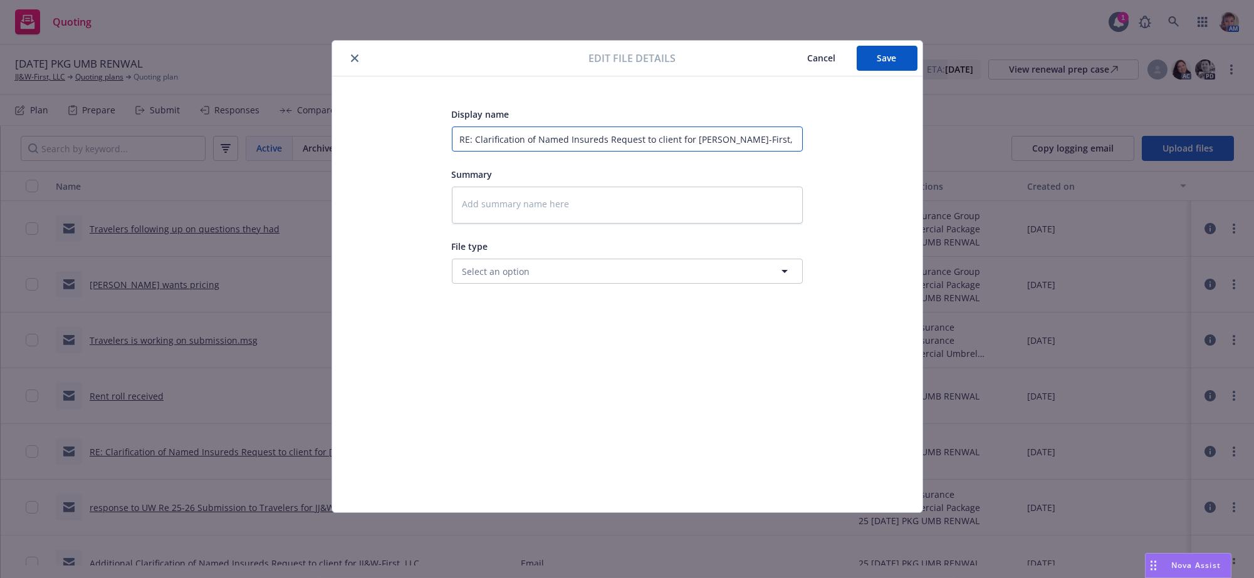
drag, startPoint x: 456, startPoint y: 135, endPoint x: 1055, endPoint y: 157, distance: 599.4
click at [1055, 157] on div "Edit file details Cancel Save Display name RE: Clarification of Named Insureds …" at bounding box center [627, 289] width 1254 height 578
type textarea "x"
type input "R"
type textarea "x"
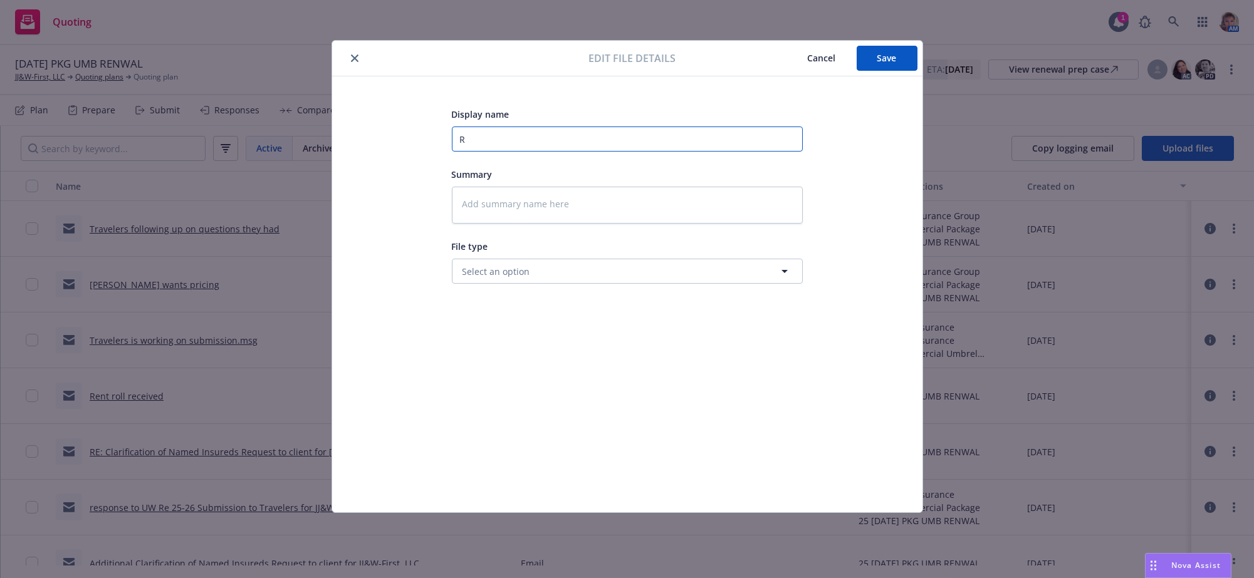
type input "Re"
type textarea "x"
type input "Ren"
type textarea "x"
type input "Rent"
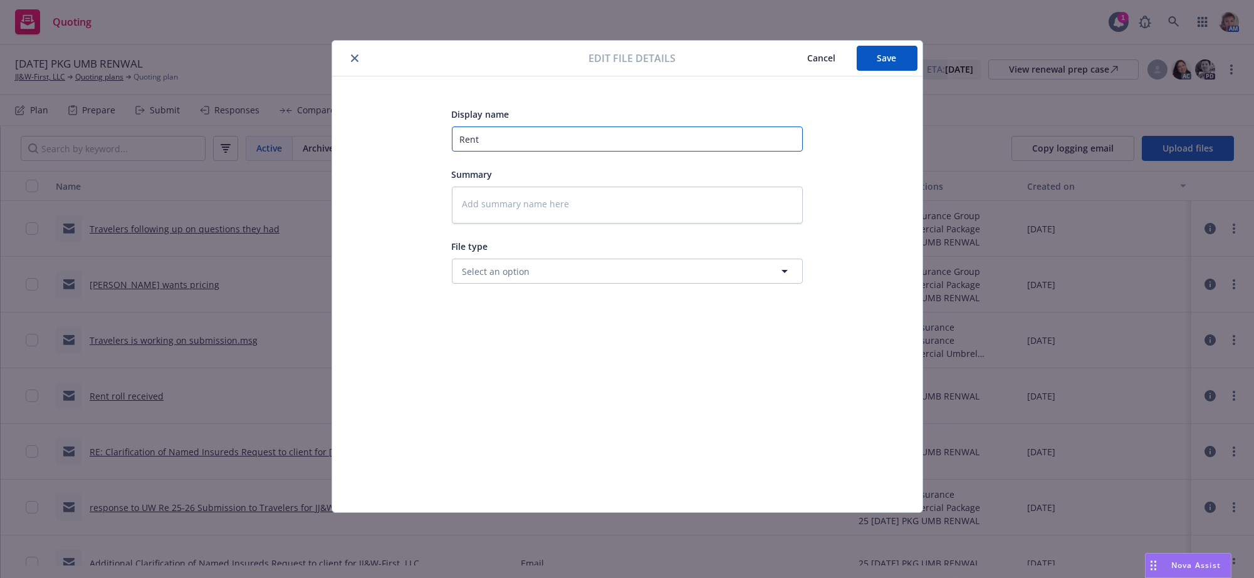
type textarea "x"
type input "Rent"
type textarea "x"
type input "Rent r"
type textarea "x"
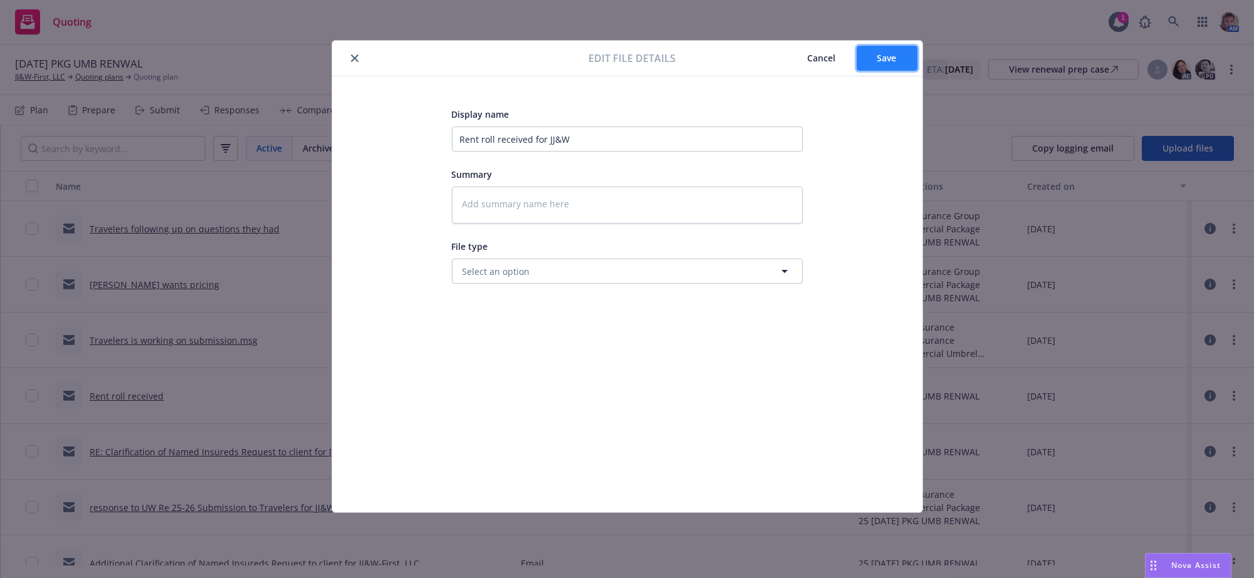
click at [894, 51] on button "Save" at bounding box center [887, 58] width 61 height 25
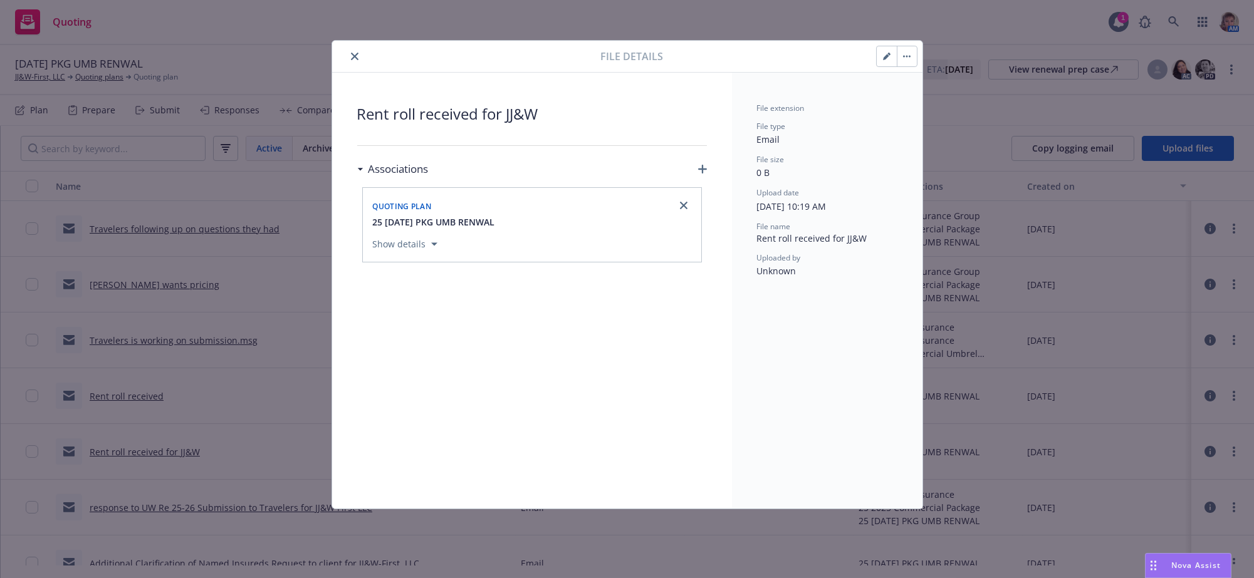
click at [357, 60] on icon "close" at bounding box center [355, 57] width 8 height 8
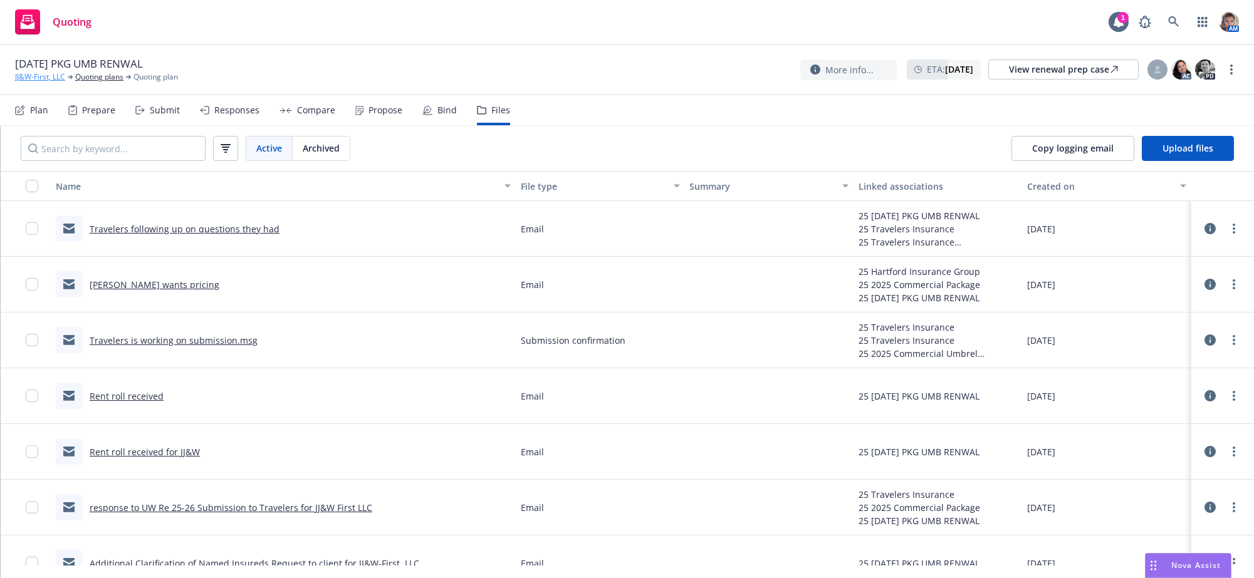
click at [34, 83] on link "JJ&W-First, LLC" at bounding box center [40, 76] width 50 height 11
